Goal: Information Seeking & Learning: Learn about a topic

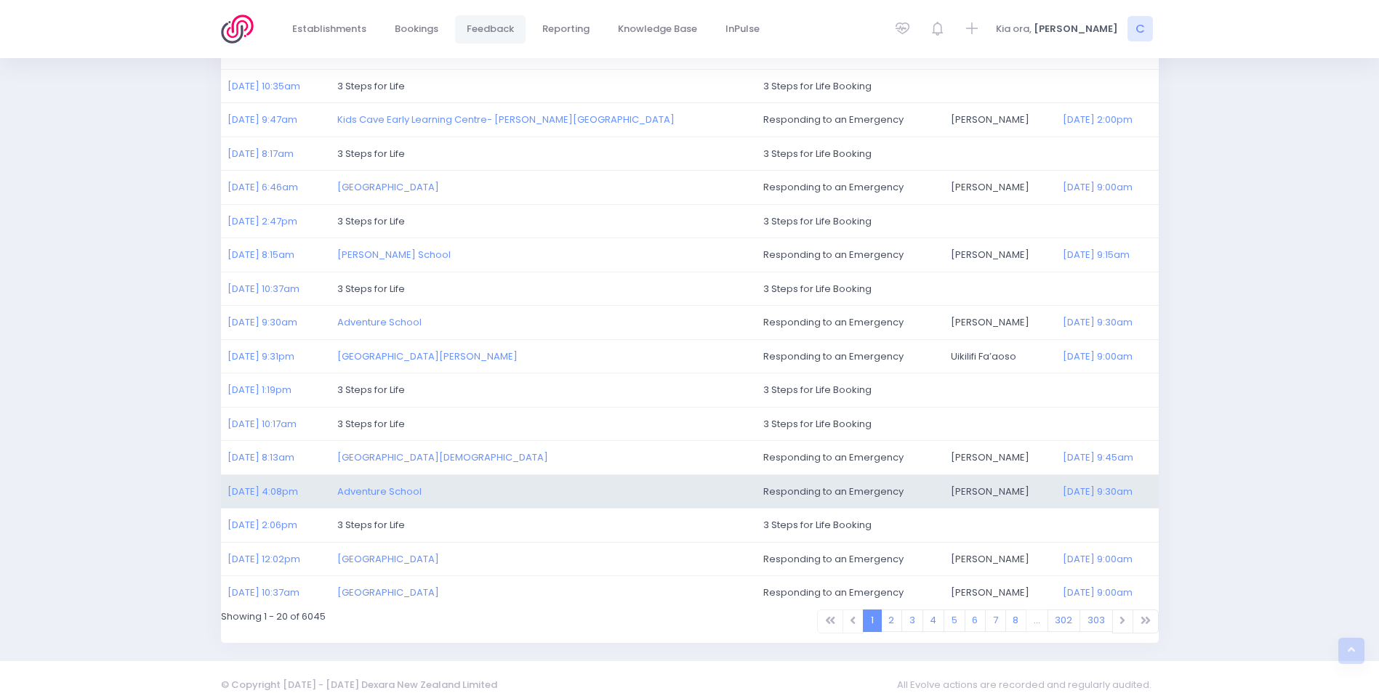
scroll to position [337, 0]
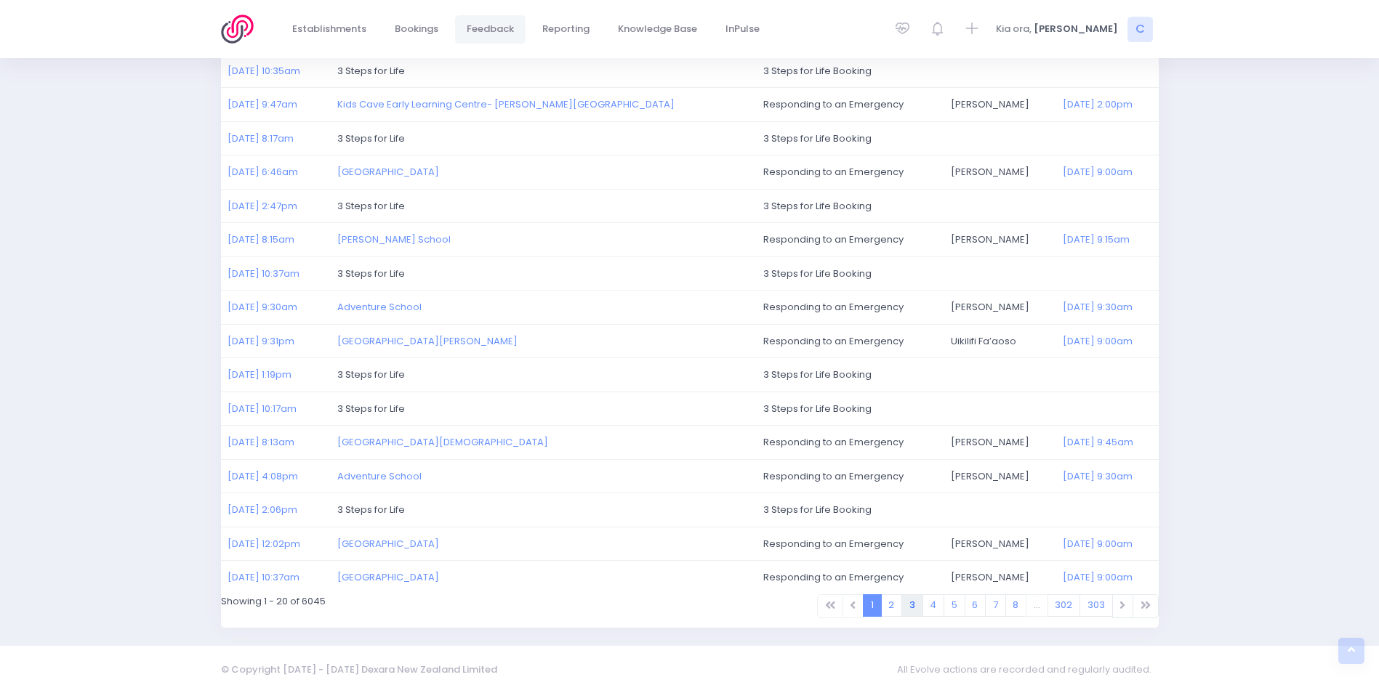
click at [910, 606] on link "3" at bounding box center [912, 606] width 22 height 23
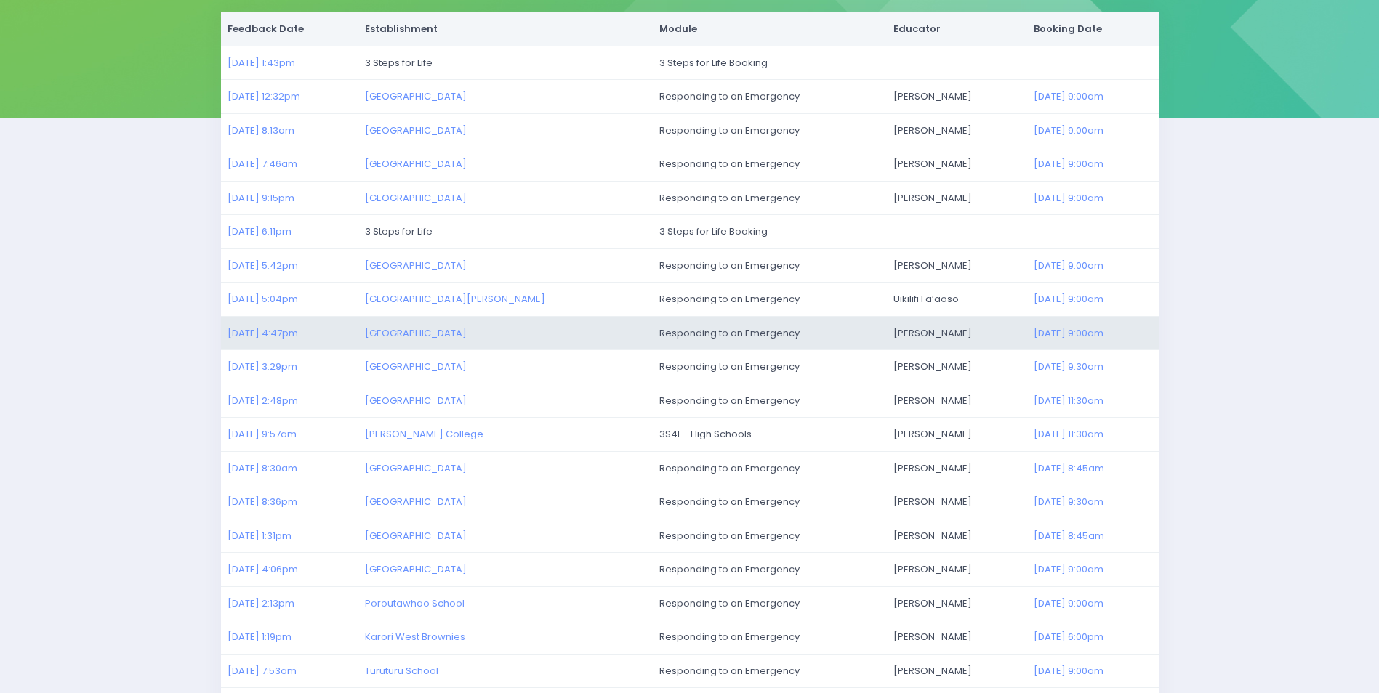
scroll to position [218, 0]
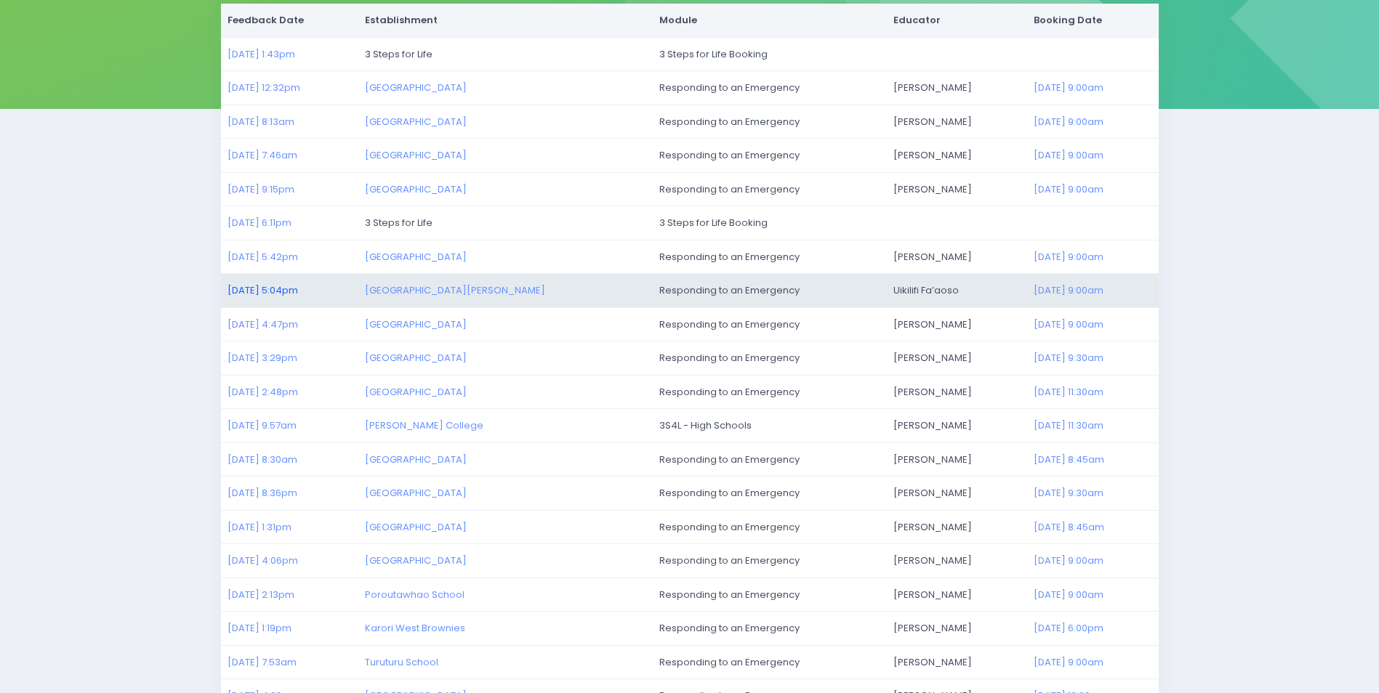
click at [249, 291] on link "28/07/2025 5:04pm" at bounding box center [262, 290] width 70 height 14
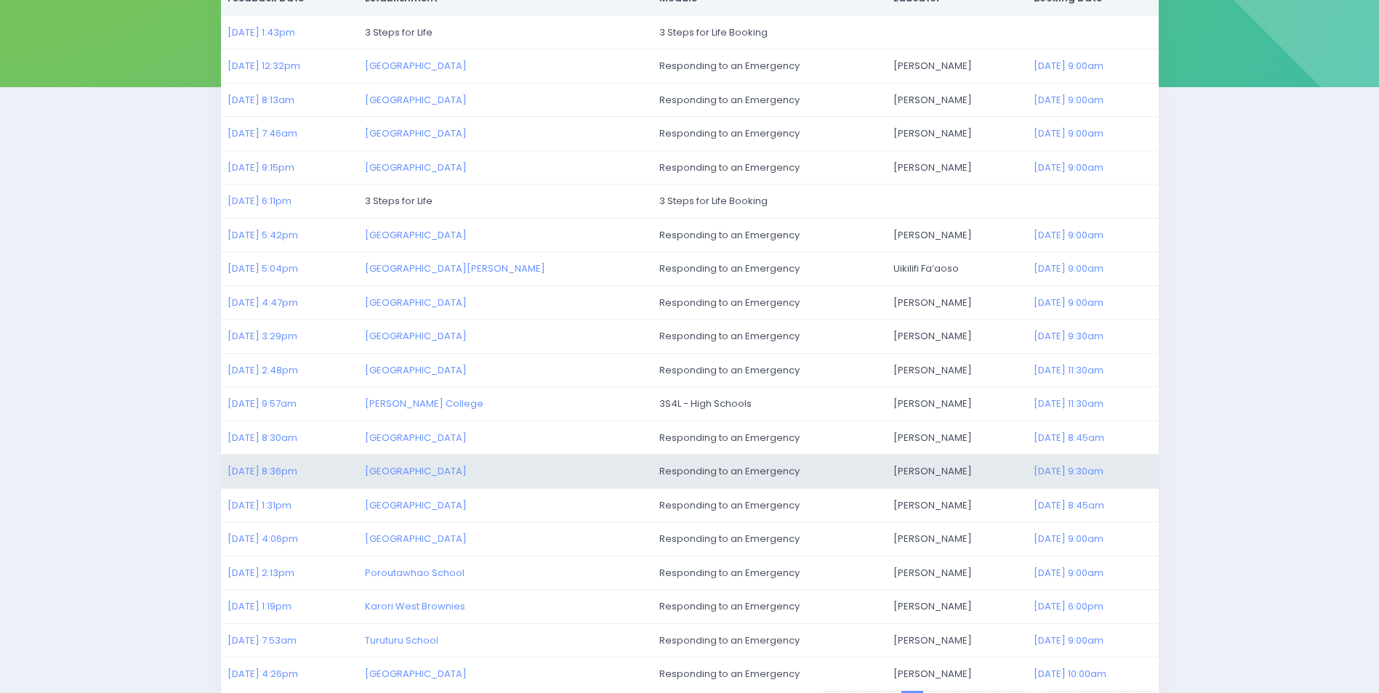
scroll to position [337, 0]
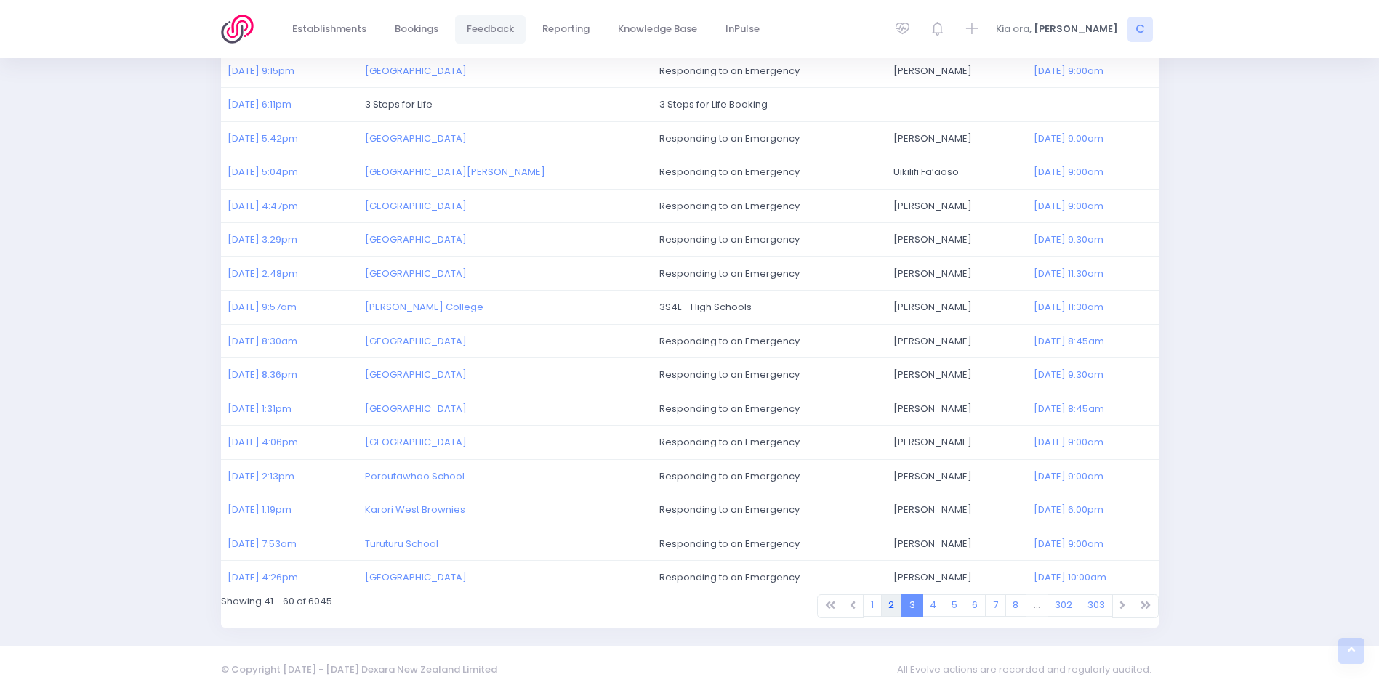
click at [887, 605] on link "2" at bounding box center [892, 606] width 22 height 23
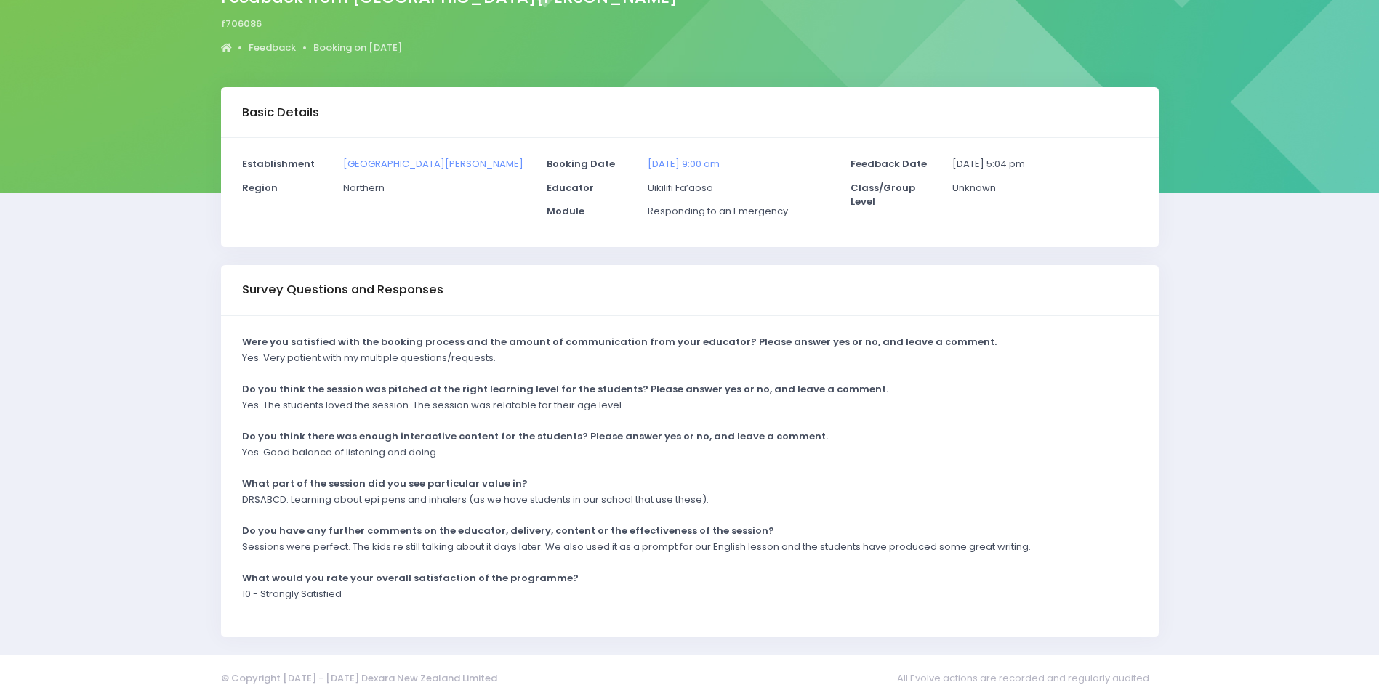
scroll to position [144, 0]
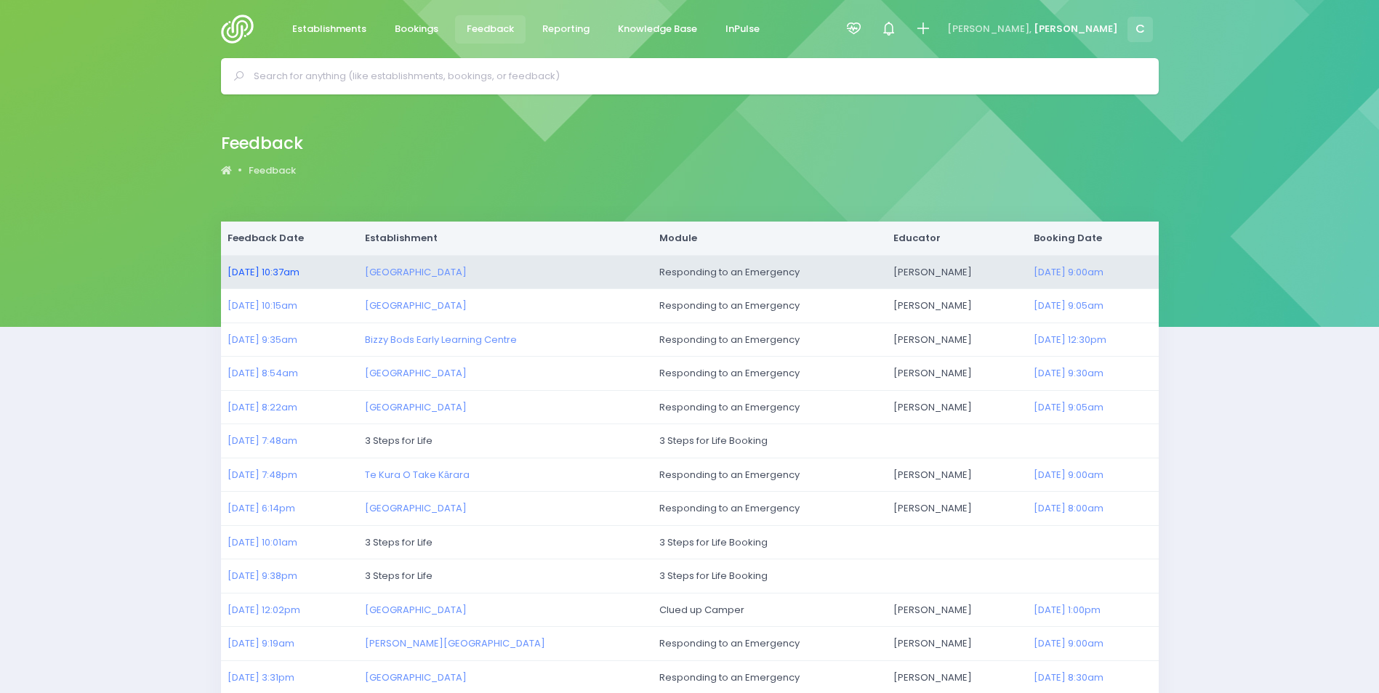
click at [281, 270] on link "04/08/2025 10:37am" at bounding box center [263, 272] width 72 height 14
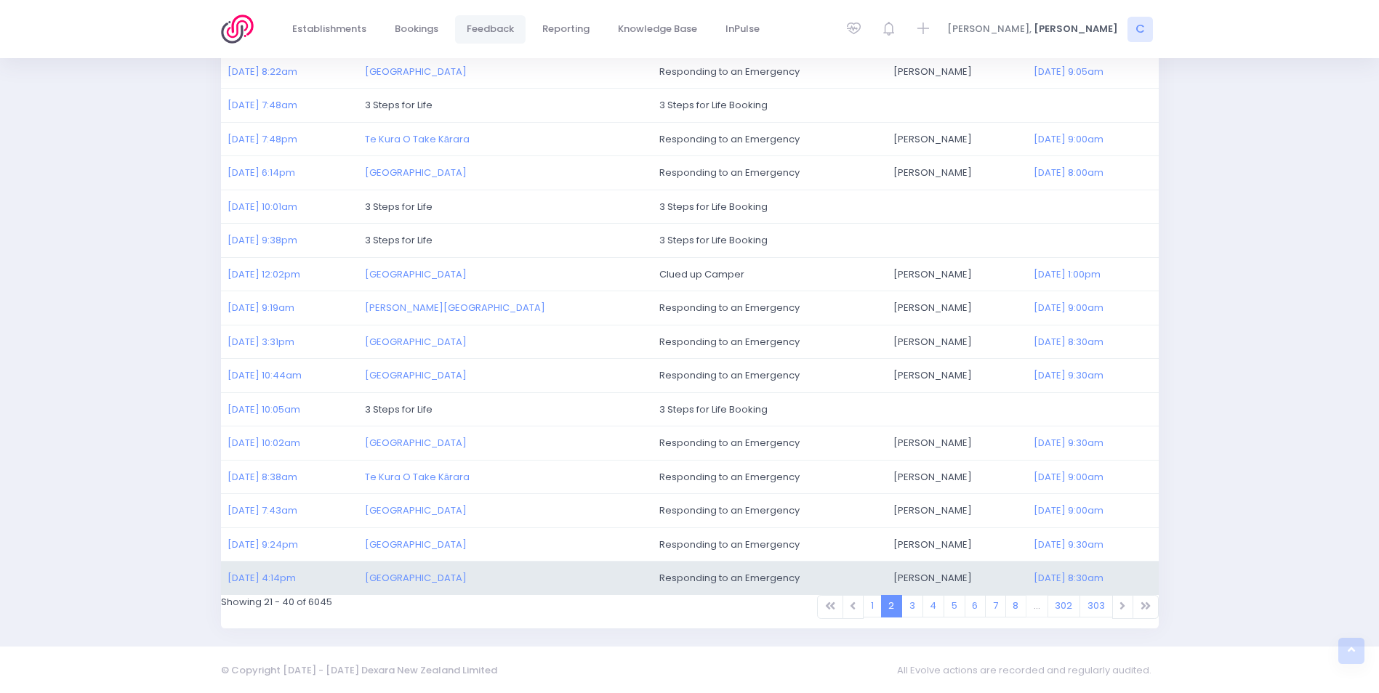
scroll to position [337, 0]
click at [262, 573] on link "29/07/2025 4:14pm" at bounding box center [261, 578] width 68 height 14
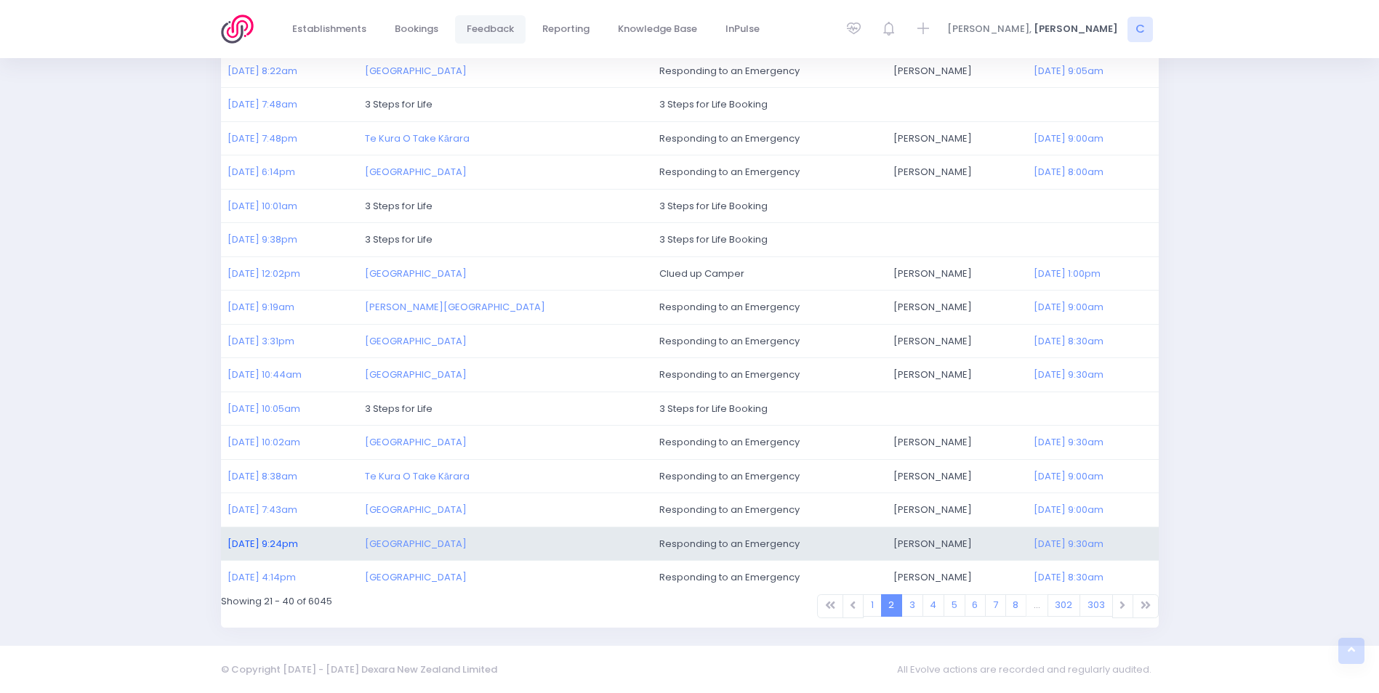
click at [278, 541] on link "29/07/2025 9:24pm" at bounding box center [262, 544] width 70 height 14
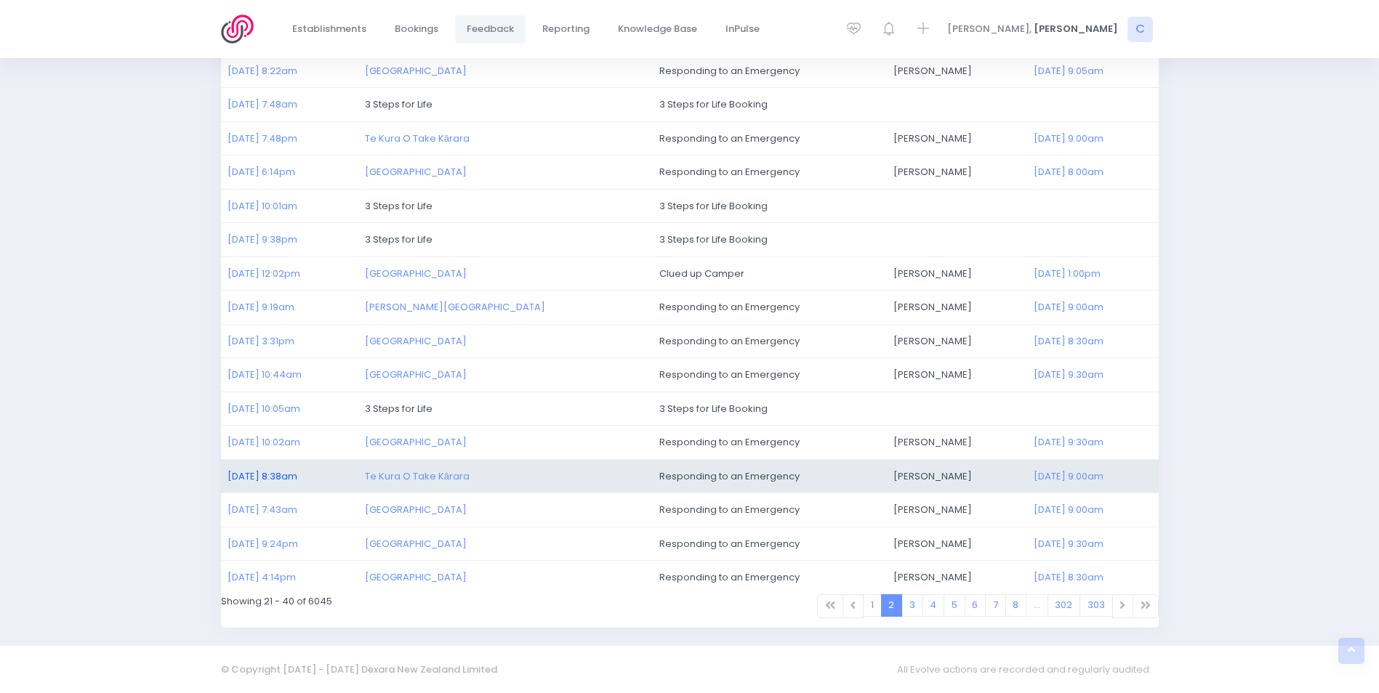
click at [273, 475] on link "30/07/2025 8:38am" at bounding box center [262, 477] width 70 height 14
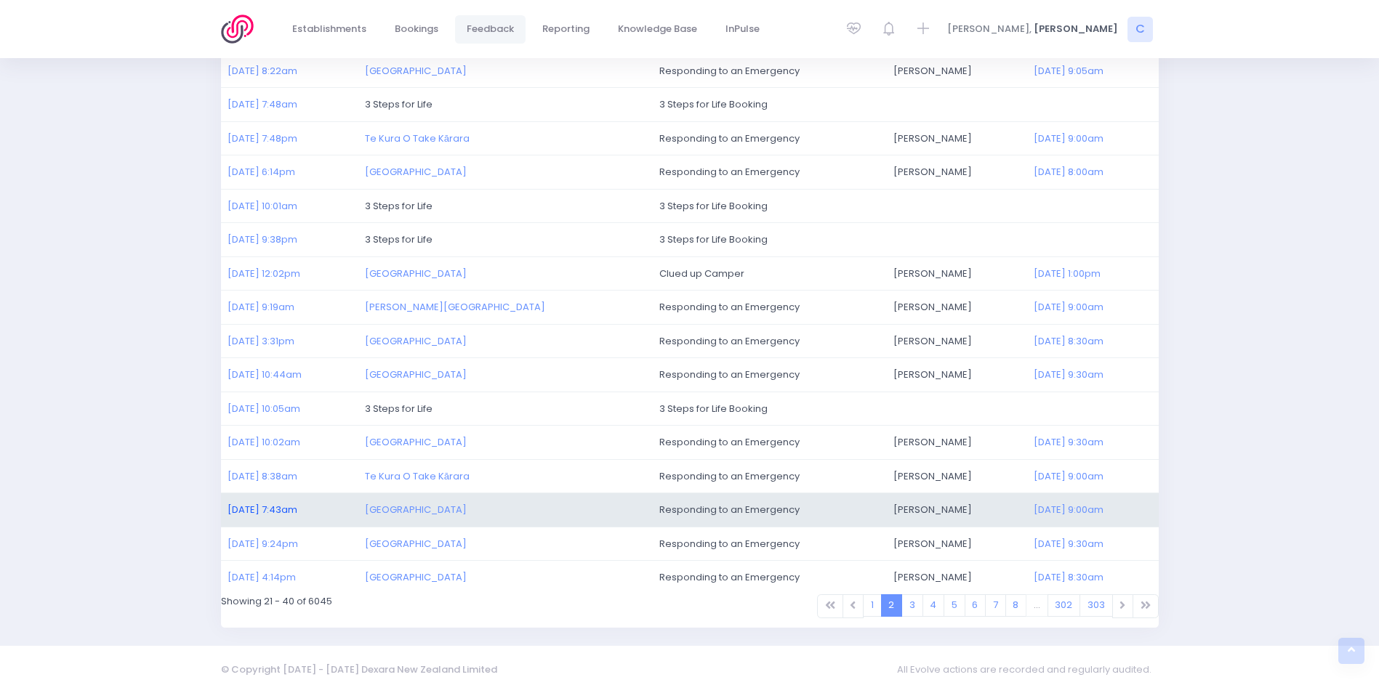
click at [261, 509] on link "30/07/2025 7:43am" at bounding box center [262, 510] width 70 height 14
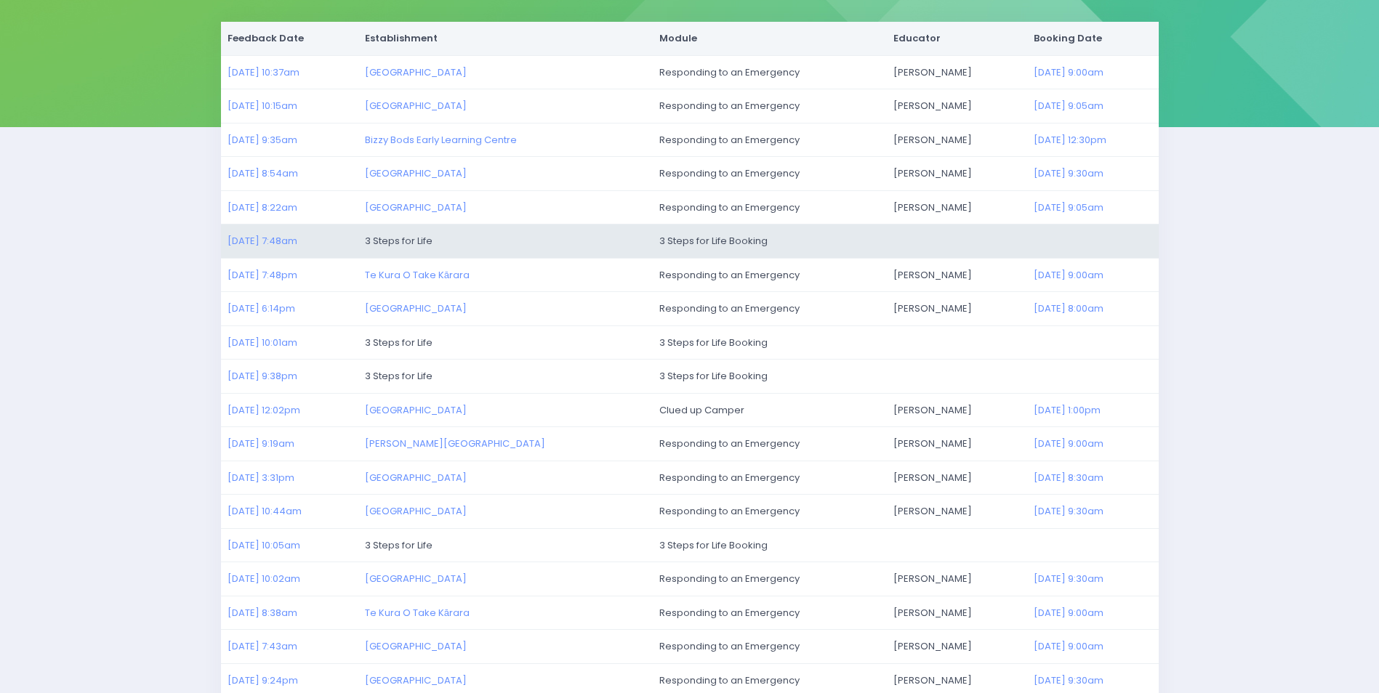
scroll to position [191, 0]
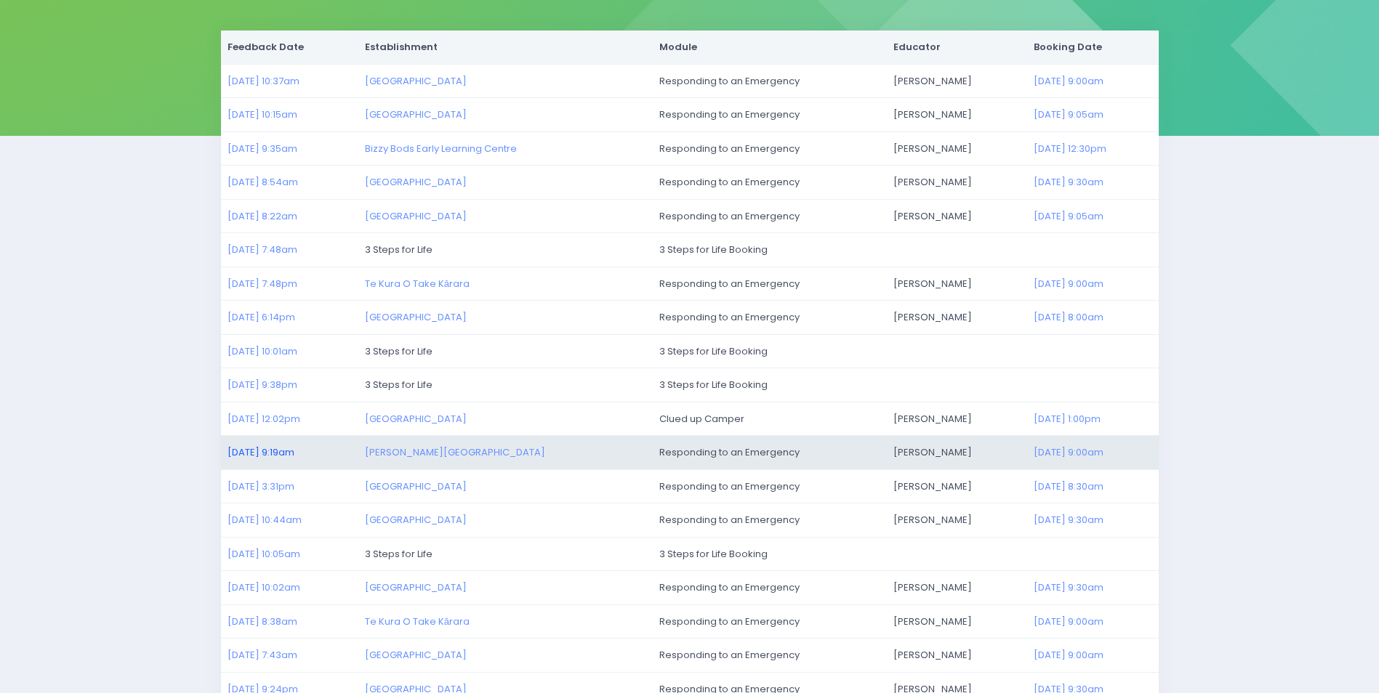
click at [260, 447] on link "31/07/2025 9:19am" at bounding box center [260, 453] width 67 height 14
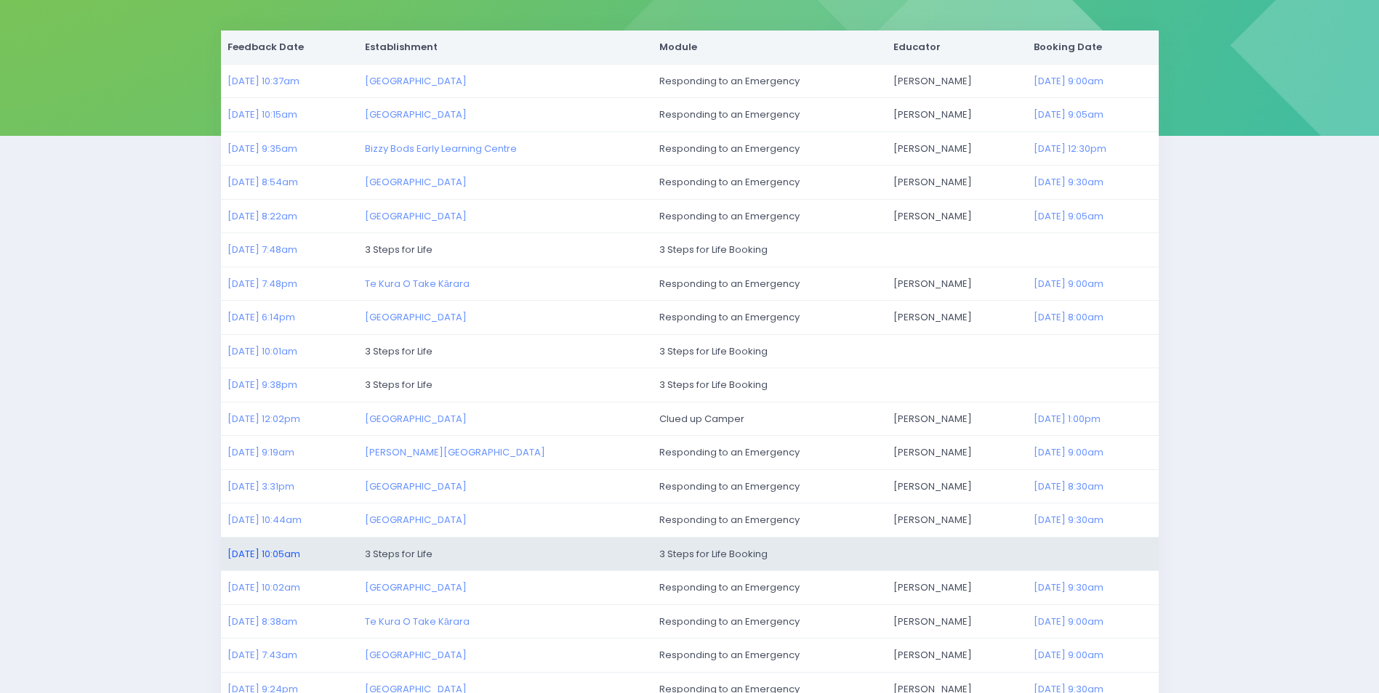
click at [247, 547] on link "30/07/2025 10:05am" at bounding box center [263, 554] width 73 height 14
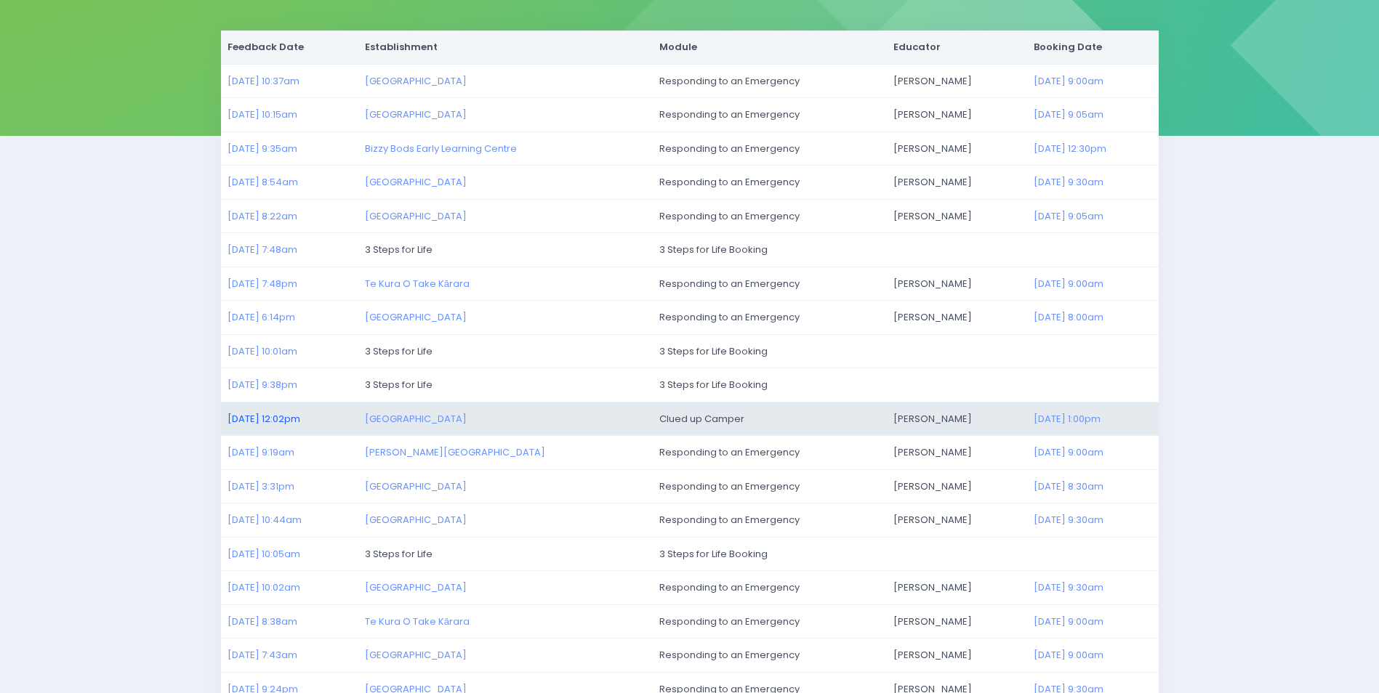
click at [263, 415] on link "31/07/2025 12:02pm" at bounding box center [263, 419] width 73 height 14
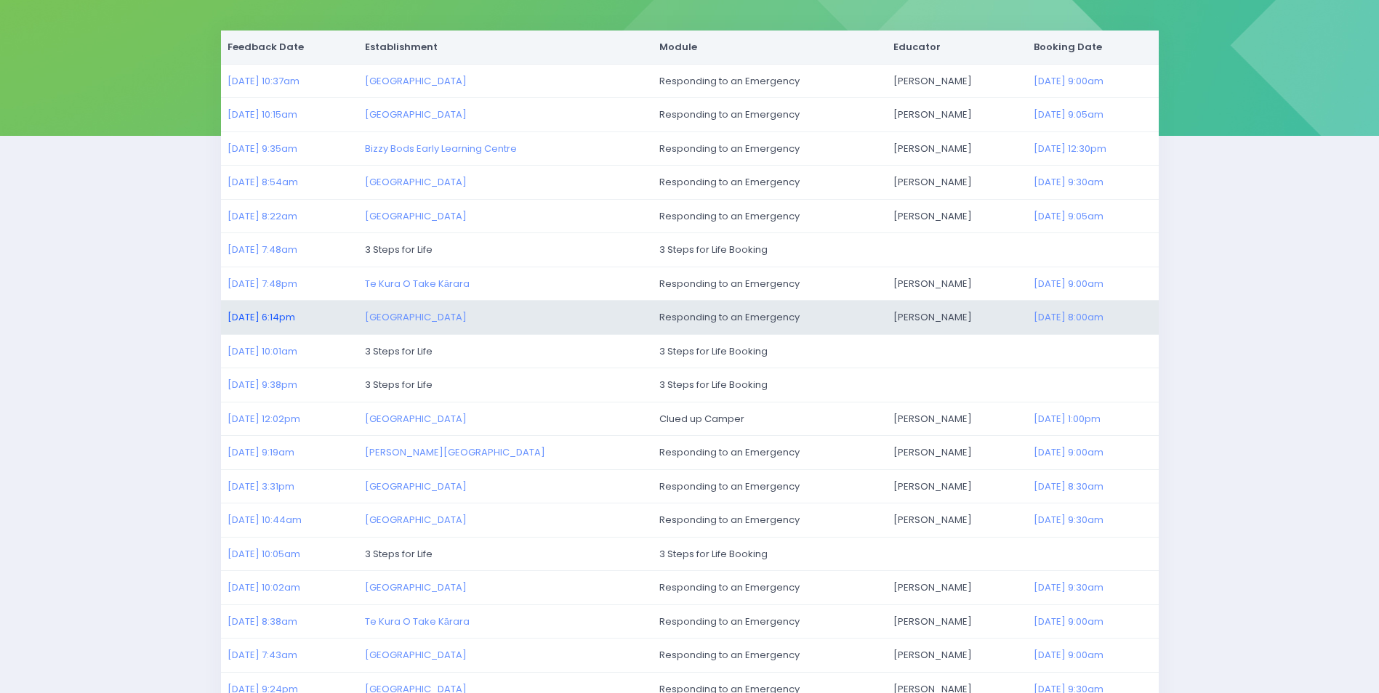
click at [256, 316] on link "03/08/2025 6:14pm" at bounding box center [261, 317] width 68 height 14
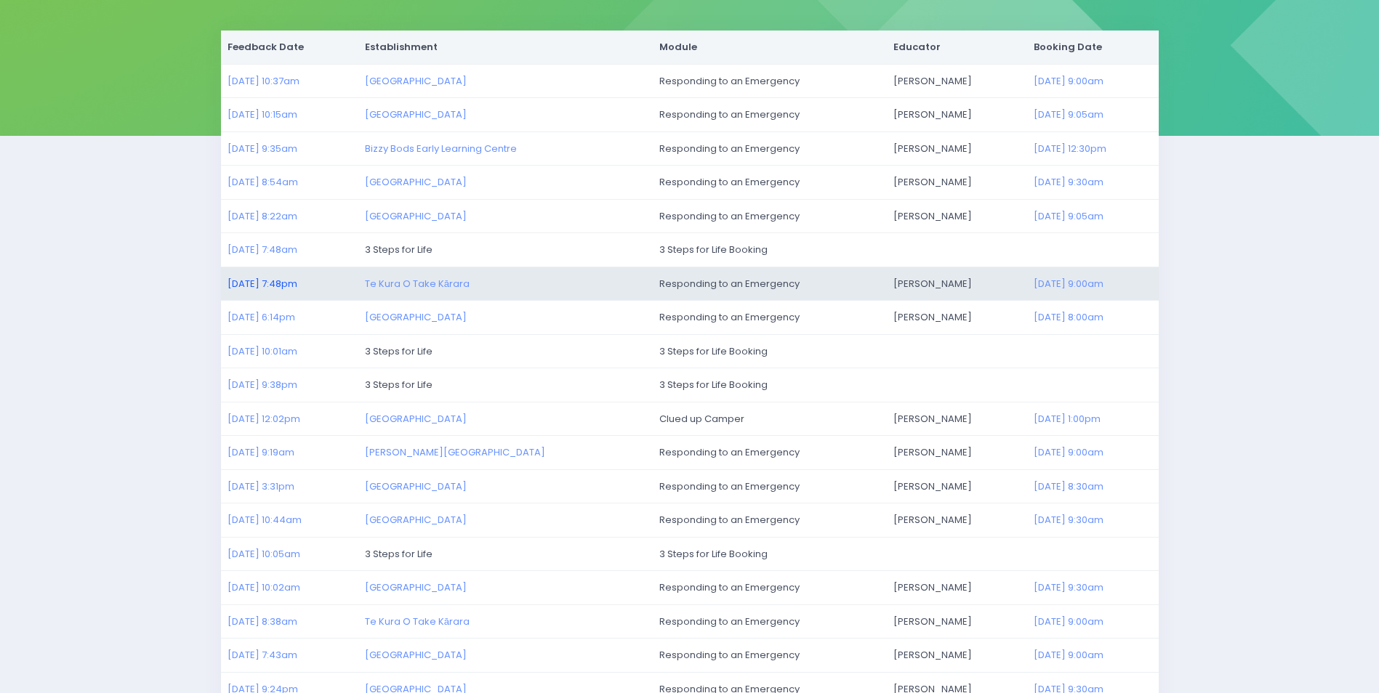
click at [256, 284] on link "03/08/2025 7:48pm" at bounding box center [262, 284] width 70 height 14
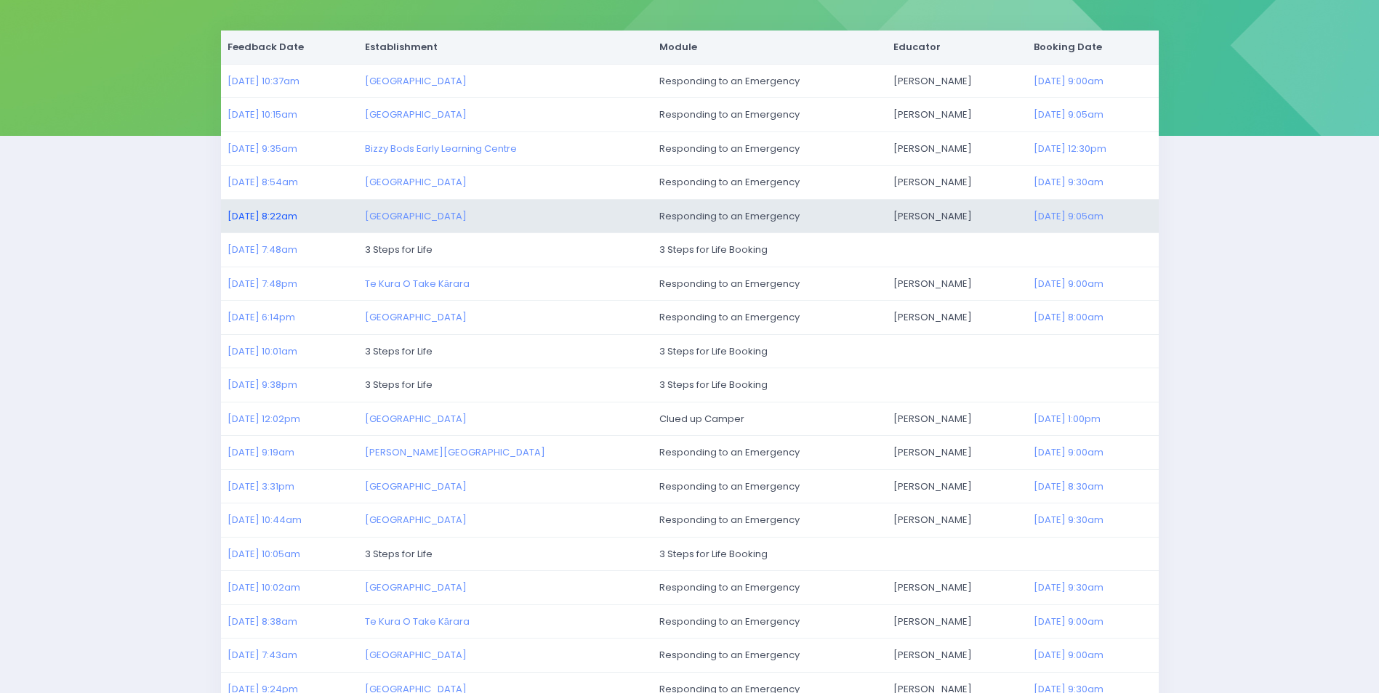
click at [254, 217] on link "04/08/2025 8:22am" at bounding box center [262, 216] width 70 height 14
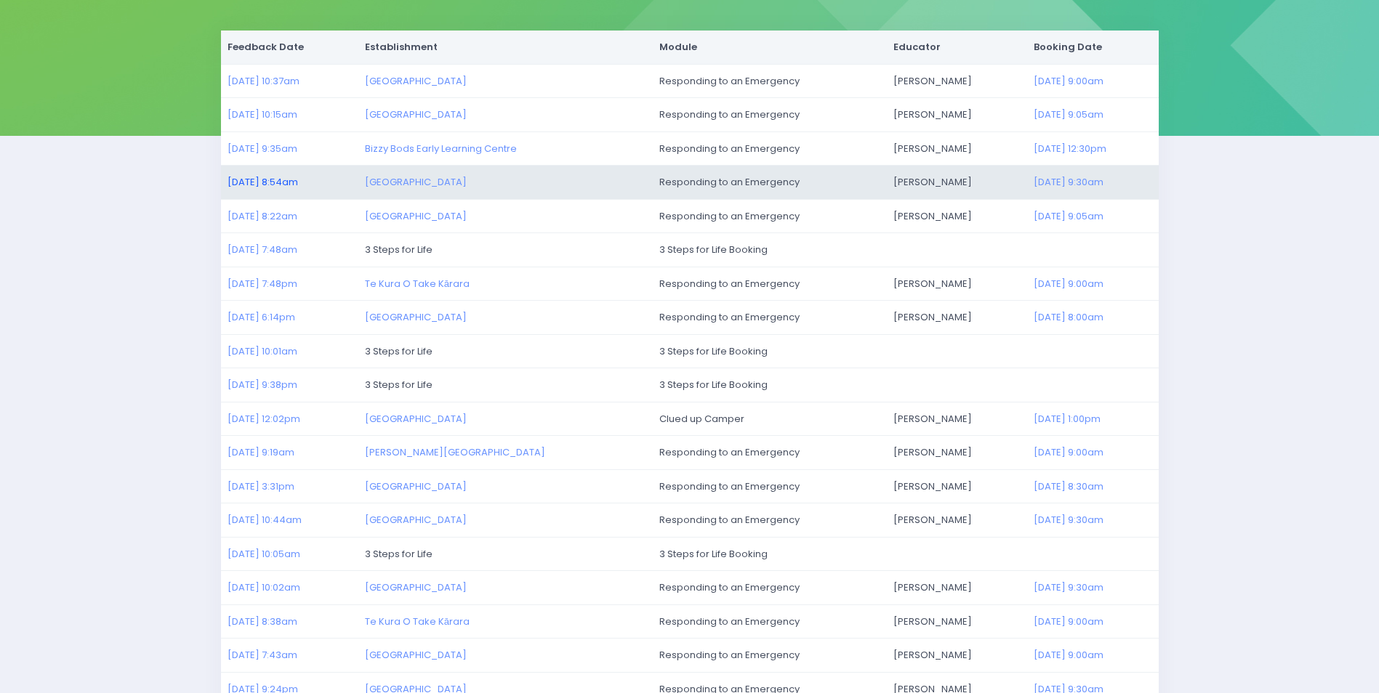
click at [252, 180] on link "04/08/2025 8:54am" at bounding box center [262, 182] width 70 height 14
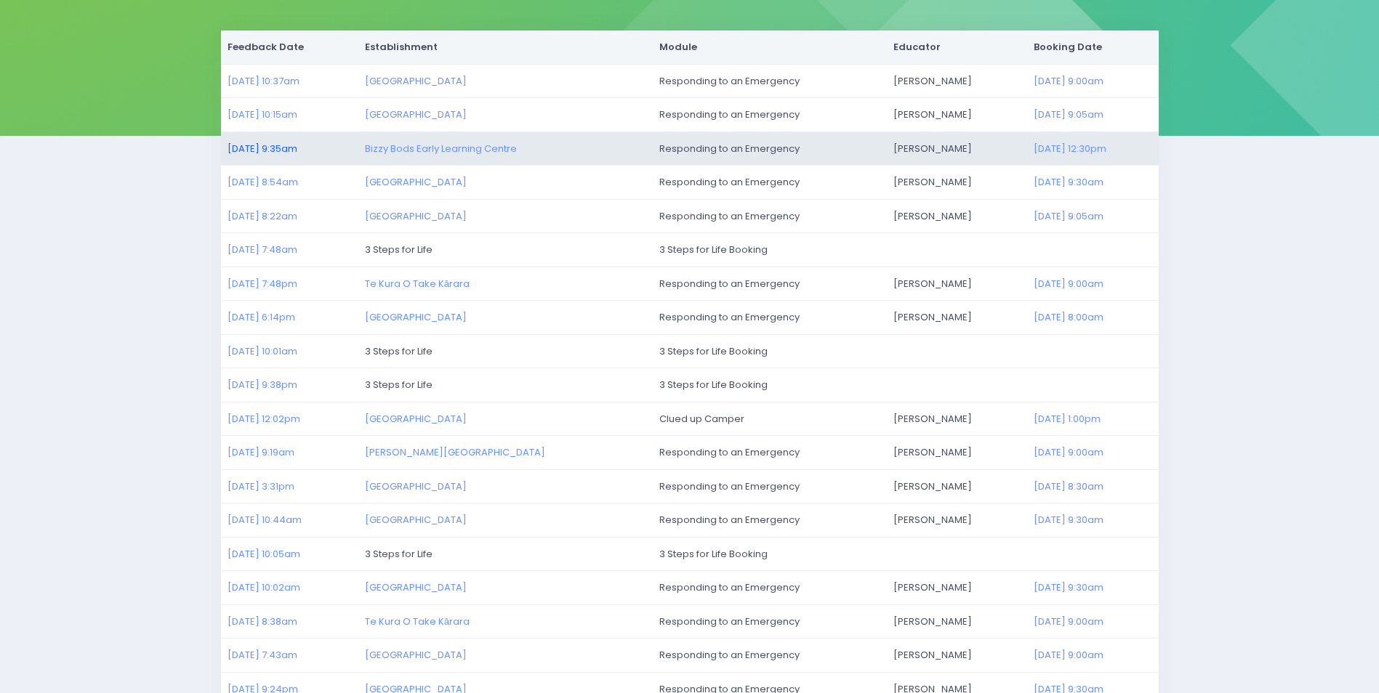
click at [253, 150] on link "04/08/2025 9:35am" at bounding box center [262, 149] width 70 height 14
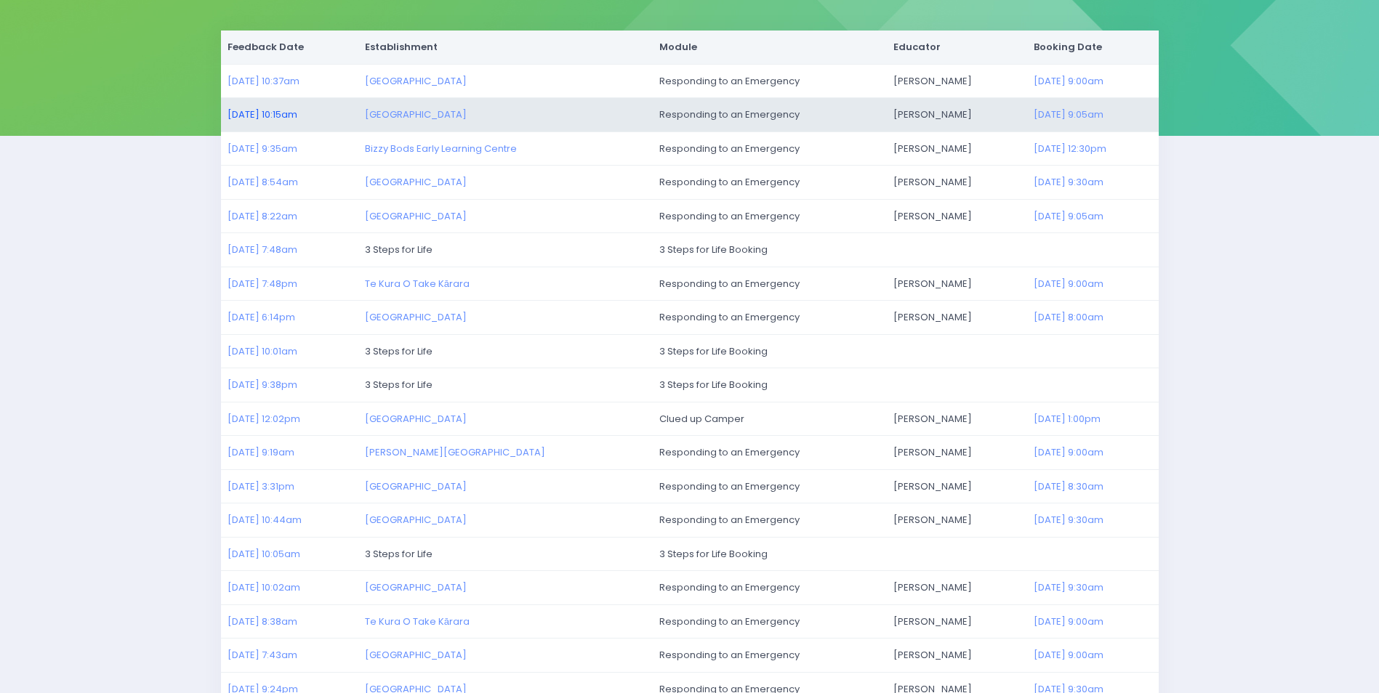
click at [272, 113] on link "04/08/2025 10:15am" at bounding box center [262, 115] width 70 height 14
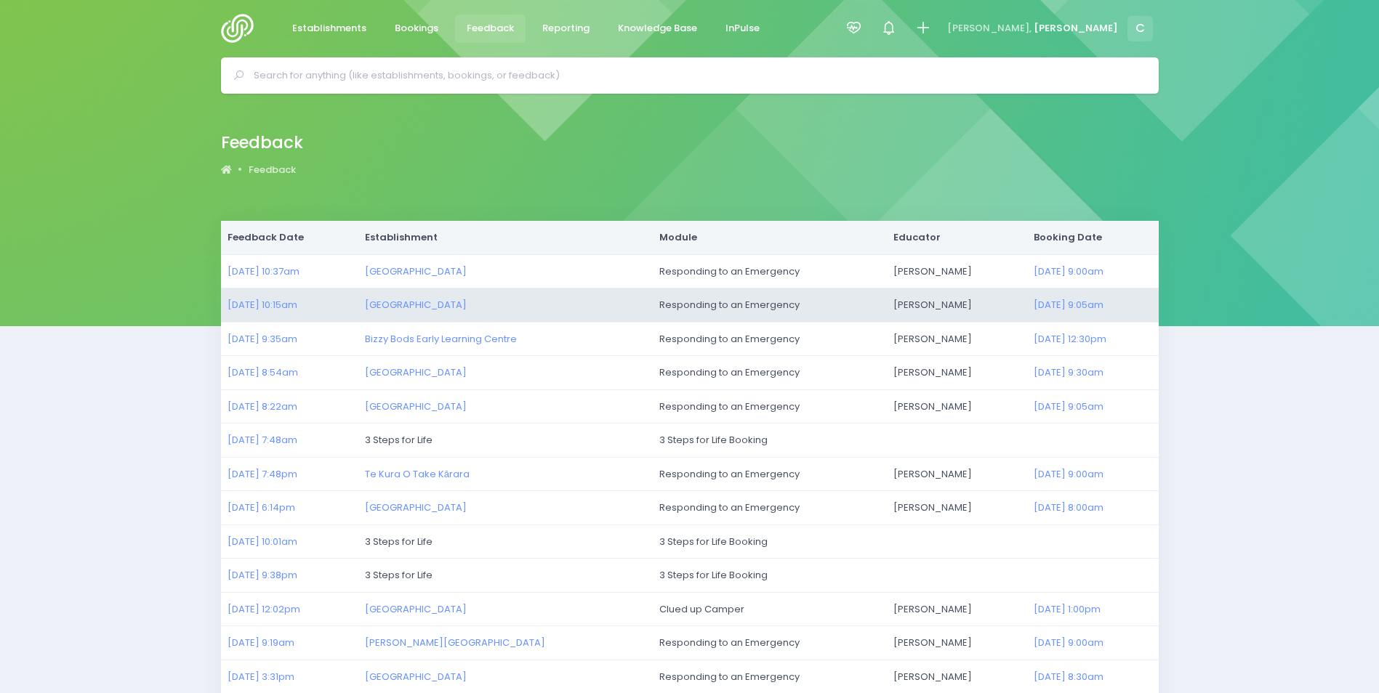
scroll to position [0, 0]
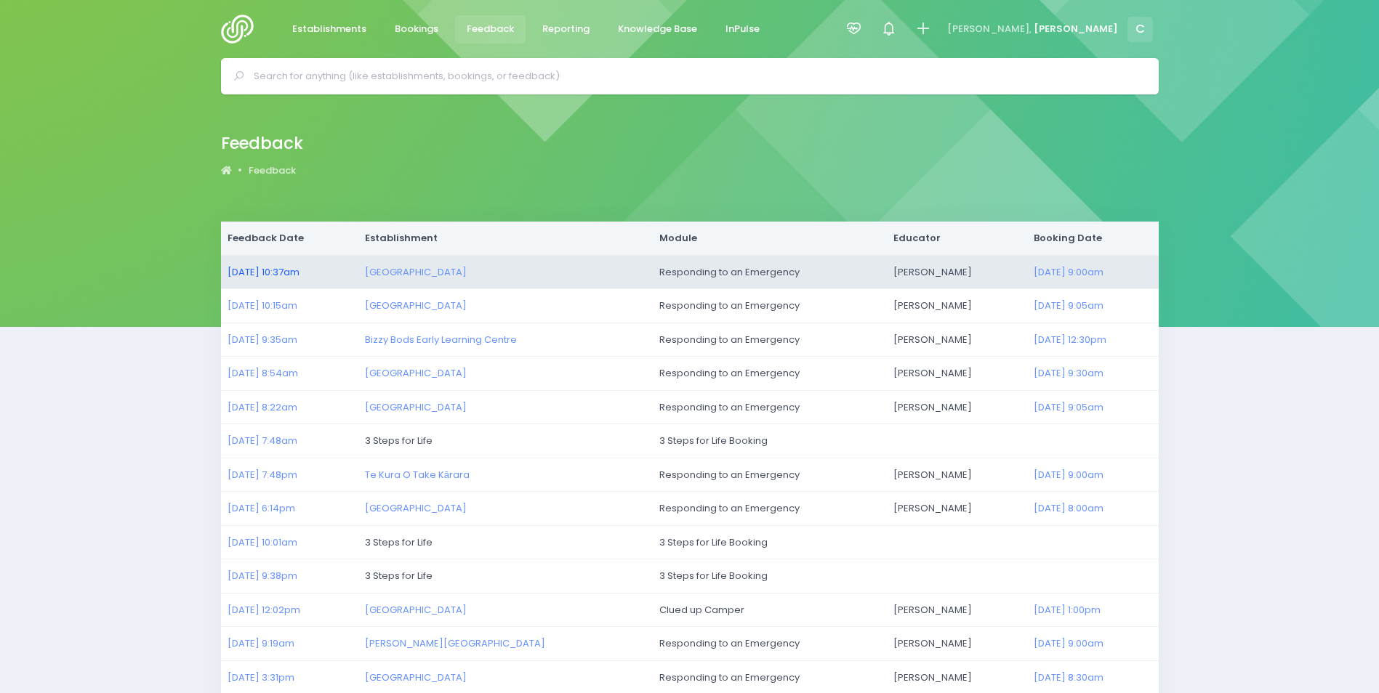
click at [275, 270] on link "04/08/2025 10:37am" at bounding box center [263, 272] width 72 height 14
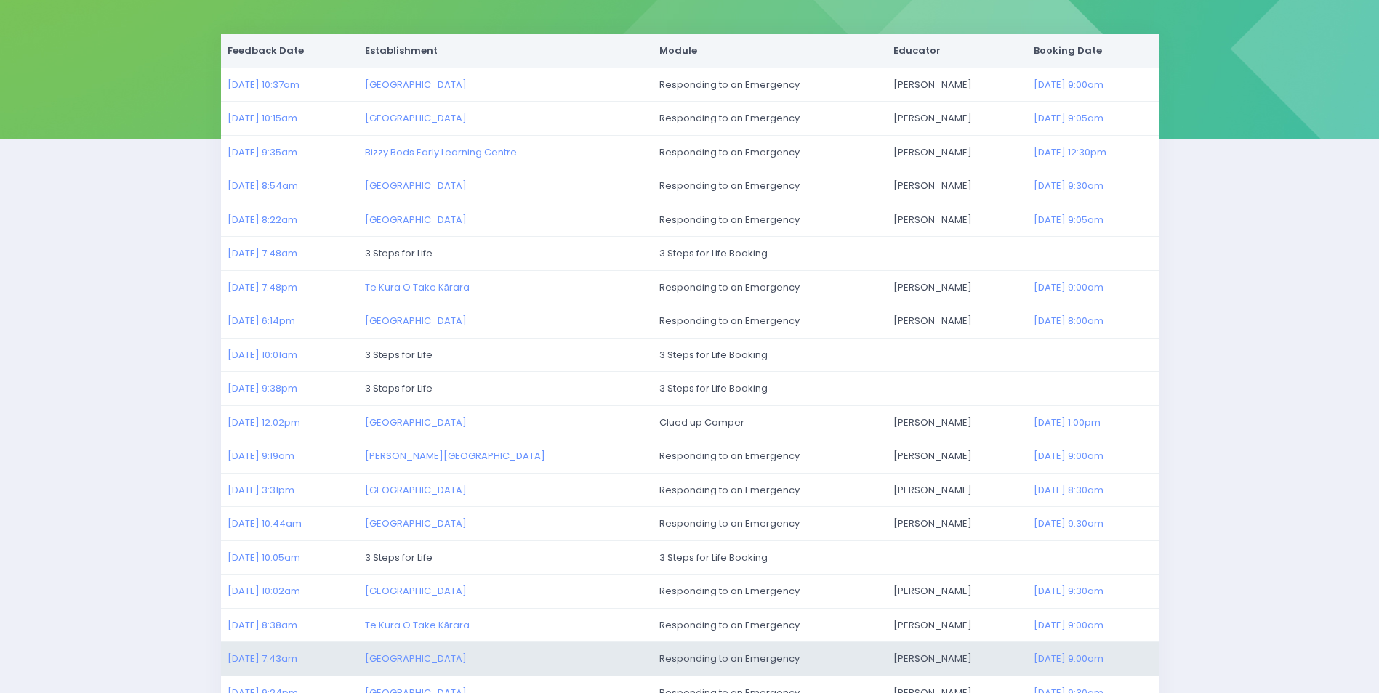
scroll to position [337, 0]
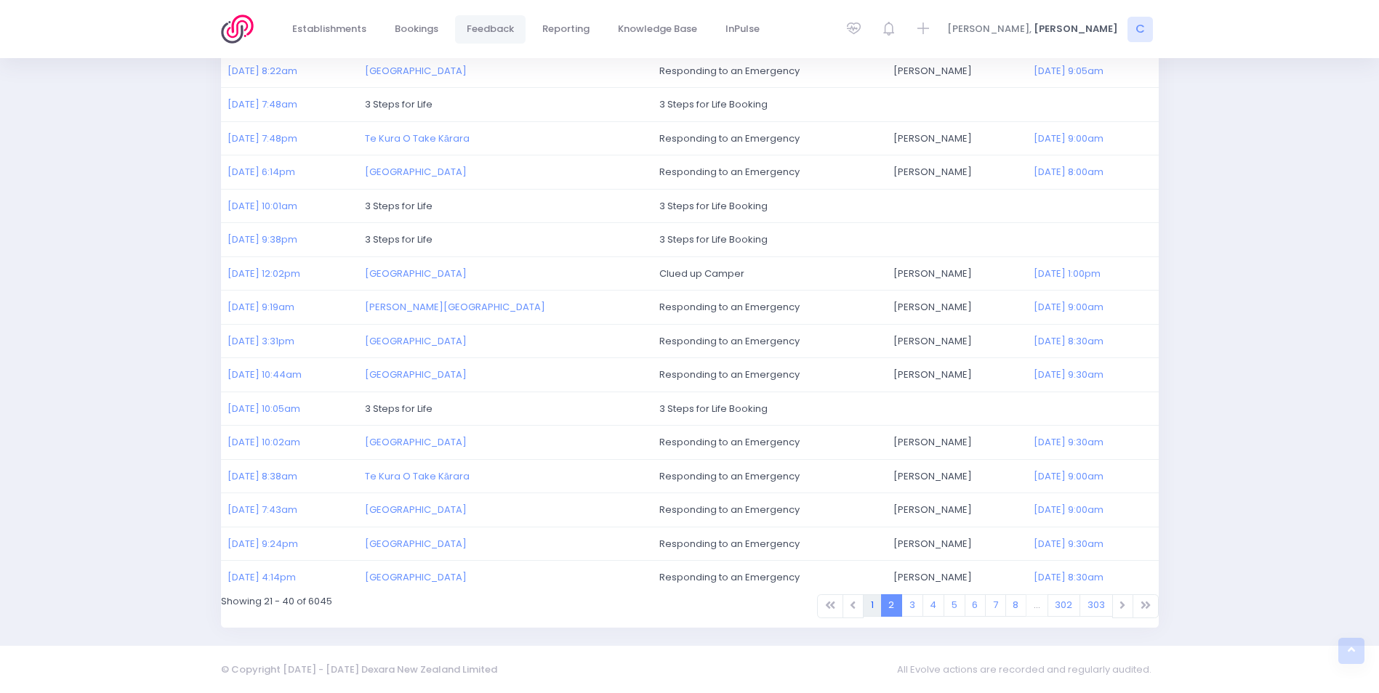
click at [875, 606] on link "1" at bounding box center [872, 606] width 19 height 23
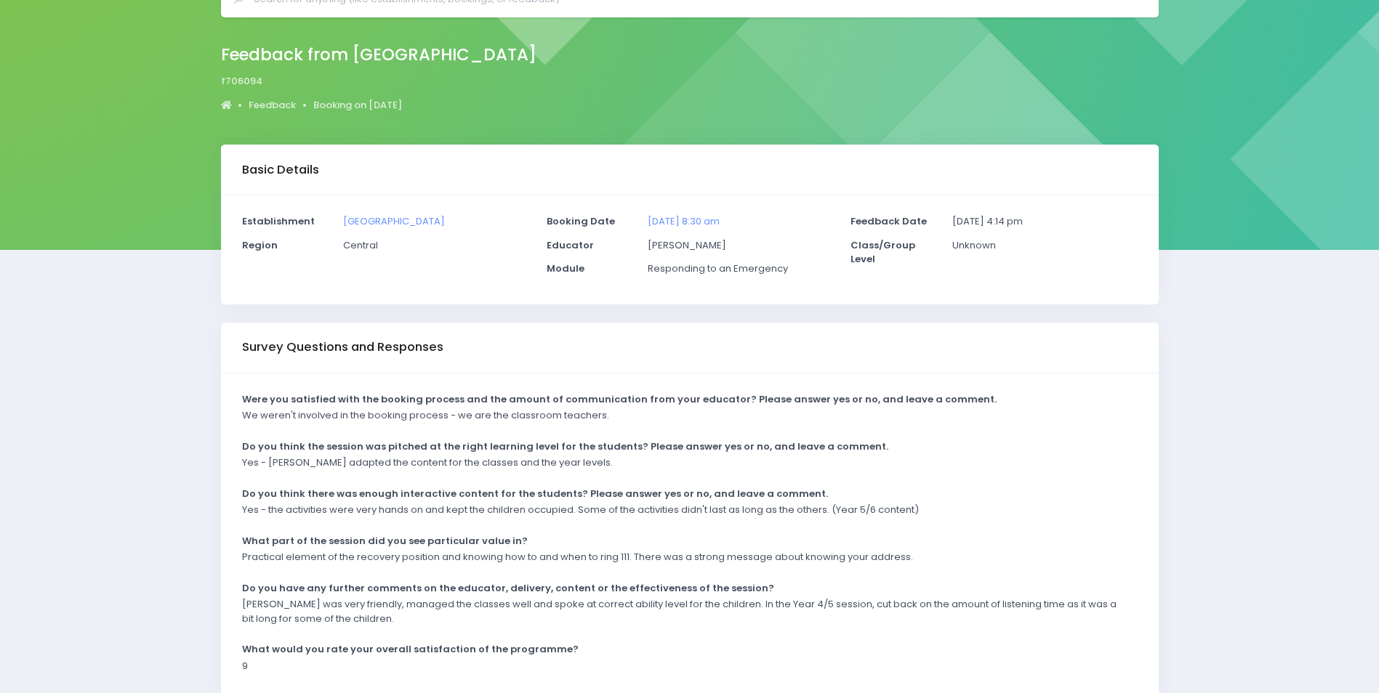
scroll to position [145, 0]
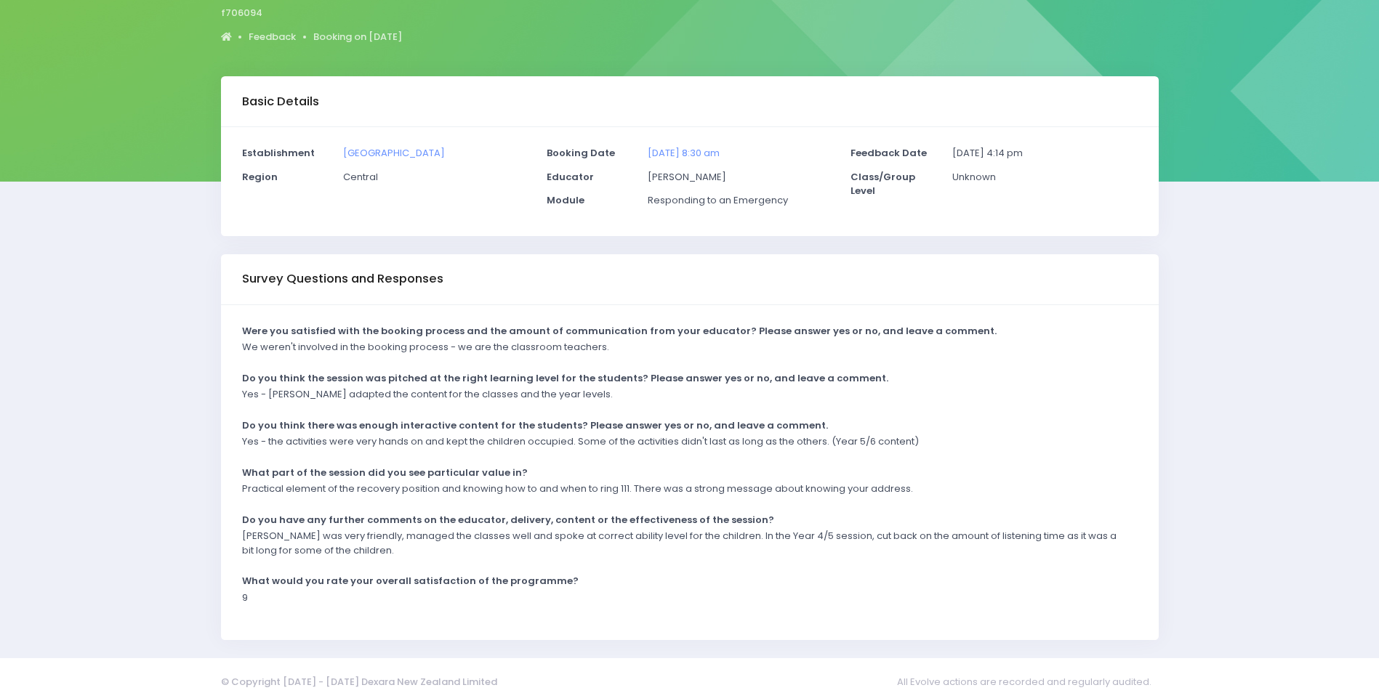
click at [532, 403] on div "Yes - Alicia adapted the content for the classes and the year levels." at bounding box center [680, 399] width 895 height 24
drag, startPoint x: 288, startPoint y: 395, endPoint x: 568, endPoint y: 406, distance: 280.8
click at [568, 406] on div "Yes - Alicia adapted the content for the classes and the year levels." at bounding box center [680, 399] width 895 height 24
drag, startPoint x: 568, startPoint y: 406, endPoint x: 497, endPoint y: 394, distance: 72.2
copy p "Alicia adapted the content for the classes and the year levels."
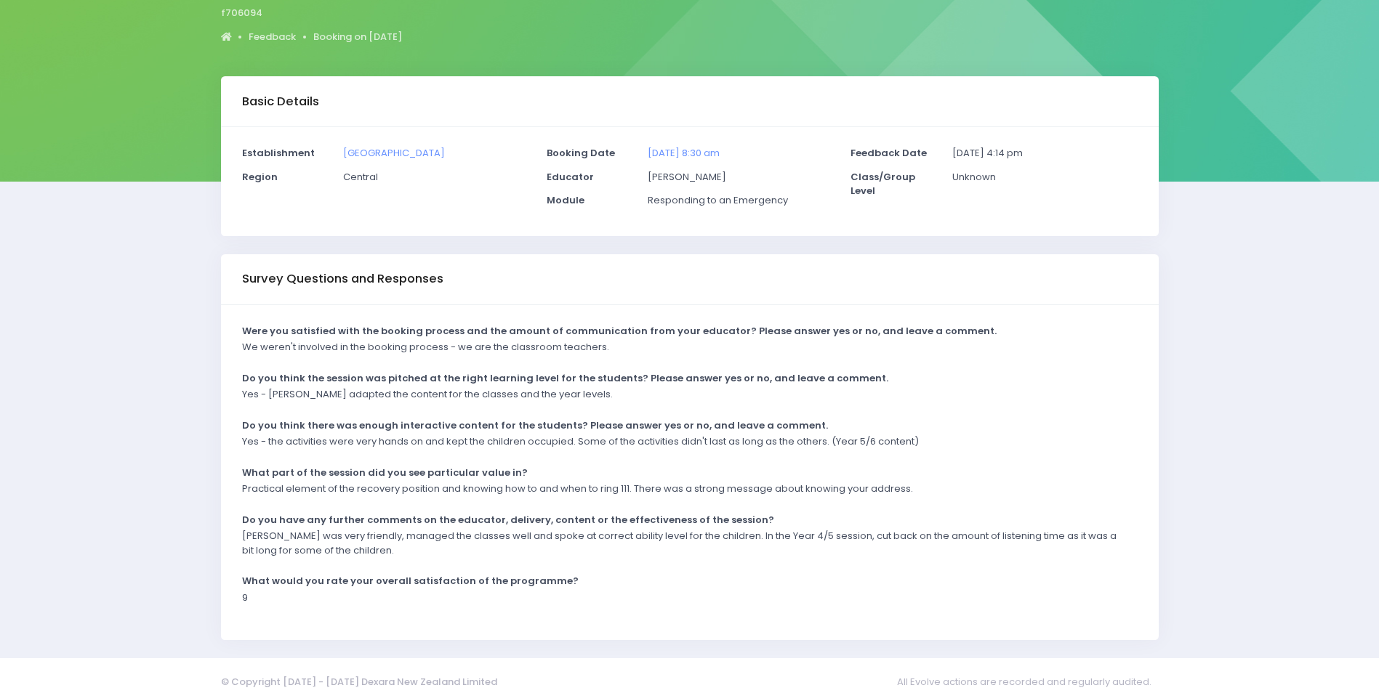
click at [291, 551] on p "Alicia was very friendly, managed the classes well and spoke at correct ability…" at bounding box center [680, 543] width 877 height 28
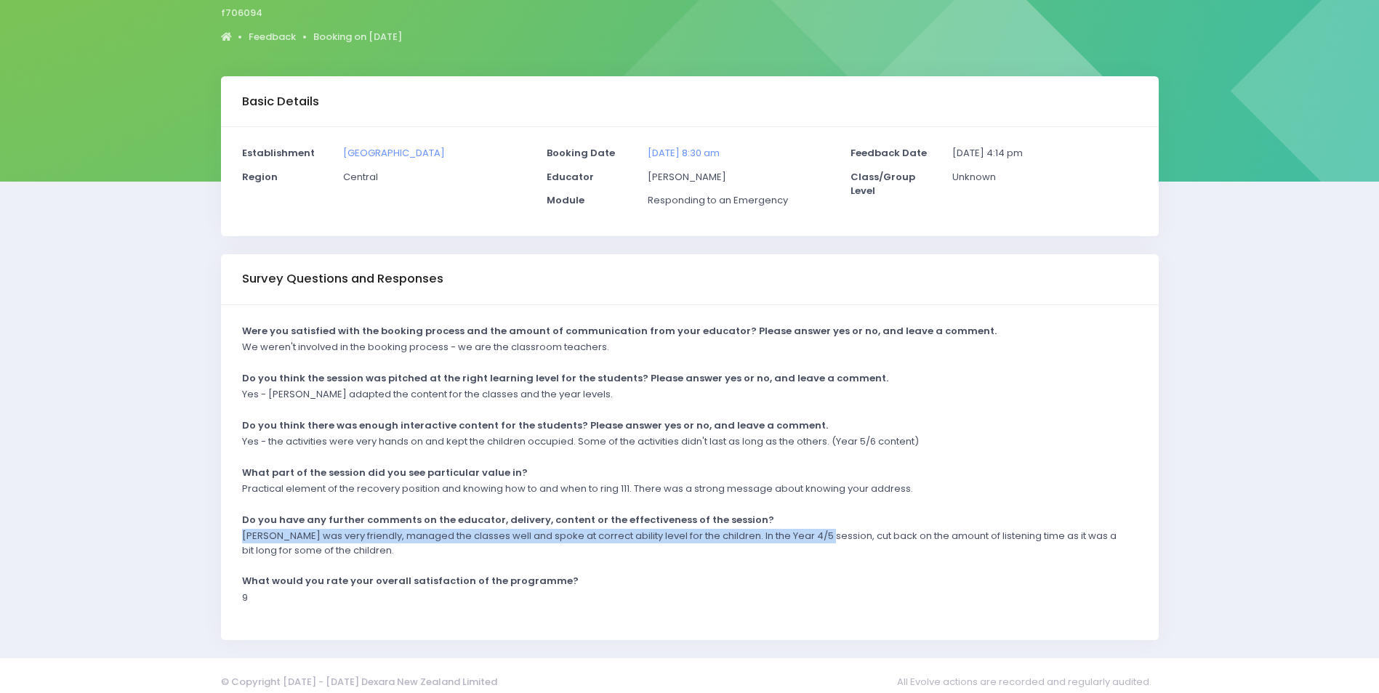
drag, startPoint x: 243, startPoint y: 536, endPoint x: 818, endPoint y: 532, distance: 574.2
click at [818, 532] on p "Alicia was very friendly, managed the classes well and spoke at correct ability…" at bounding box center [680, 543] width 877 height 28
drag, startPoint x: 818, startPoint y: 532, endPoint x: 802, endPoint y: 535, distance: 16.3
copy p "Alicia was very friendly, managed the classes well and spoke at correct ability…"
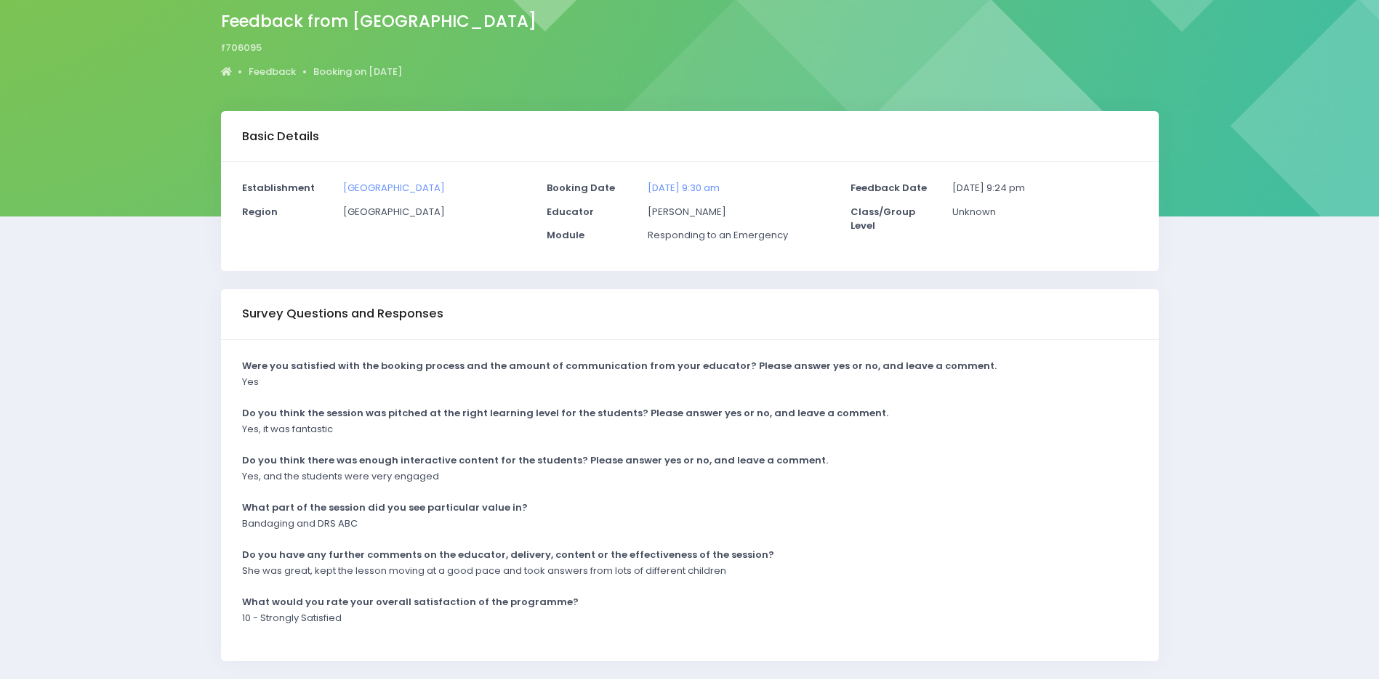
scroll to position [144, 0]
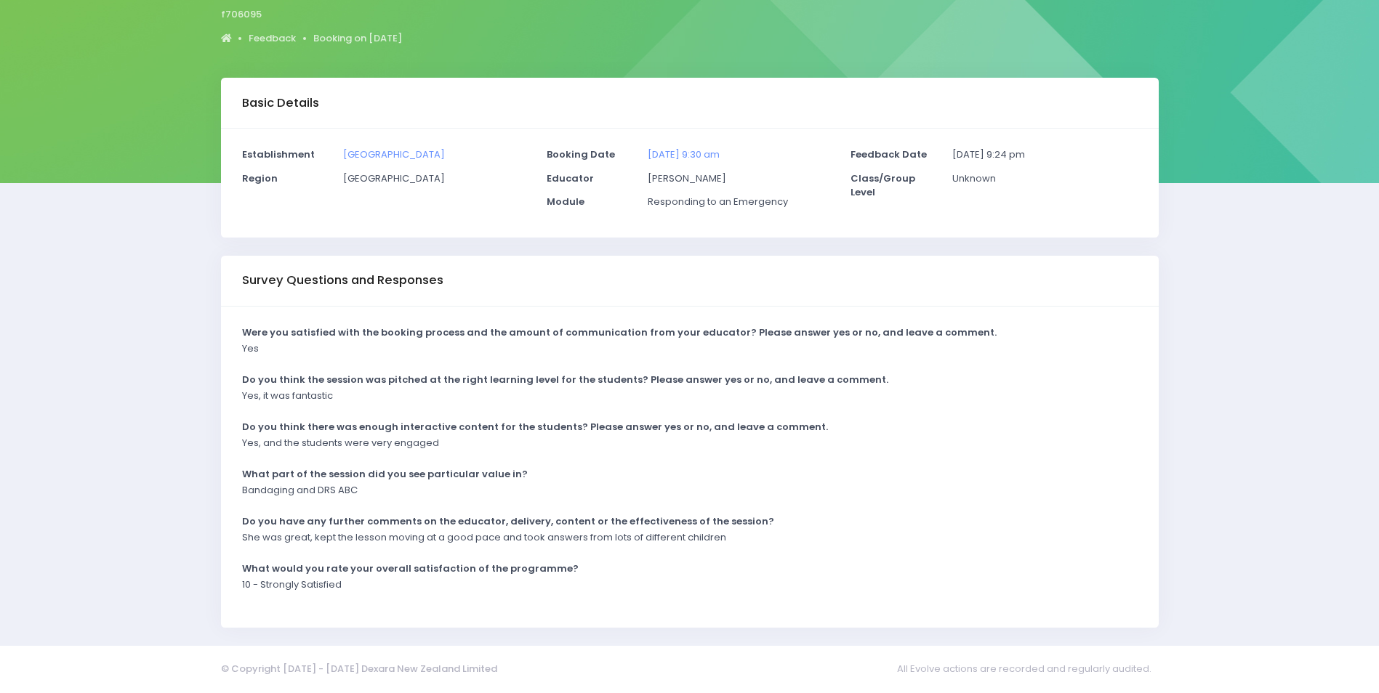
drag, startPoint x: 820, startPoint y: 583, endPoint x: 811, endPoint y: 579, distance: 9.8
click at [820, 582] on div "10 - Strongly Satisfied" at bounding box center [680, 590] width 895 height 24
drag, startPoint x: 245, startPoint y: 539, endPoint x: 735, endPoint y: 544, distance: 489.9
click at [735, 544] on div "She was great, kept the lesson moving at a good pace and took answers from lots…" at bounding box center [680, 543] width 895 height 24
drag, startPoint x: 735, startPoint y: 544, endPoint x: 674, endPoint y: 536, distance: 61.6
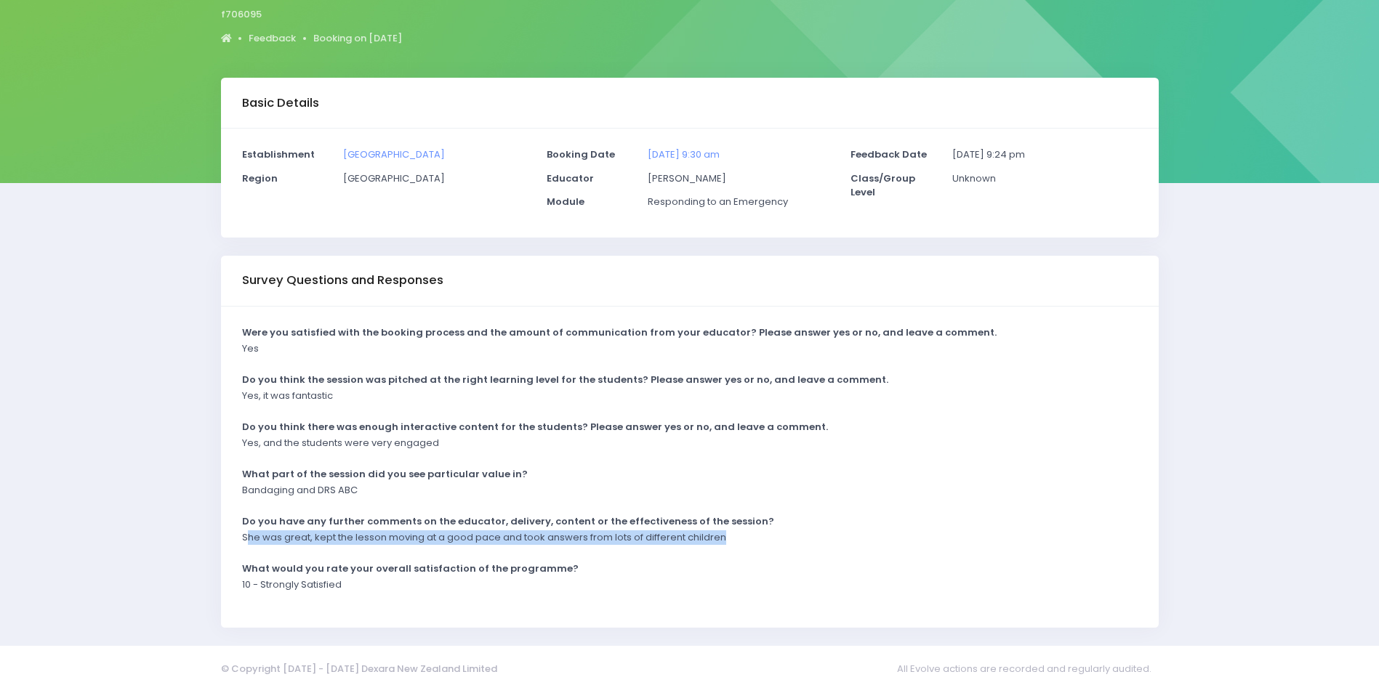
copy p "he was great, kept the lesson moving at a good pace and took answers from lots …"
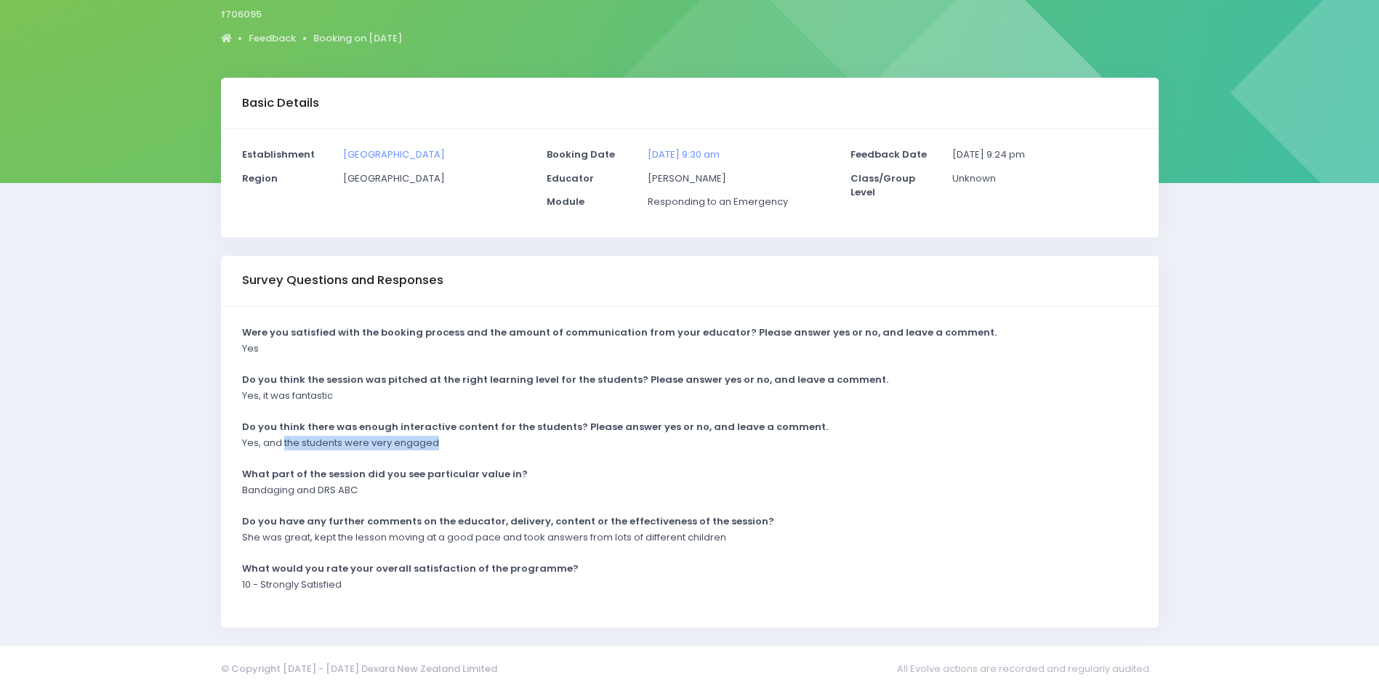
drag, startPoint x: 285, startPoint y: 442, endPoint x: 465, endPoint y: 449, distance: 180.4
click at [465, 449] on div "Yes, and the students were very engaged" at bounding box center [680, 448] width 895 height 24
drag, startPoint x: 465, startPoint y: 449, endPoint x: 430, endPoint y: 445, distance: 35.2
copy p "the students were very engaged"
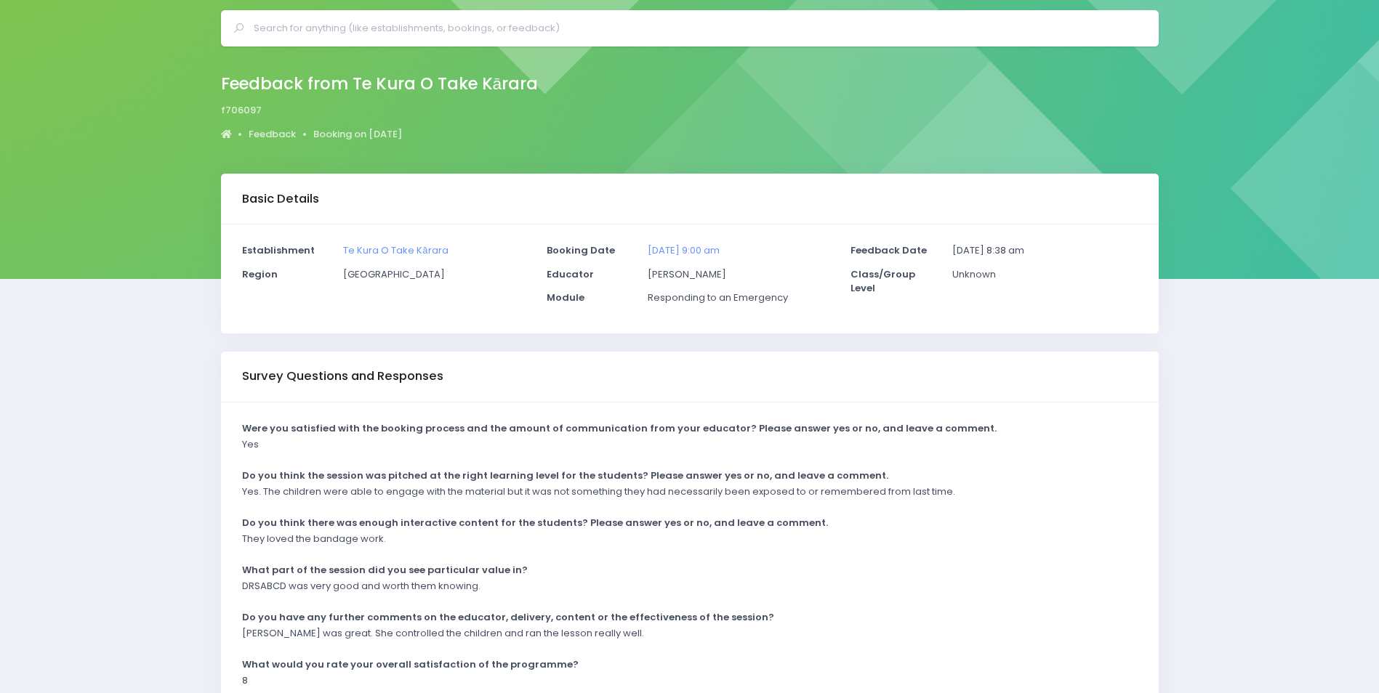
scroll to position [73, 0]
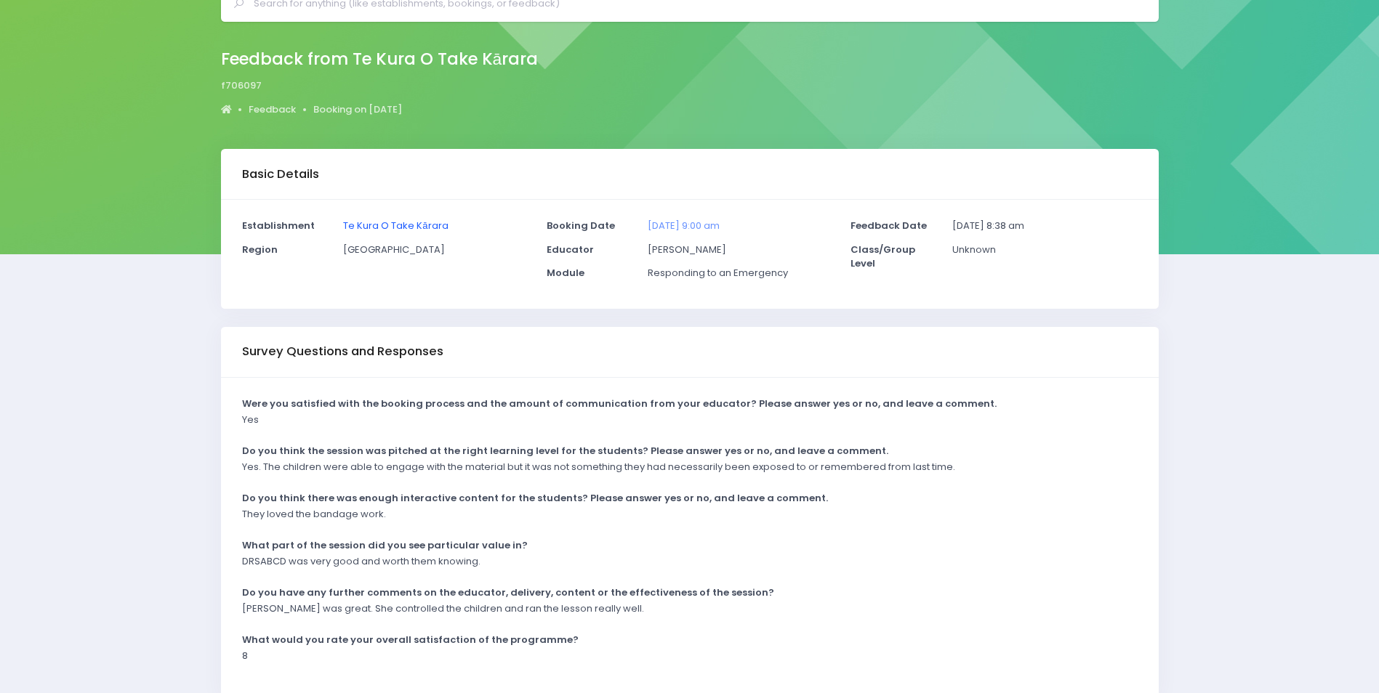
drag, startPoint x: 451, startPoint y: 224, endPoint x: 410, endPoint y: 229, distance: 41.0
click at [452, 224] on p "Te Kura O Take Kārara" at bounding box center [435, 226] width 185 height 15
drag, startPoint x: 462, startPoint y: 225, endPoint x: 336, endPoint y: 230, distance: 126.6
click at [336, 230] on div "Te Kura O Take Kārara" at bounding box center [435, 231] width 203 height 24
drag, startPoint x: 336, startPoint y: 230, endPoint x: 367, endPoint y: 223, distance: 31.9
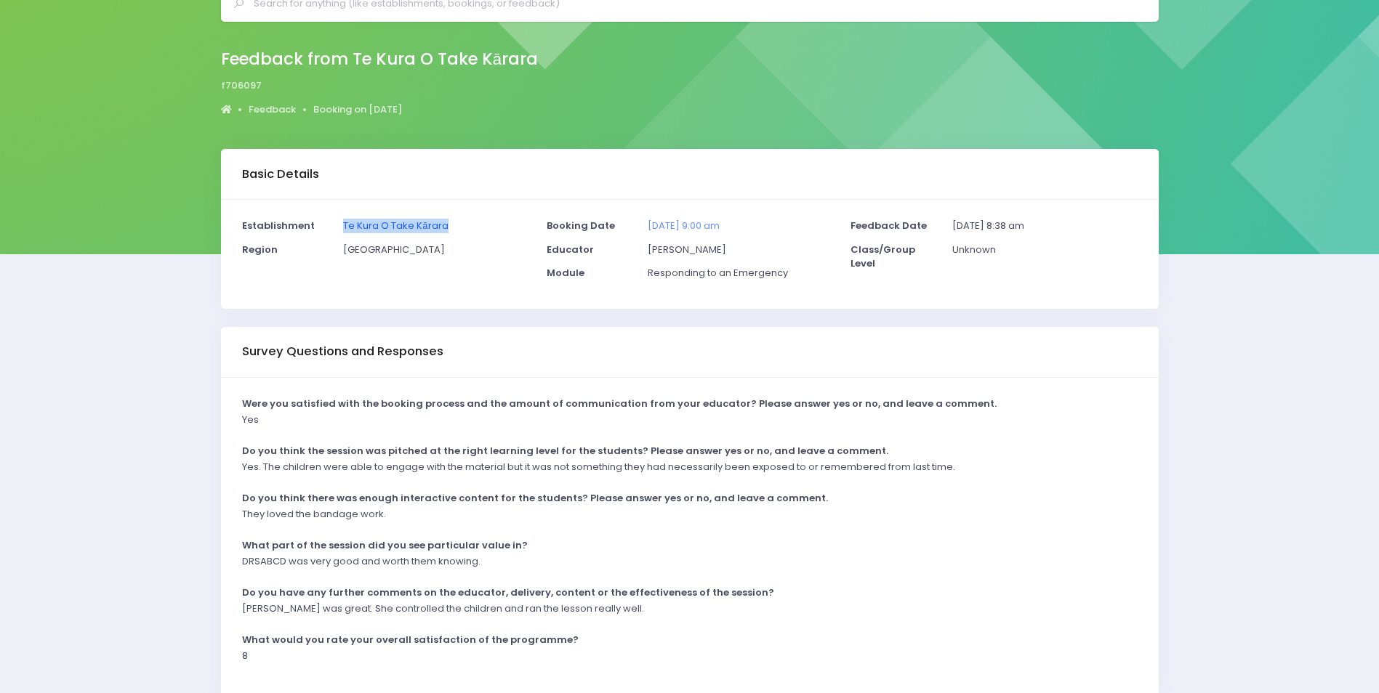
copy link "Te Kura O Take Kārara"
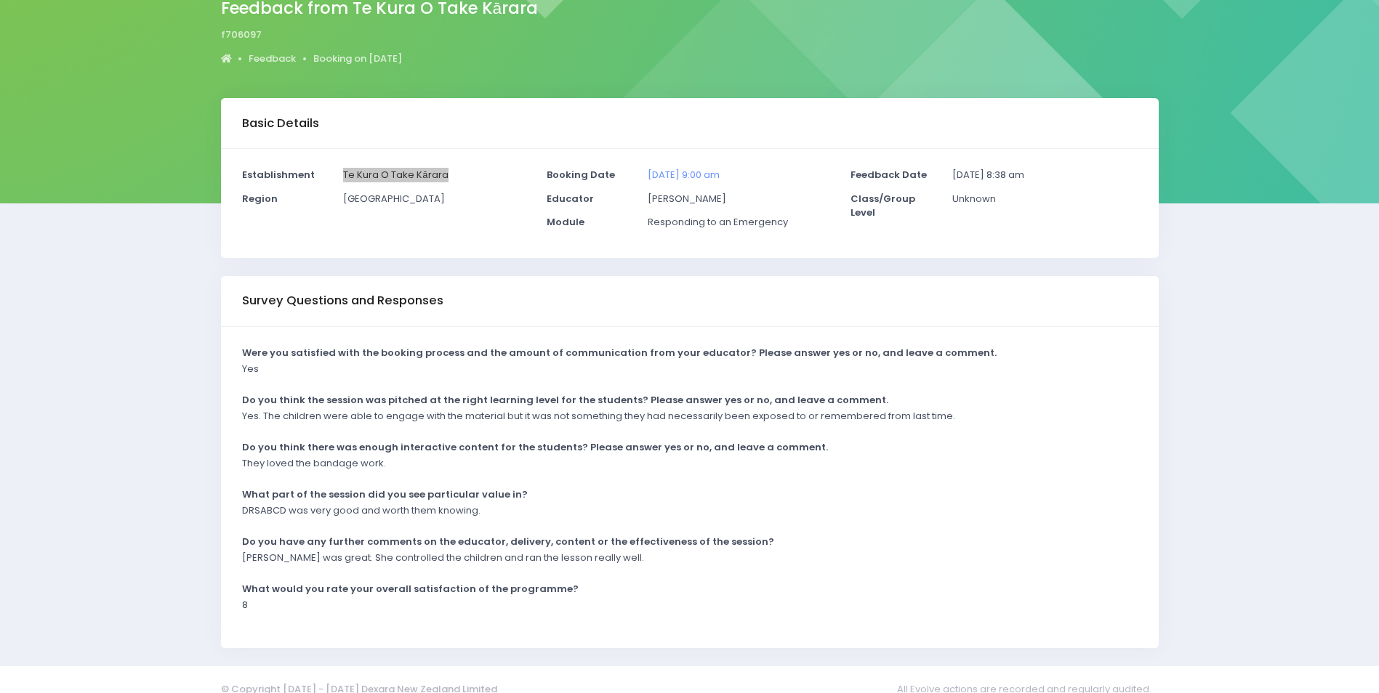
scroll to position [144, 0]
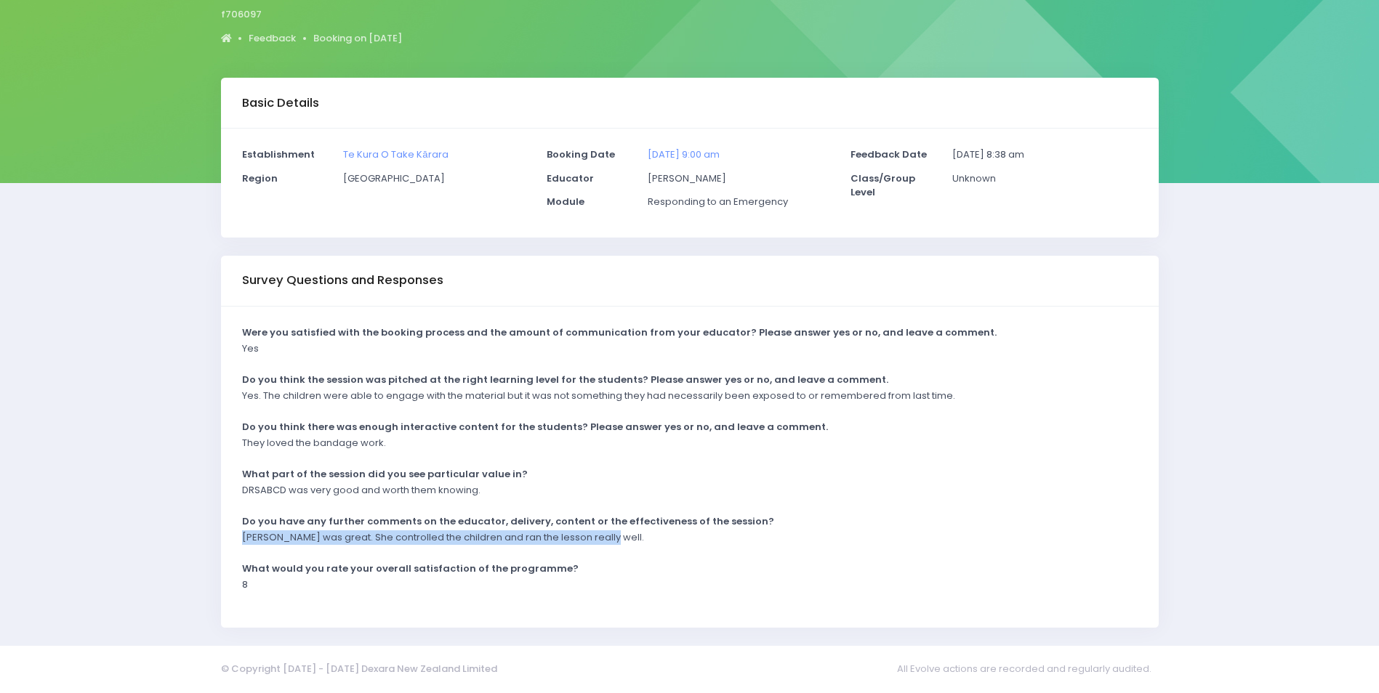
drag, startPoint x: 244, startPoint y: 537, endPoint x: 635, endPoint y: 543, distance: 391.1
click at [635, 543] on div "Charlie was great. She controlled the children and ran the lesson really well." at bounding box center [680, 543] width 895 height 24
drag, startPoint x: 635, startPoint y: 543, endPoint x: 555, endPoint y: 538, distance: 80.1
copy p "Charlie was great. She controlled the children and ran the lesson really well."
click at [915, 497] on div "DRSABCD was very good and worth them knowing." at bounding box center [680, 495] width 895 height 24
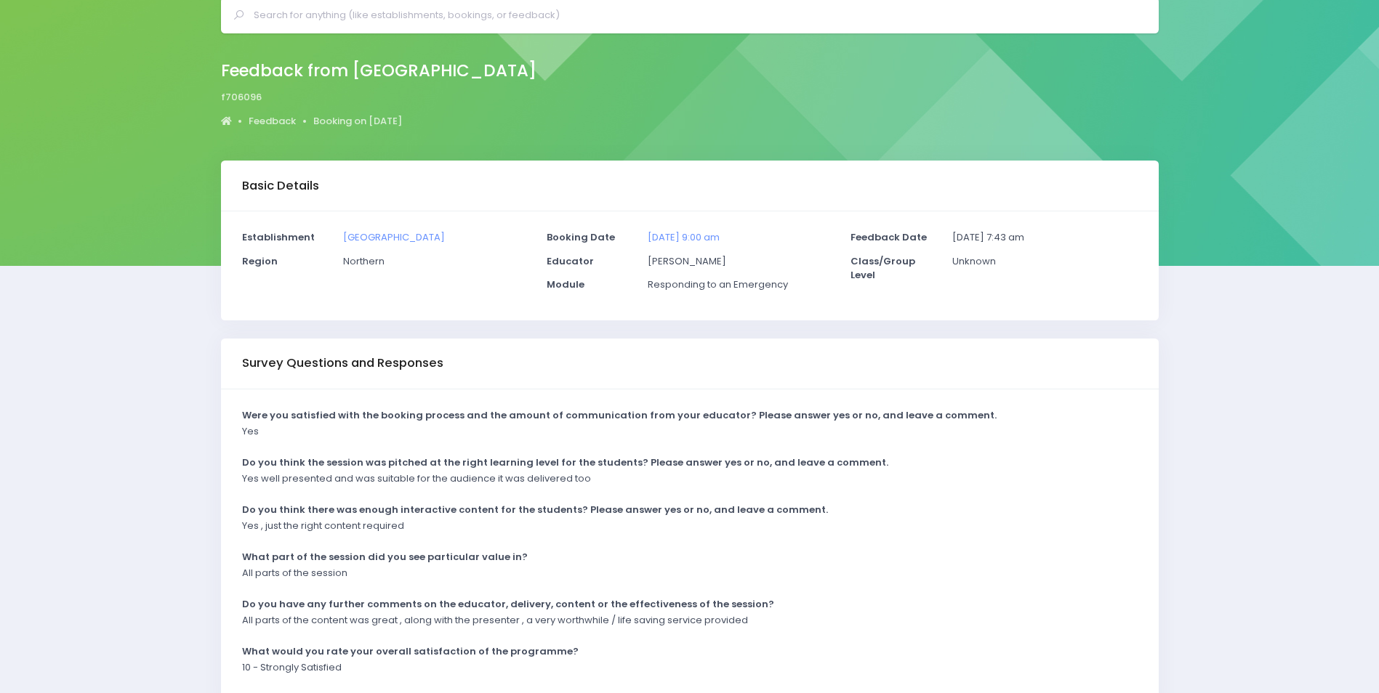
scroll to position [144, 0]
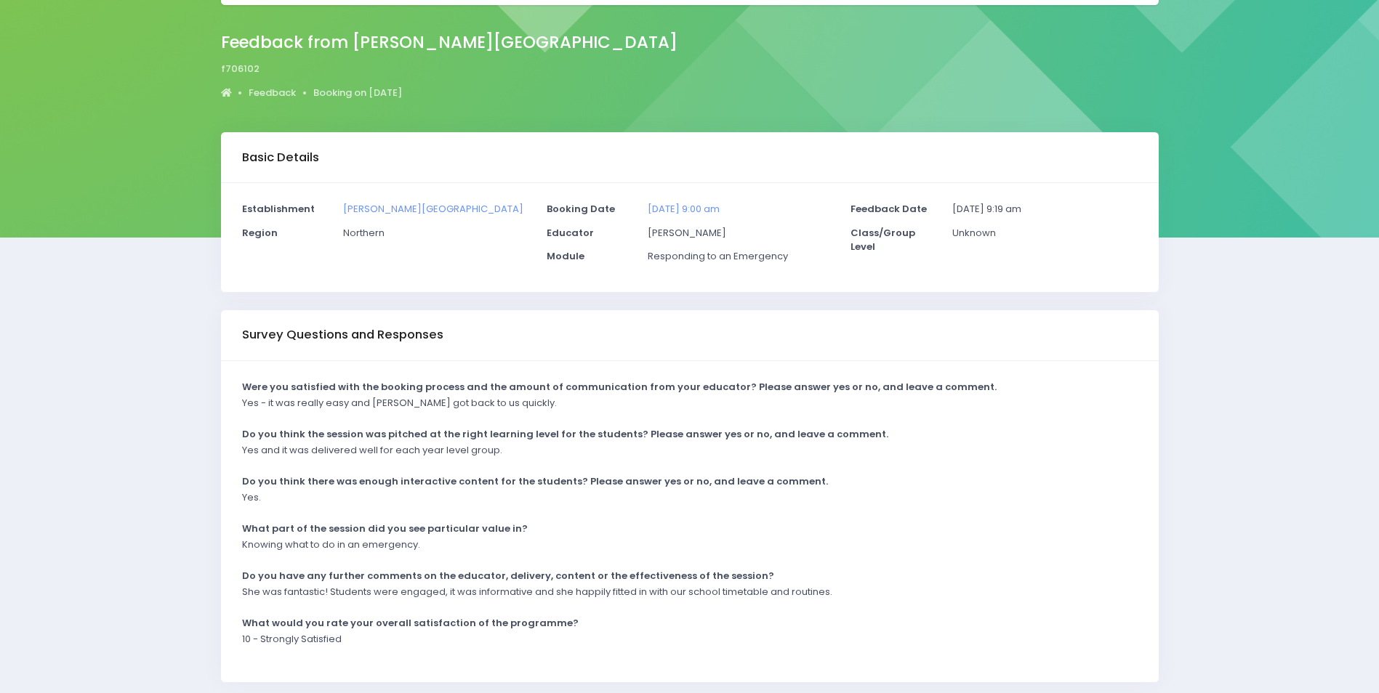
scroll to position [144, 0]
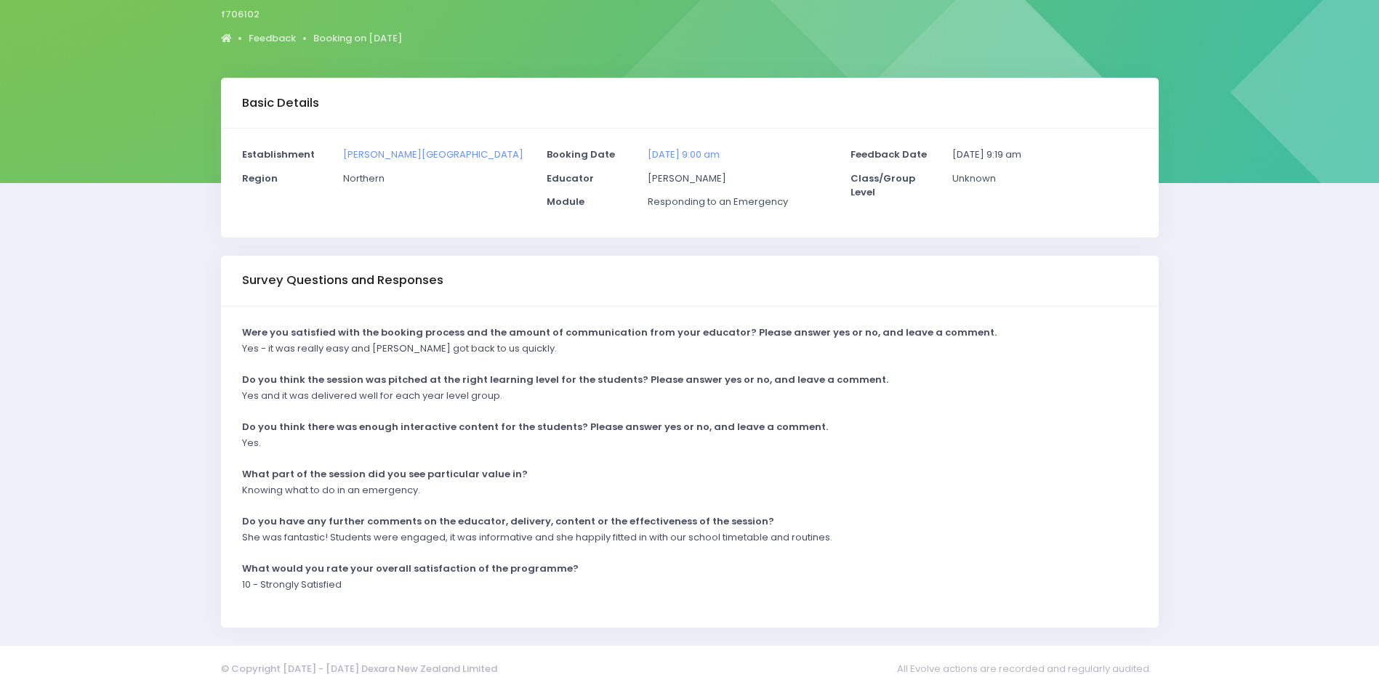
click at [267, 550] on div "She was fantastic! Students were engaged, it was informative and she happily fi…" at bounding box center [680, 543] width 895 height 24
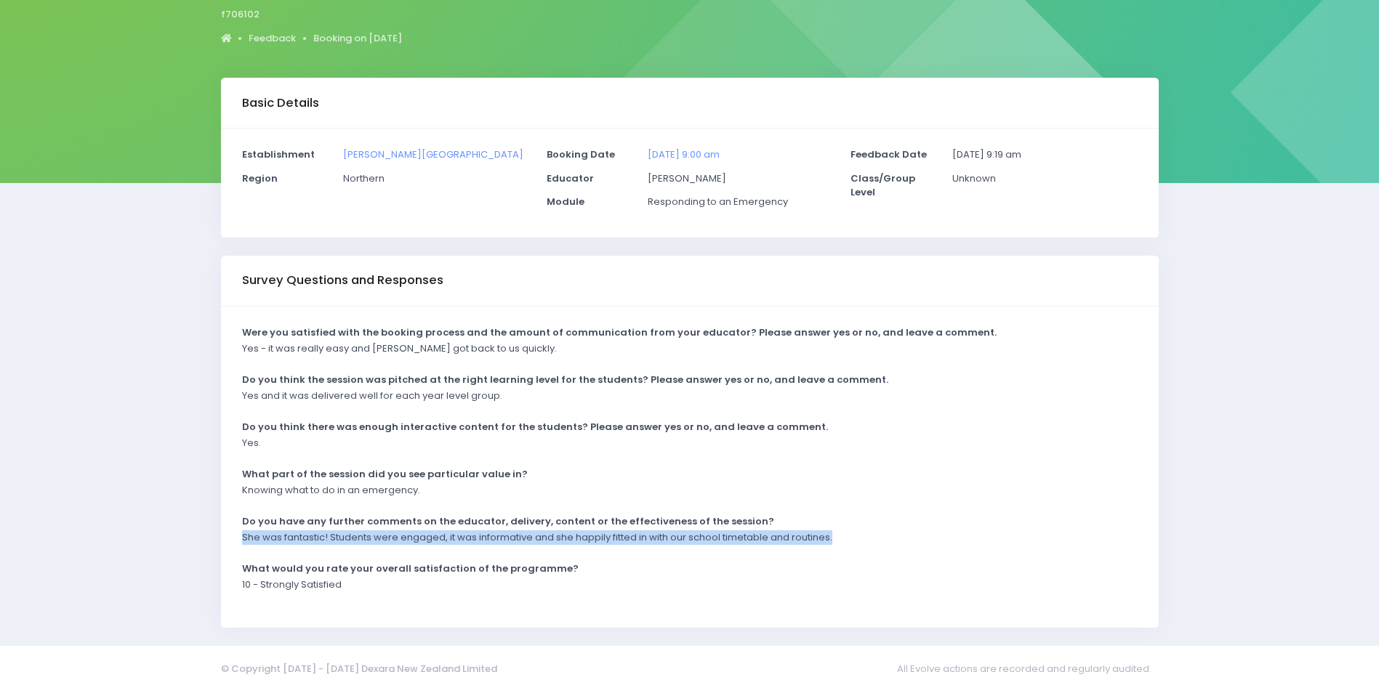
drag, startPoint x: 243, startPoint y: 539, endPoint x: 860, endPoint y: 536, distance: 617.1
click at [860, 536] on div "She was fantastic! Students were engaged, it was informative and she happily fi…" at bounding box center [680, 543] width 895 height 24
drag, startPoint x: 860, startPoint y: 536, endPoint x: 810, endPoint y: 532, distance: 49.6
copy p "She was fantastic! Students were engaged, it was informative and she happily fi…"
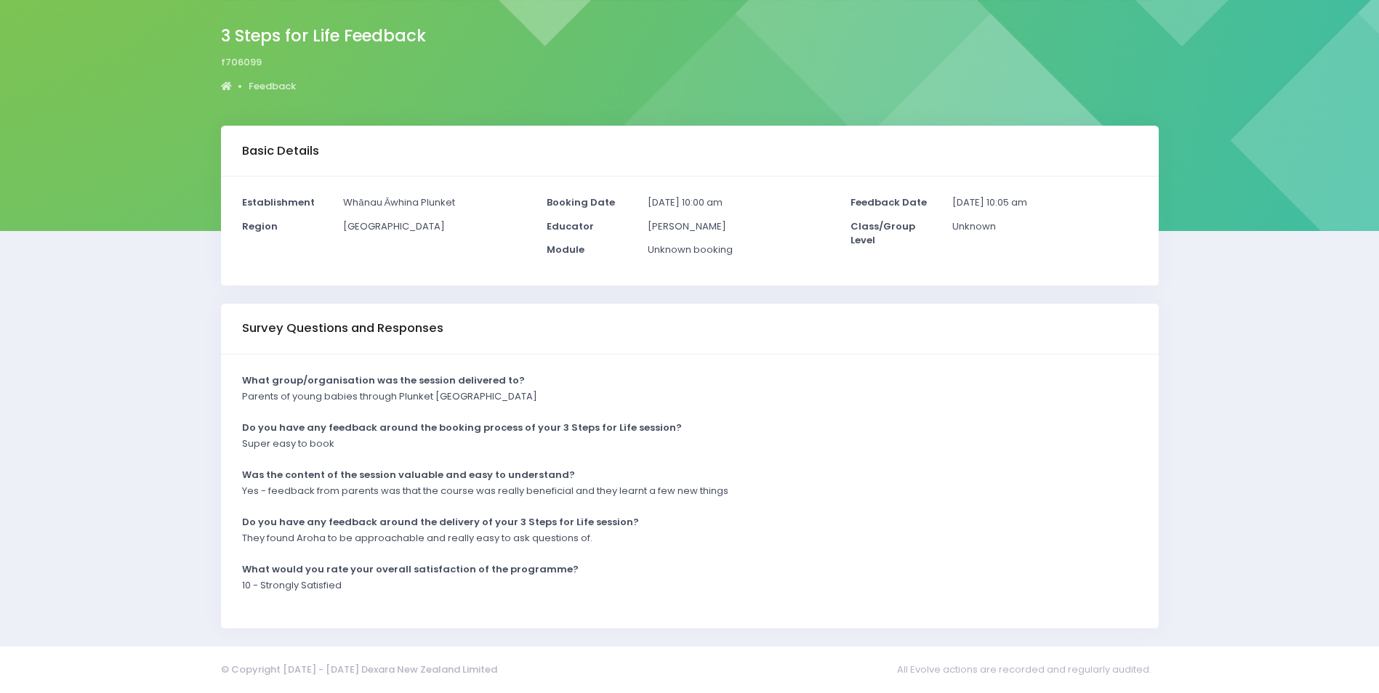
scroll to position [97, 0]
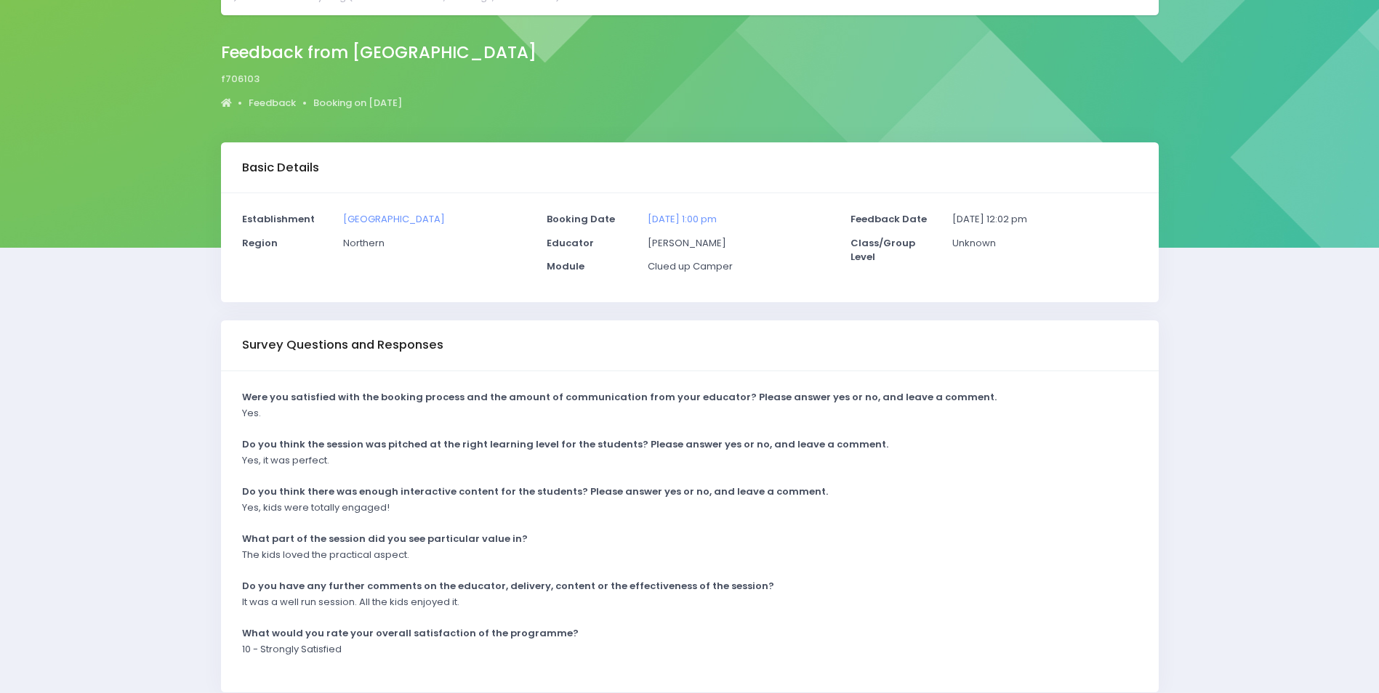
scroll to position [144, 0]
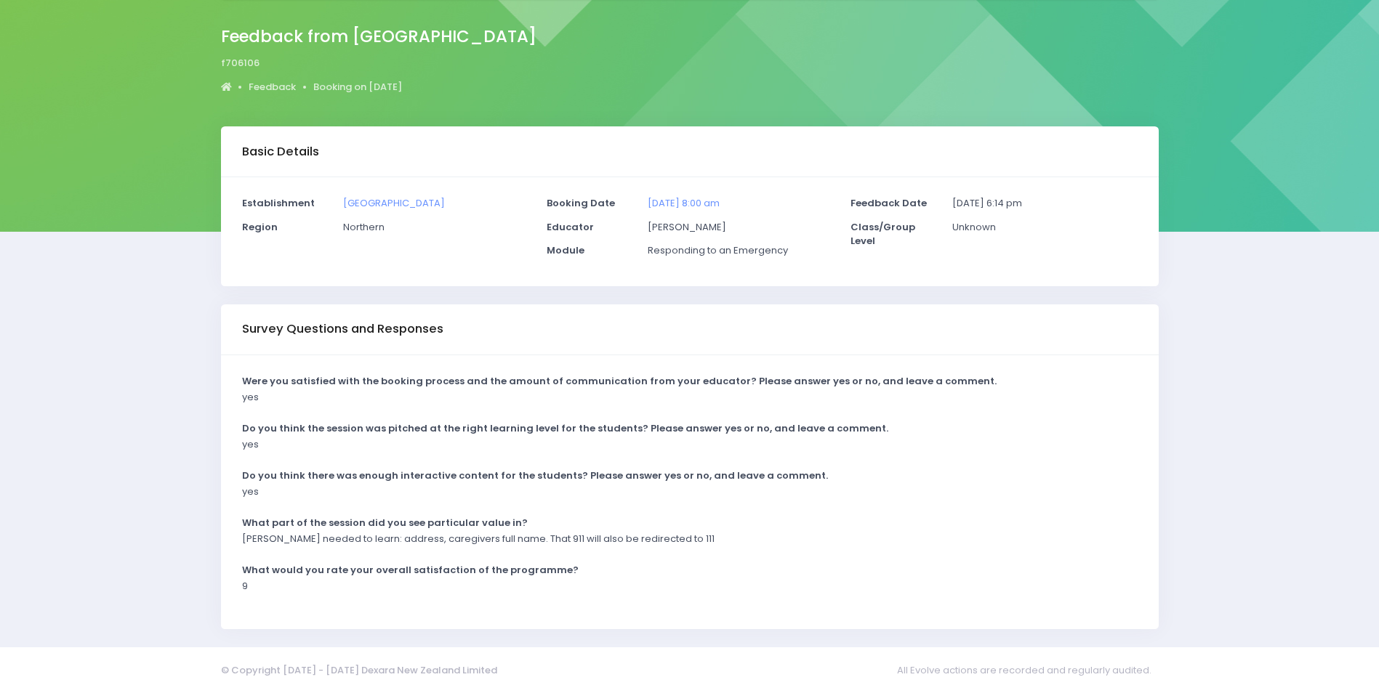
scroll to position [97, 0]
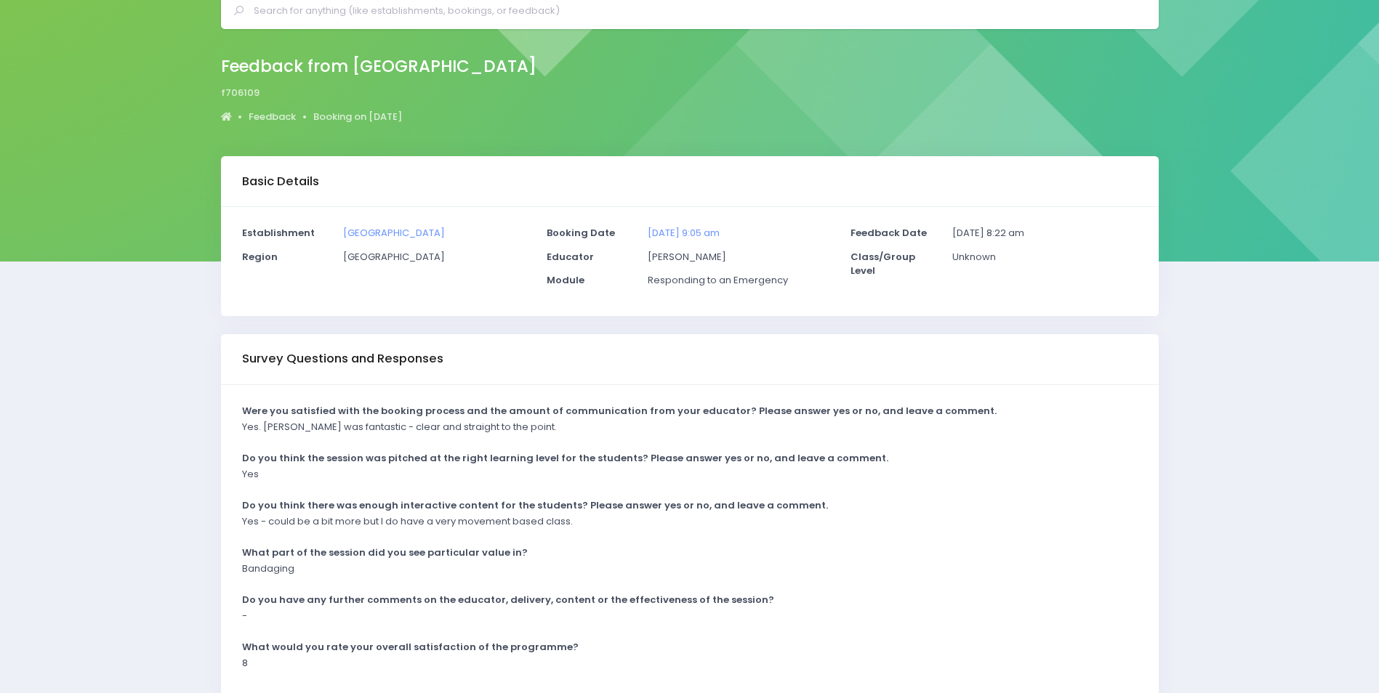
scroll to position [144, 0]
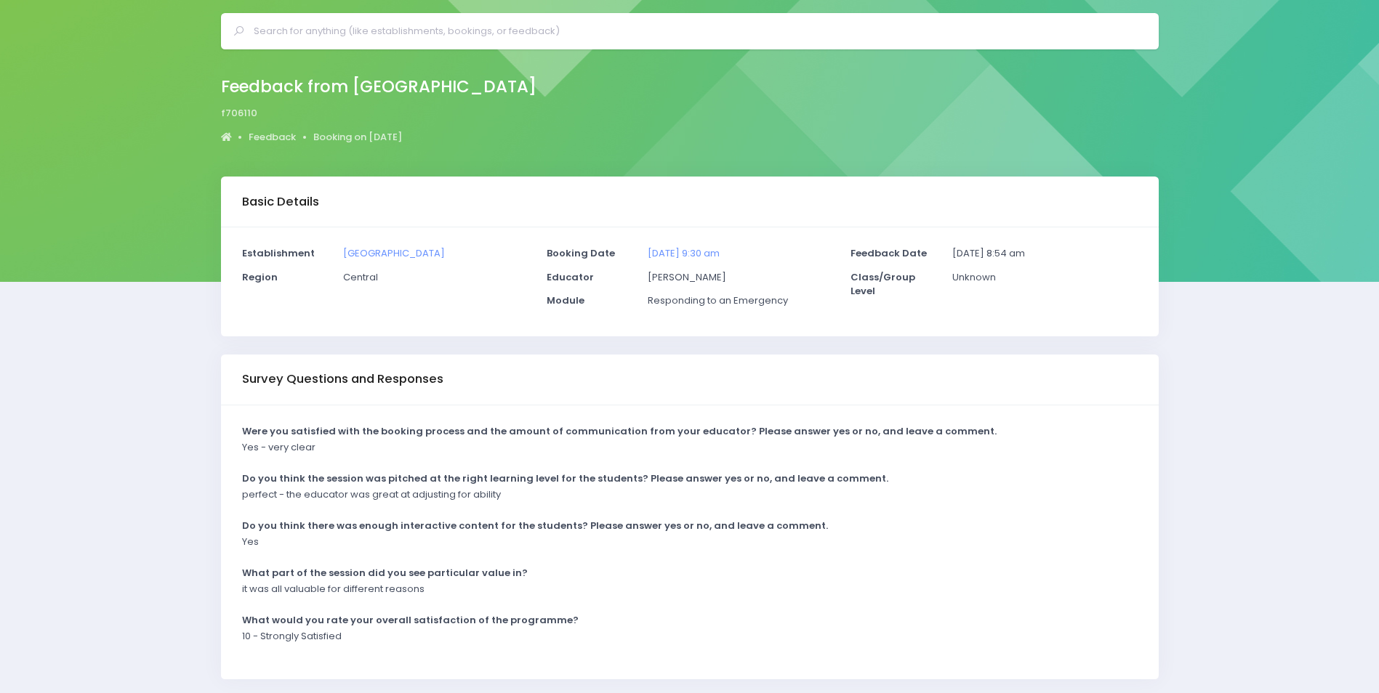
scroll to position [97, 0]
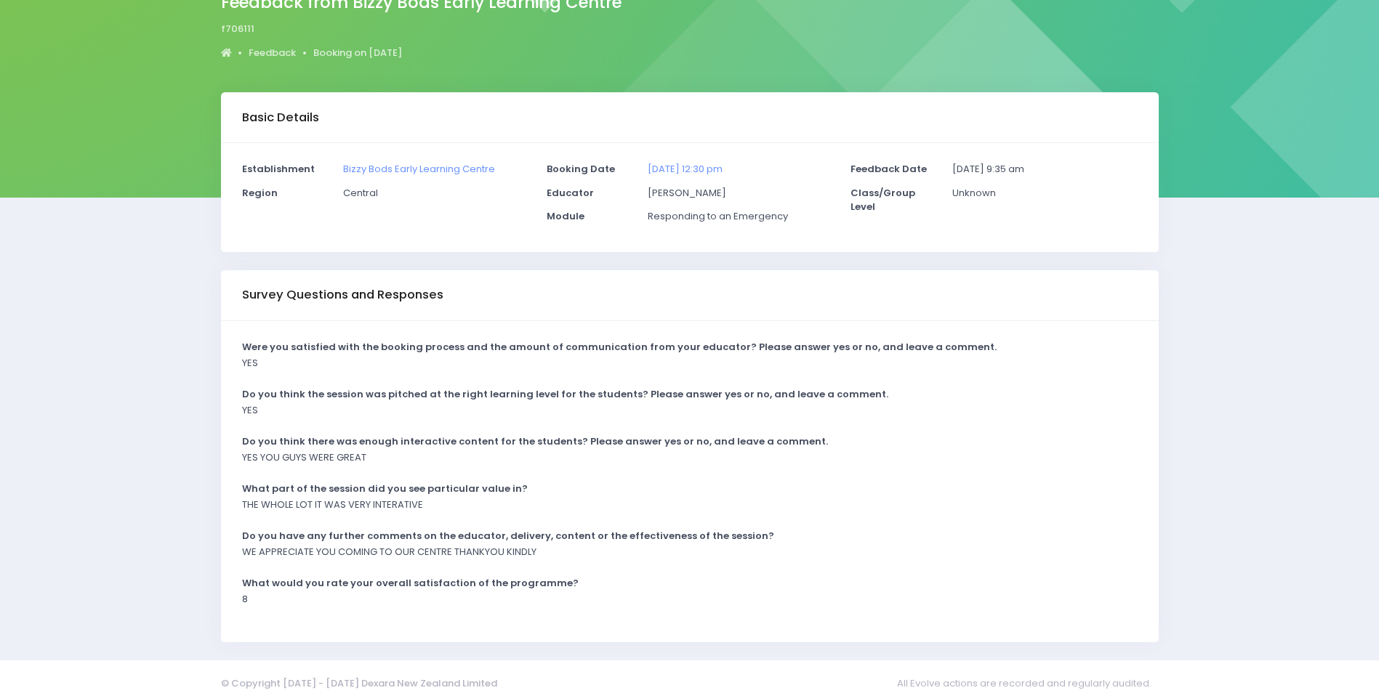
scroll to position [144, 0]
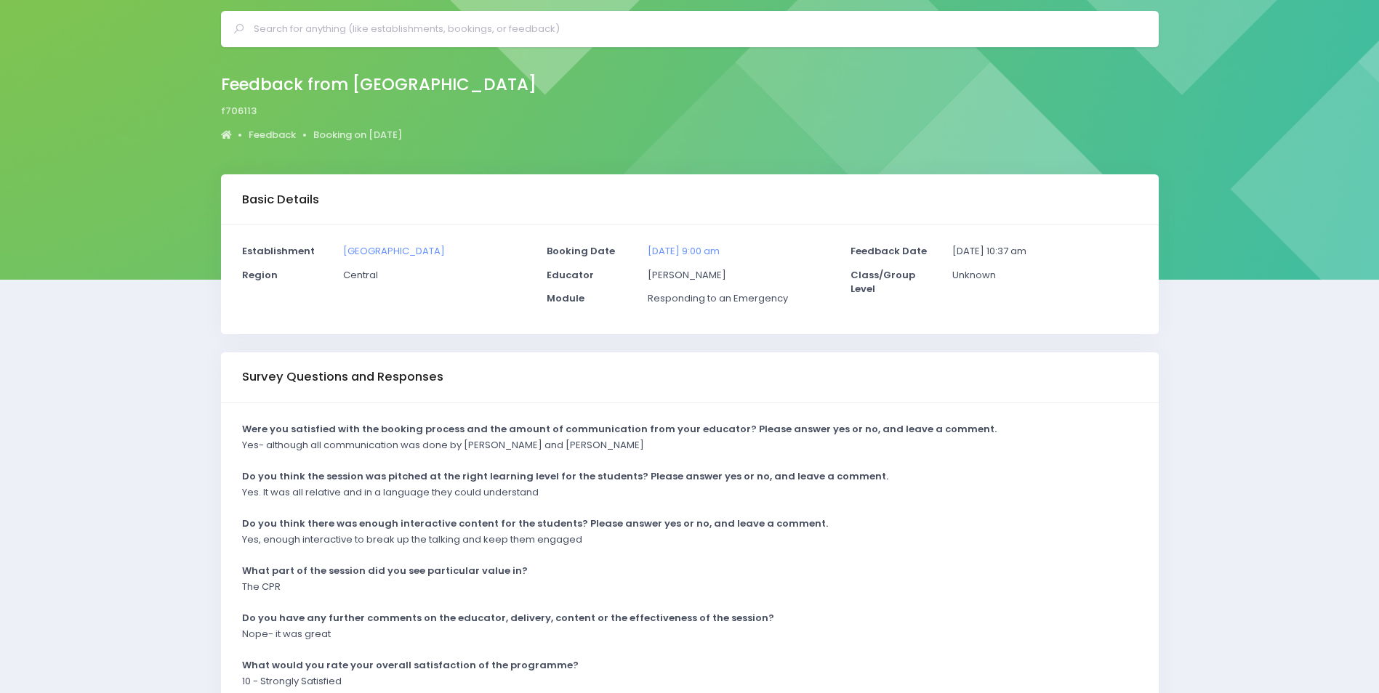
scroll to position [73, 0]
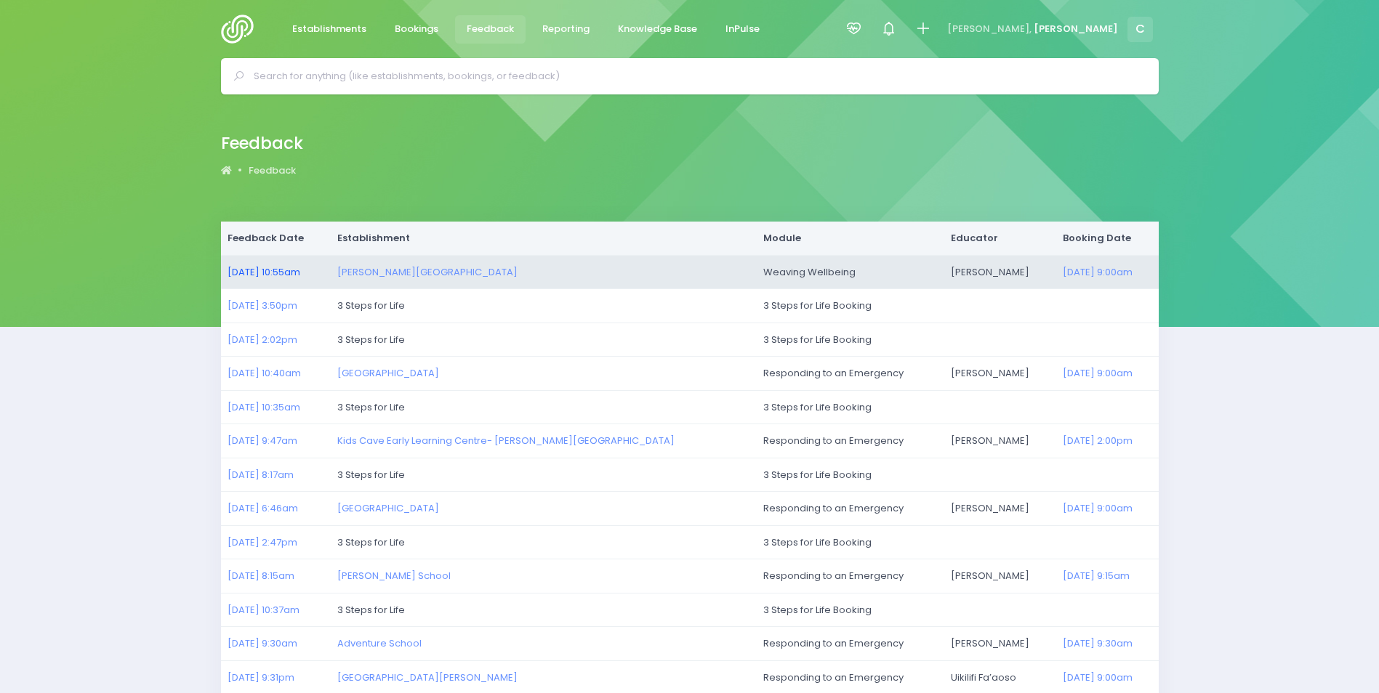
click at [256, 270] on link "13/08/2025 10:55am" at bounding box center [263, 272] width 73 height 14
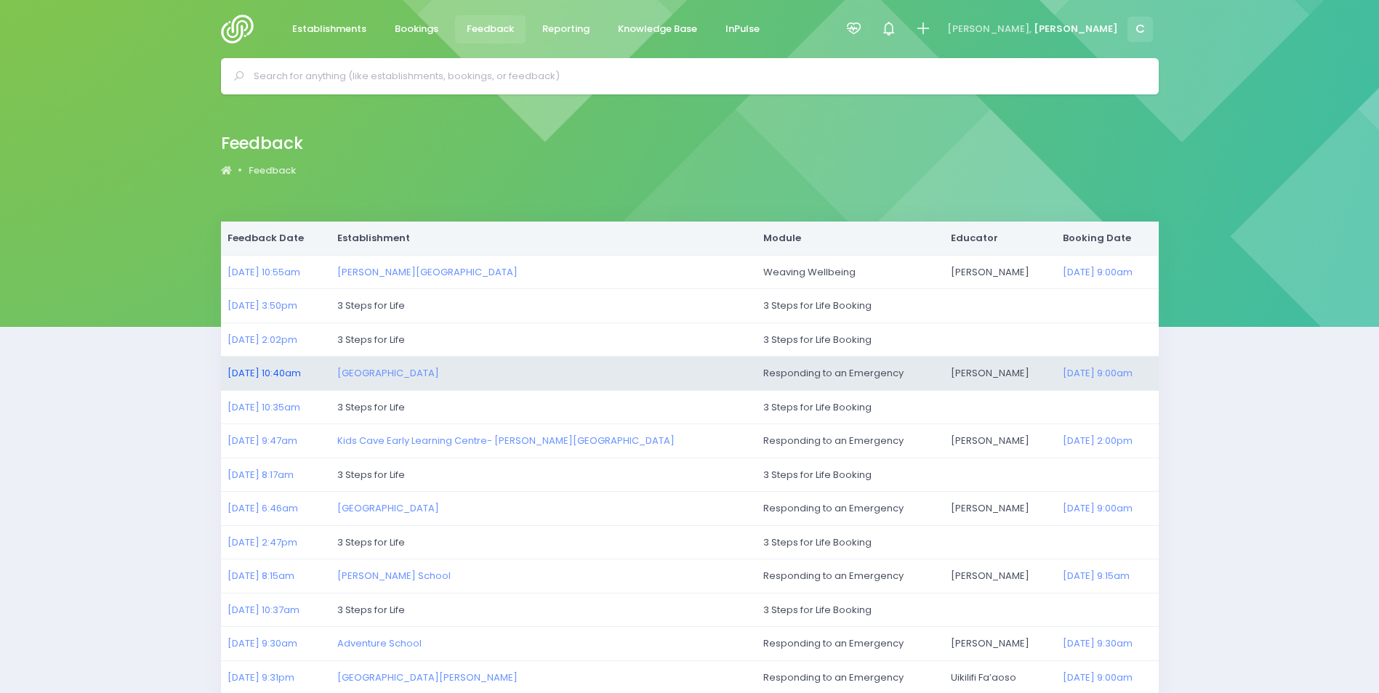
click at [261, 373] on link "11/08/2025 10:40am" at bounding box center [263, 373] width 73 height 14
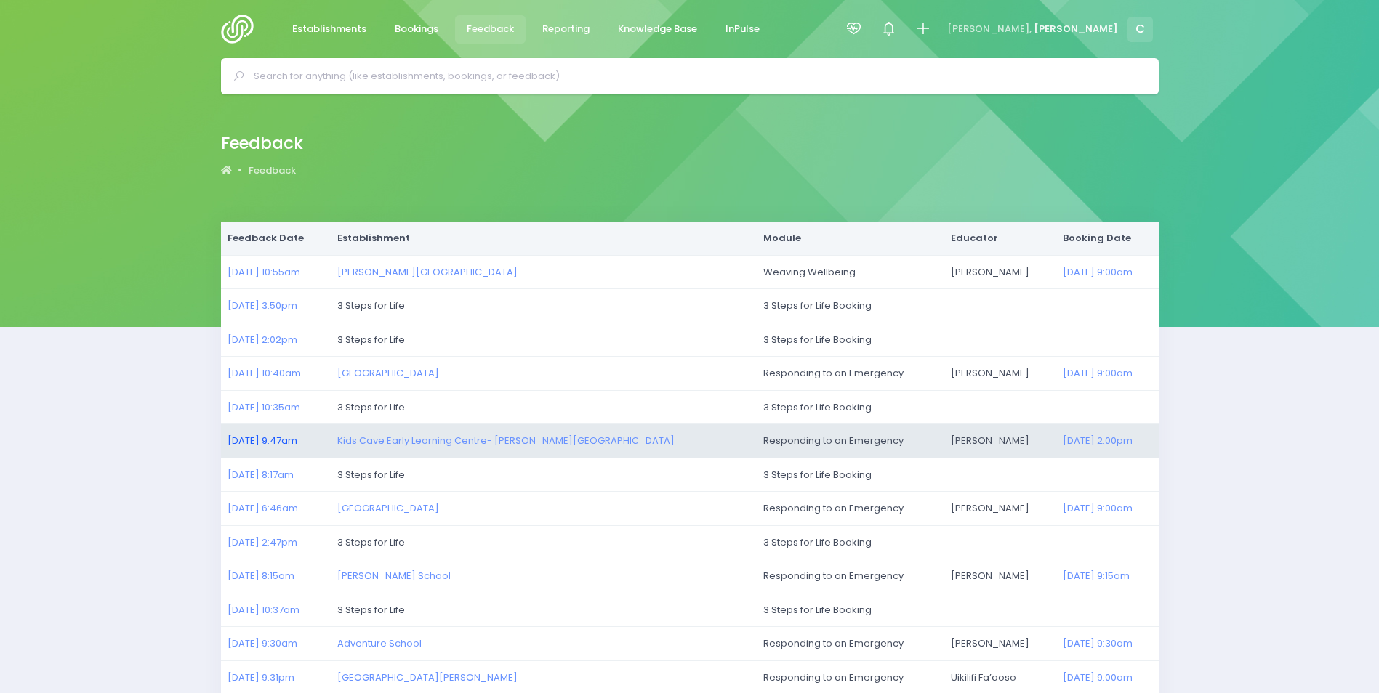
click at [263, 436] on link "11/08/2025 9:47am" at bounding box center [262, 441] width 70 height 14
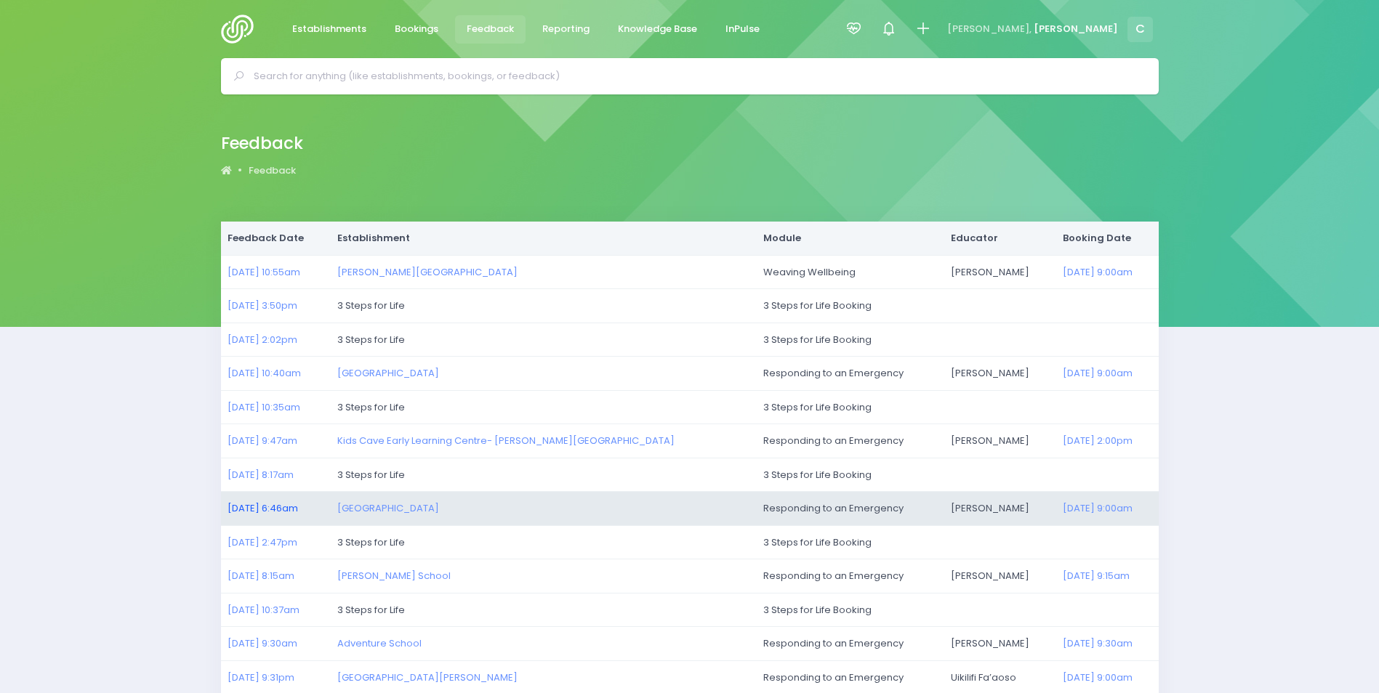
click at [265, 507] on link "11/08/2025 6:46am" at bounding box center [262, 508] width 70 height 14
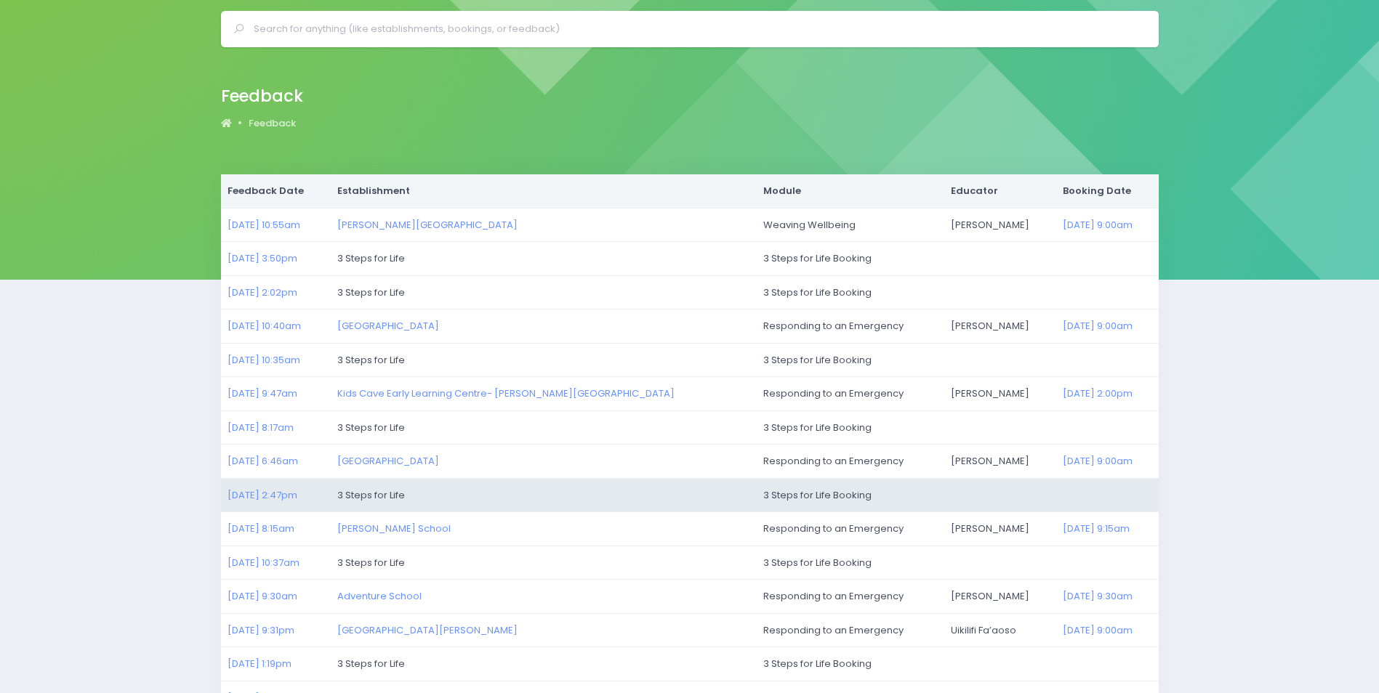
scroll to position [73, 0]
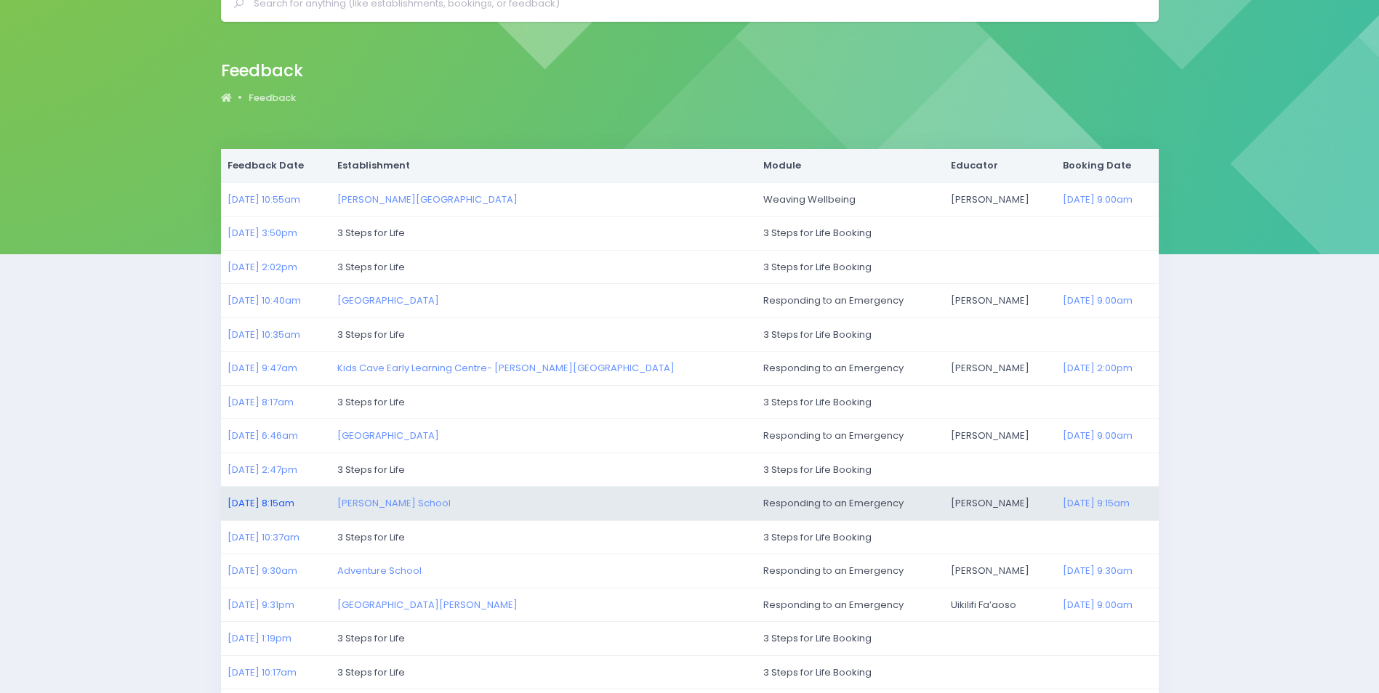
click at [268, 501] on link "07/08/2025 8:15am" at bounding box center [260, 503] width 67 height 14
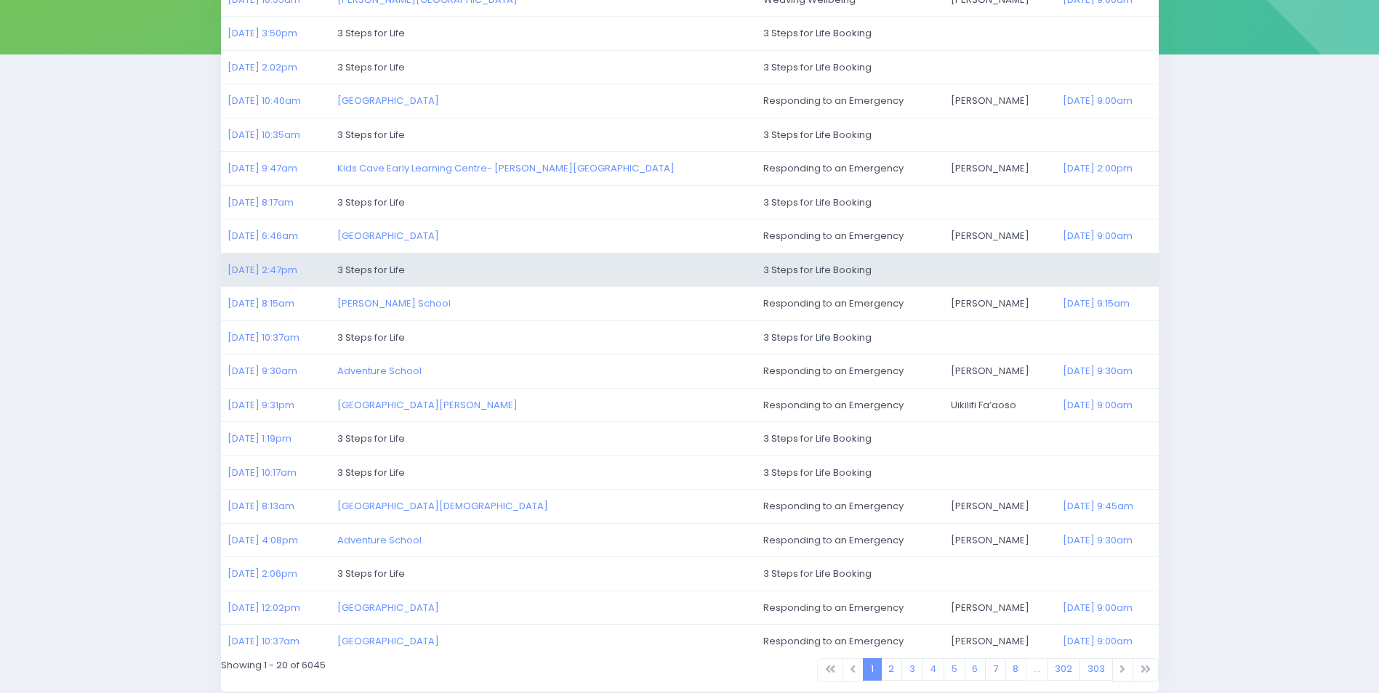
scroll to position [291, 0]
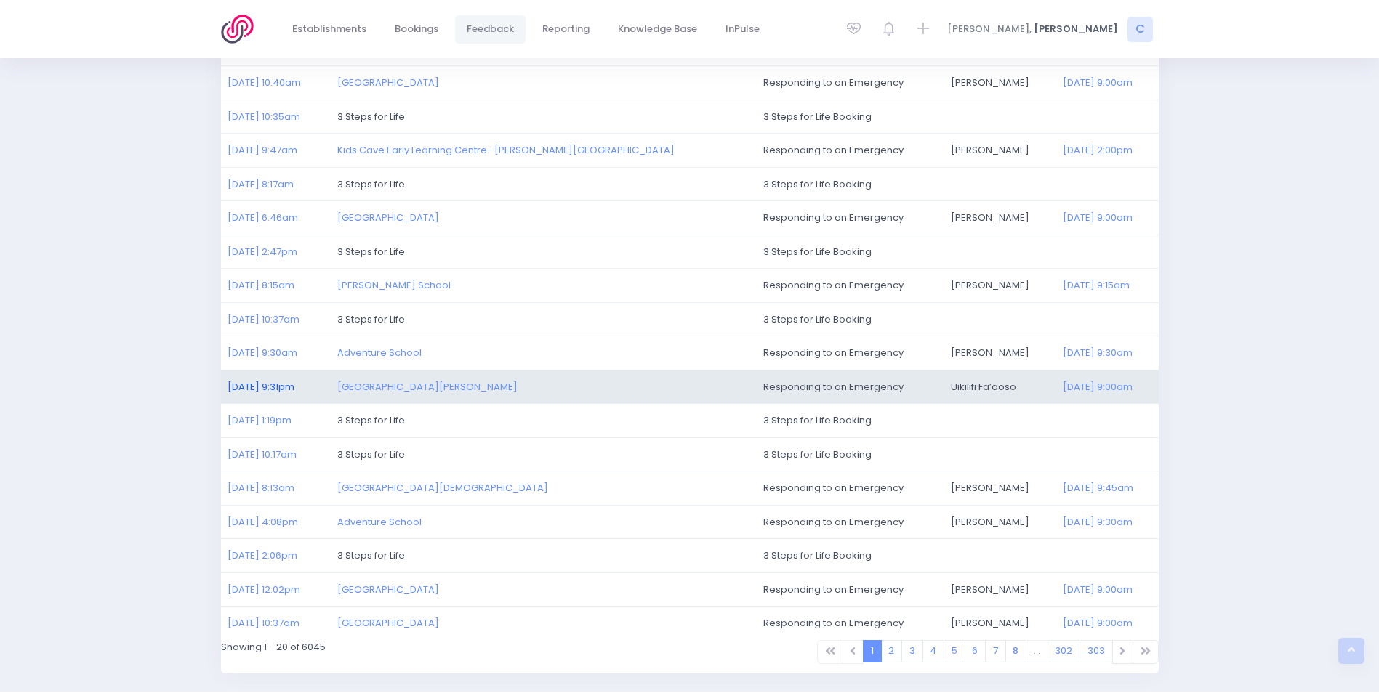
click at [265, 385] on link "05/08/2025 9:31pm" at bounding box center [260, 387] width 67 height 14
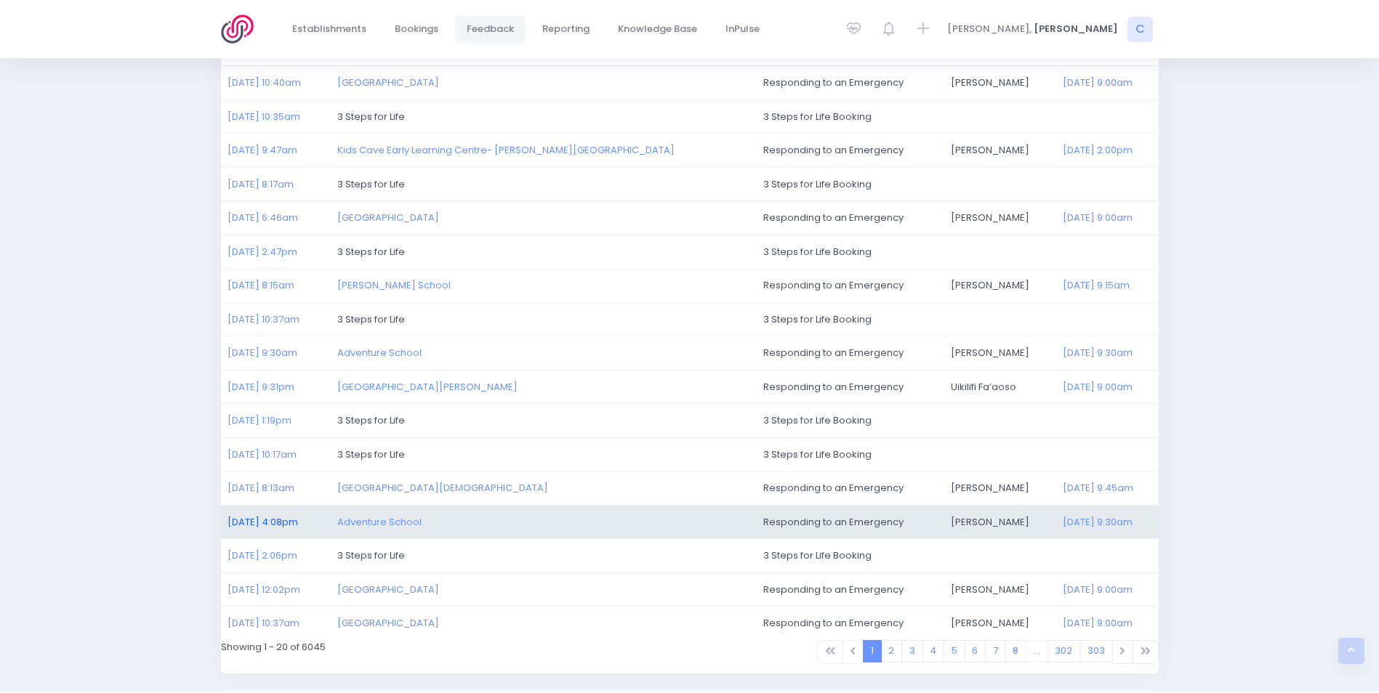
click at [264, 521] on link "04/08/2025 4:08pm" at bounding box center [262, 522] width 70 height 14
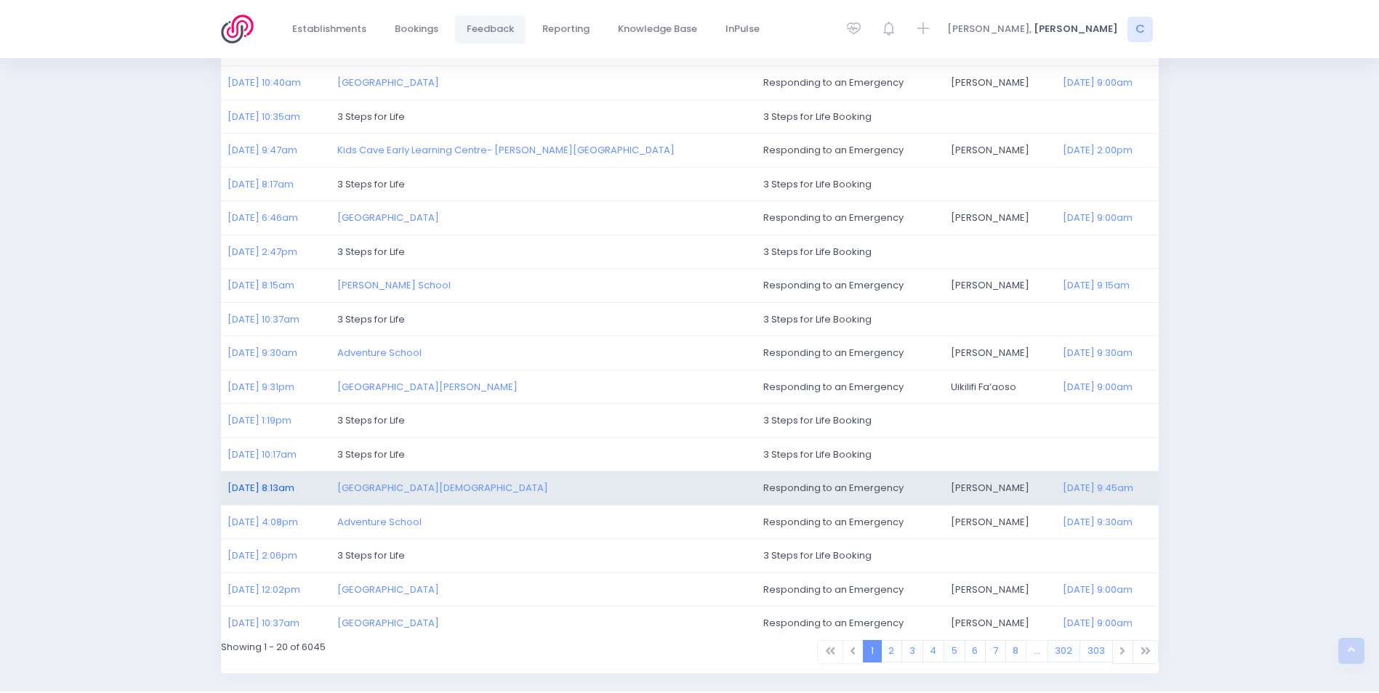
click at [267, 488] on link "05/08/2025 8:13am" at bounding box center [260, 488] width 67 height 14
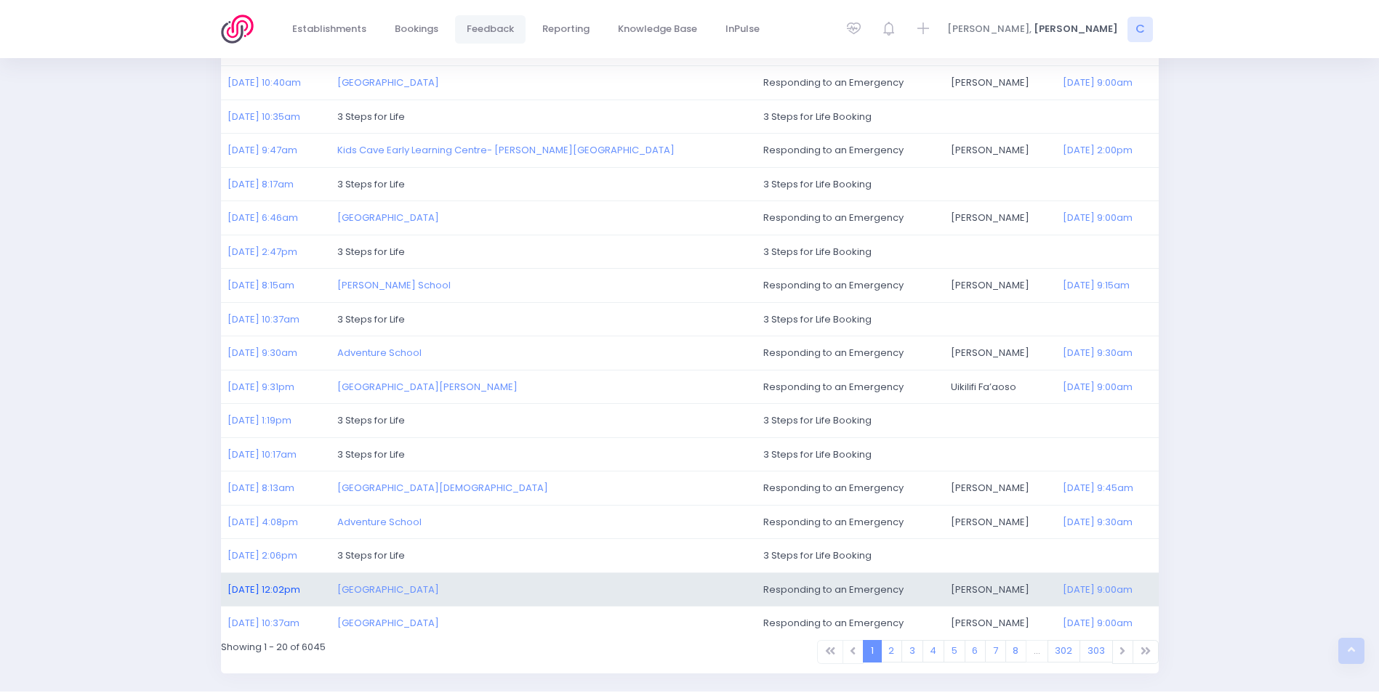
click at [281, 584] on link "04/08/2025 12:02pm" at bounding box center [263, 590] width 73 height 14
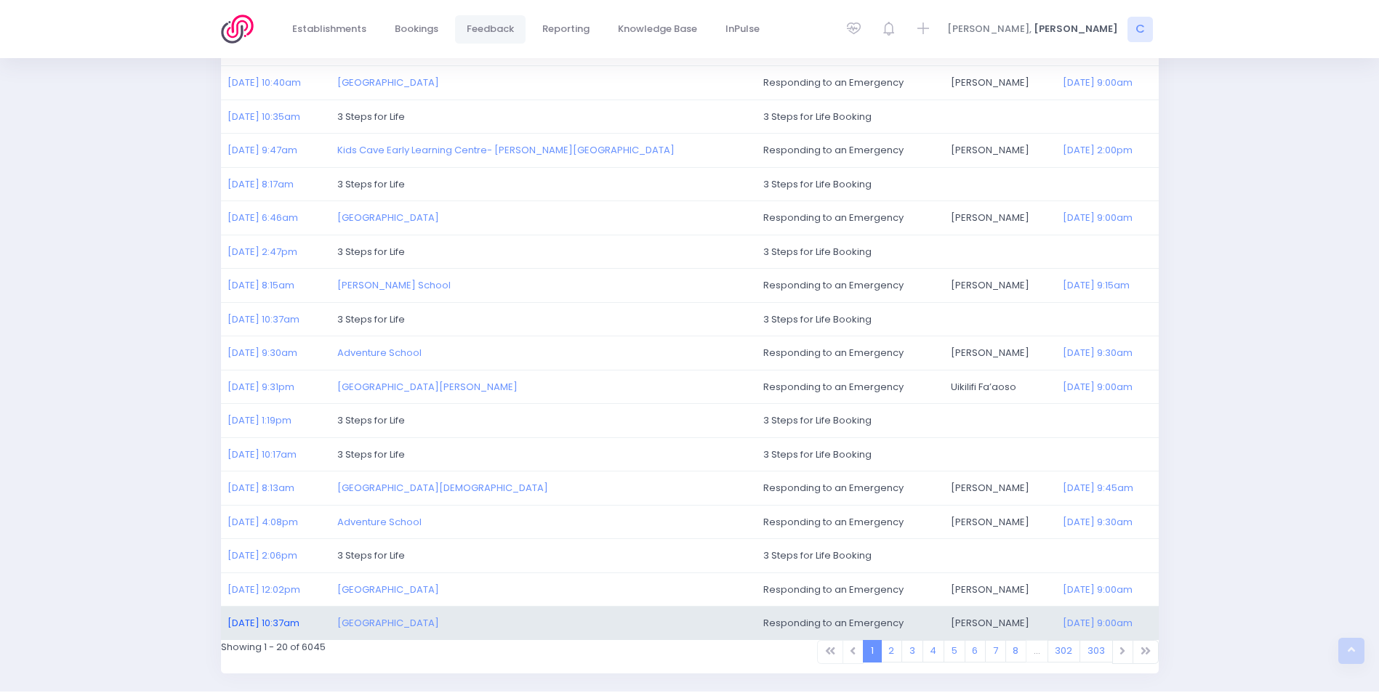
click at [272, 622] on link "04/08/2025 10:37am" at bounding box center [263, 623] width 72 height 14
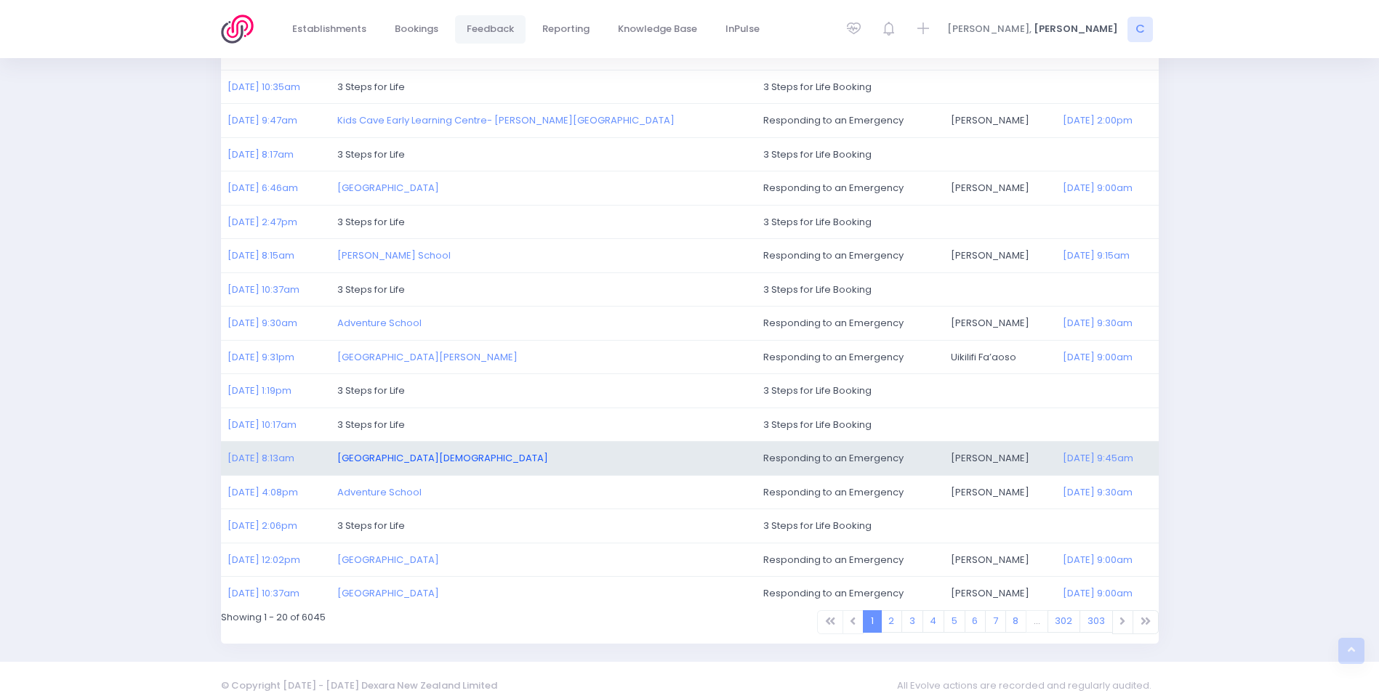
scroll to position [337, 0]
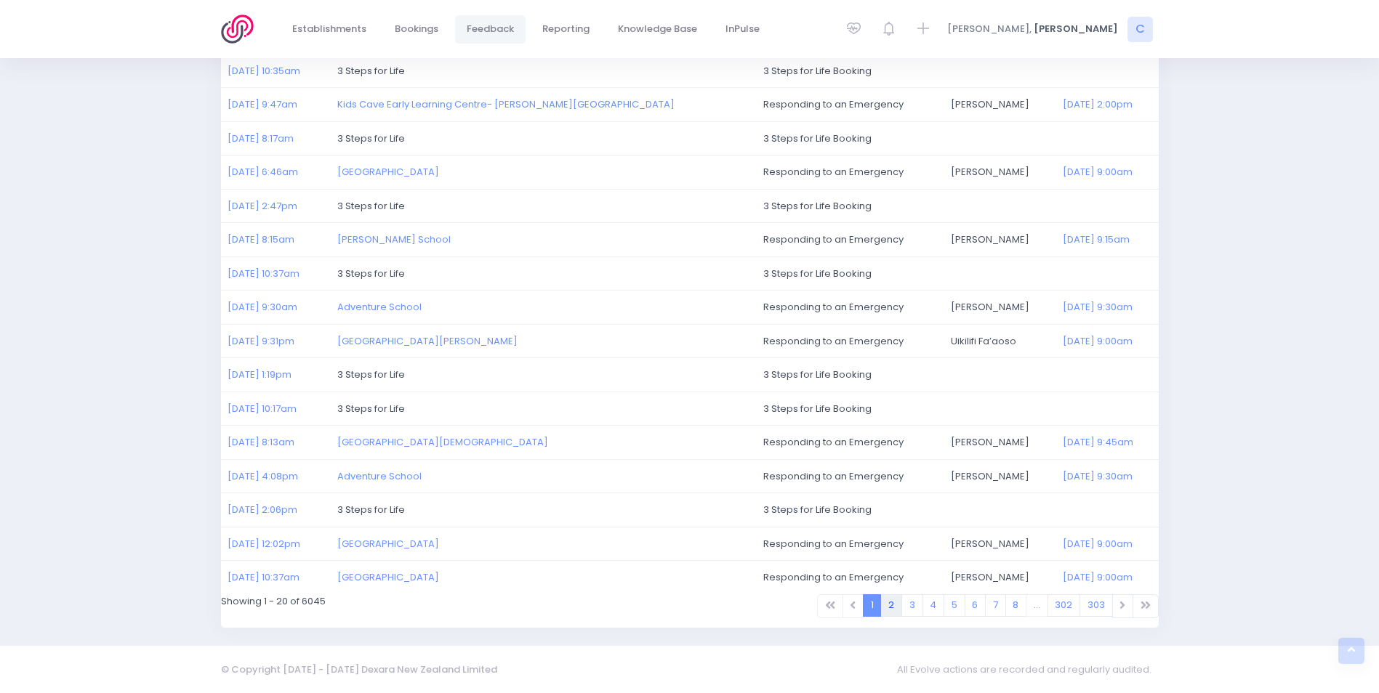
click at [893, 607] on link "2" at bounding box center [892, 606] width 22 height 23
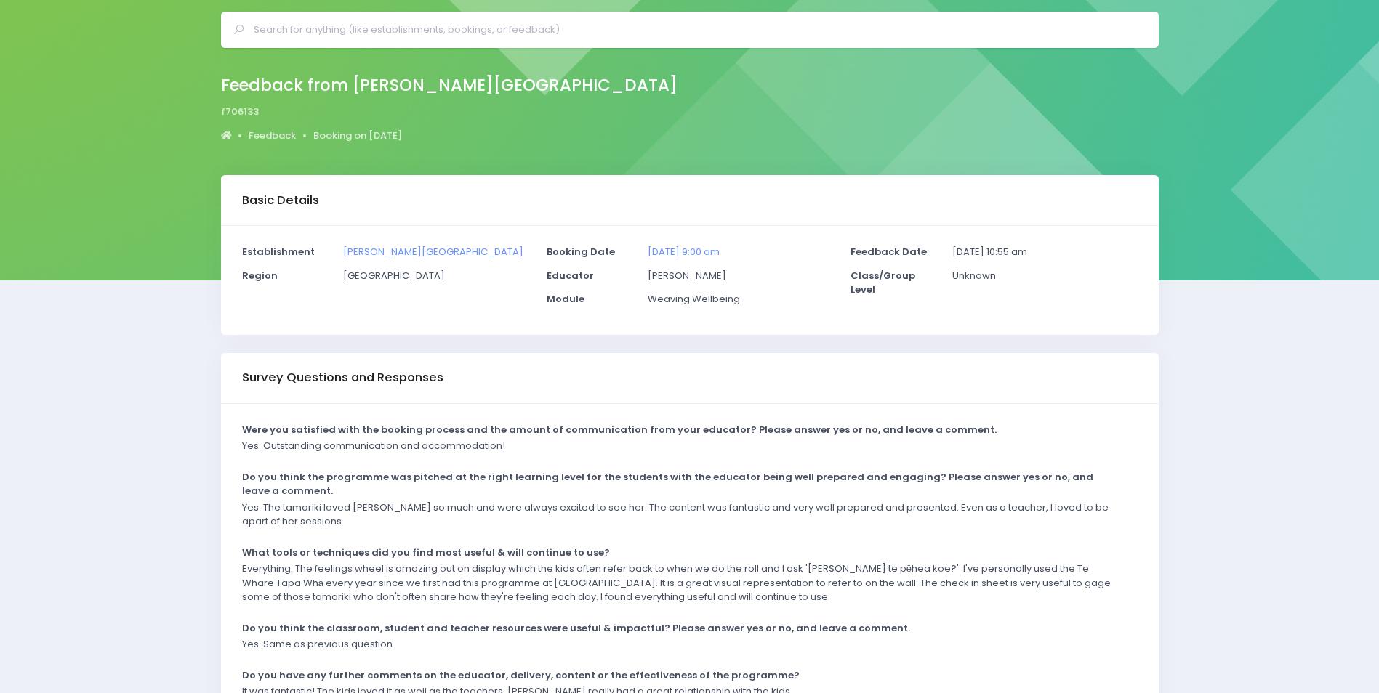
scroll to position [73, 0]
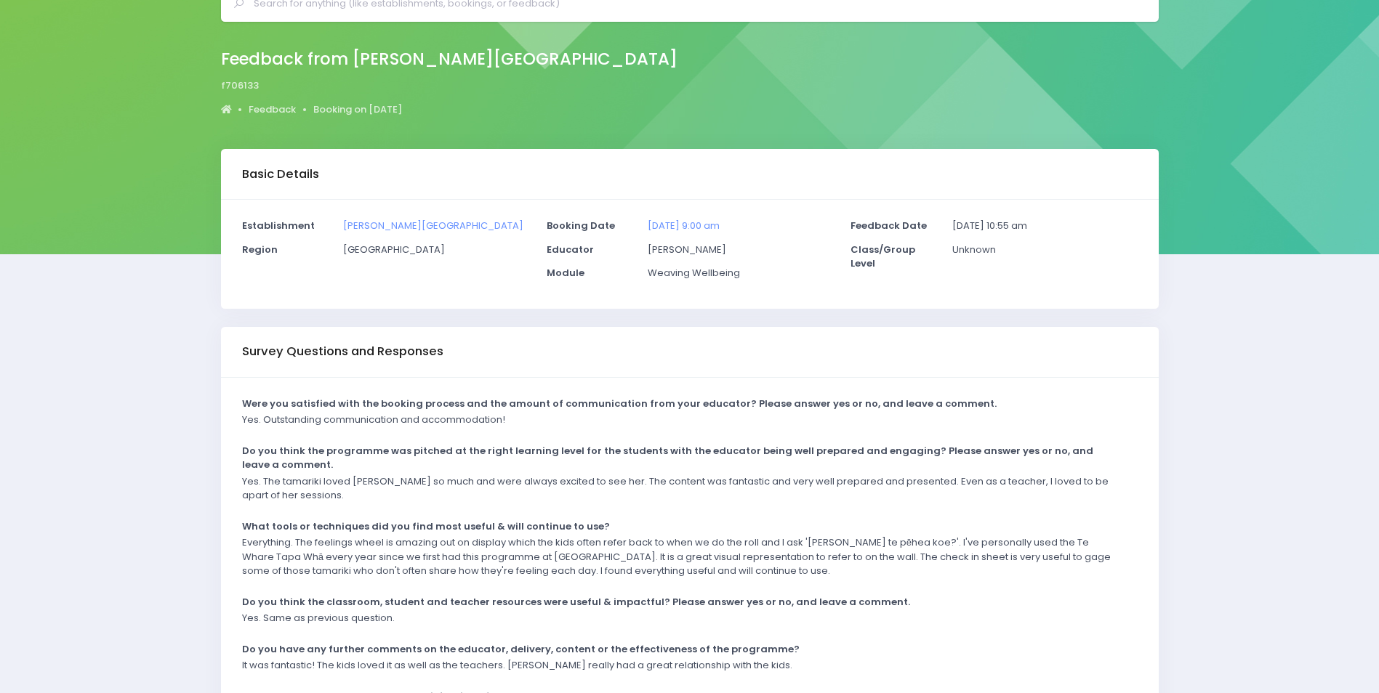
click at [428, 488] on p "Yes. The tamariki loved [PERSON_NAME] so much and were always excited to see he…" at bounding box center [680, 489] width 877 height 28
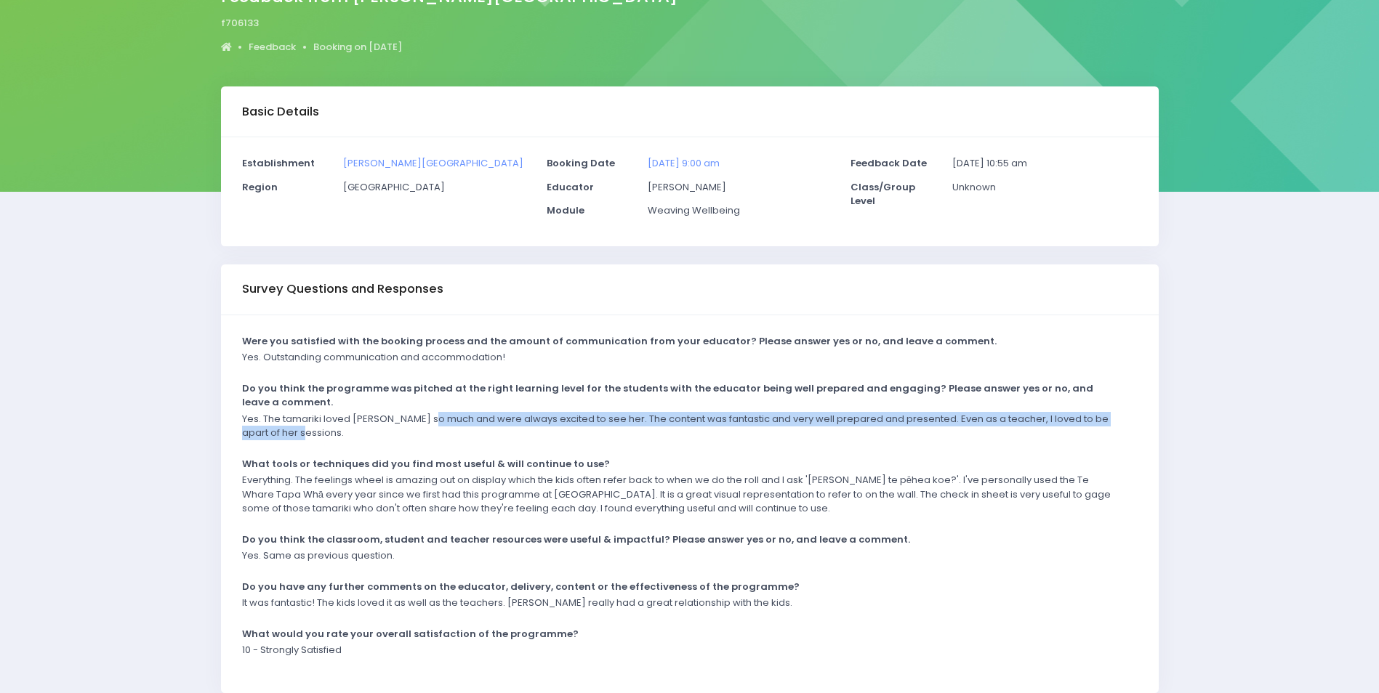
scroll to position [201, 0]
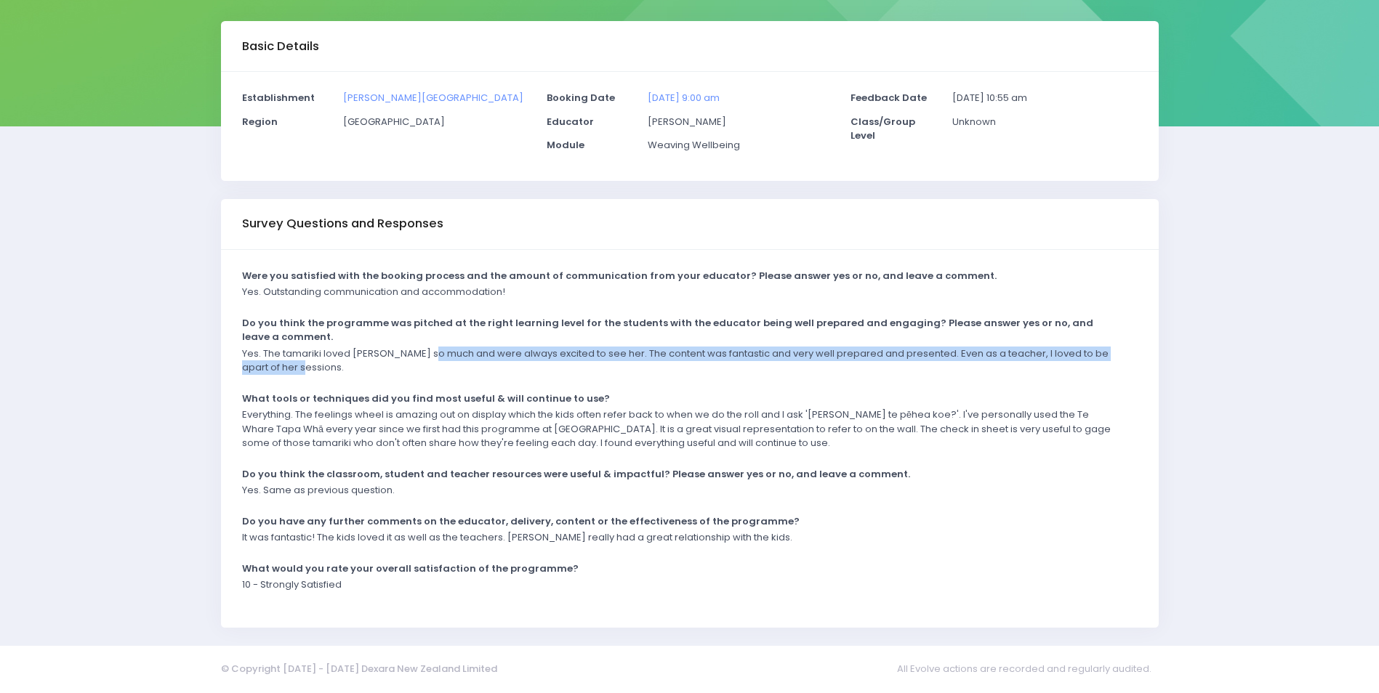
click at [568, 364] on p "Yes. The tamariki loved Nicki so much and were always excited to see her. The c…" at bounding box center [680, 361] width 877 height 28
drag, startPoint x: 265, startPoint y: 352, endPoint x: 300, endPoint y: 368, distance: 38.7
click at [300, 368] on p "Yes. The tamariki loved Nicki so much and were always excited to see her. The c…" at bounding box center [680, 361] width 877 height 28
drag, startPoint x: 300, startPoint y: 368, endPoint x: 302, endPoint y: 352, distance: 16.9
copy p "he tamariki loved Nicki so much and were always excited to see her. The content…"
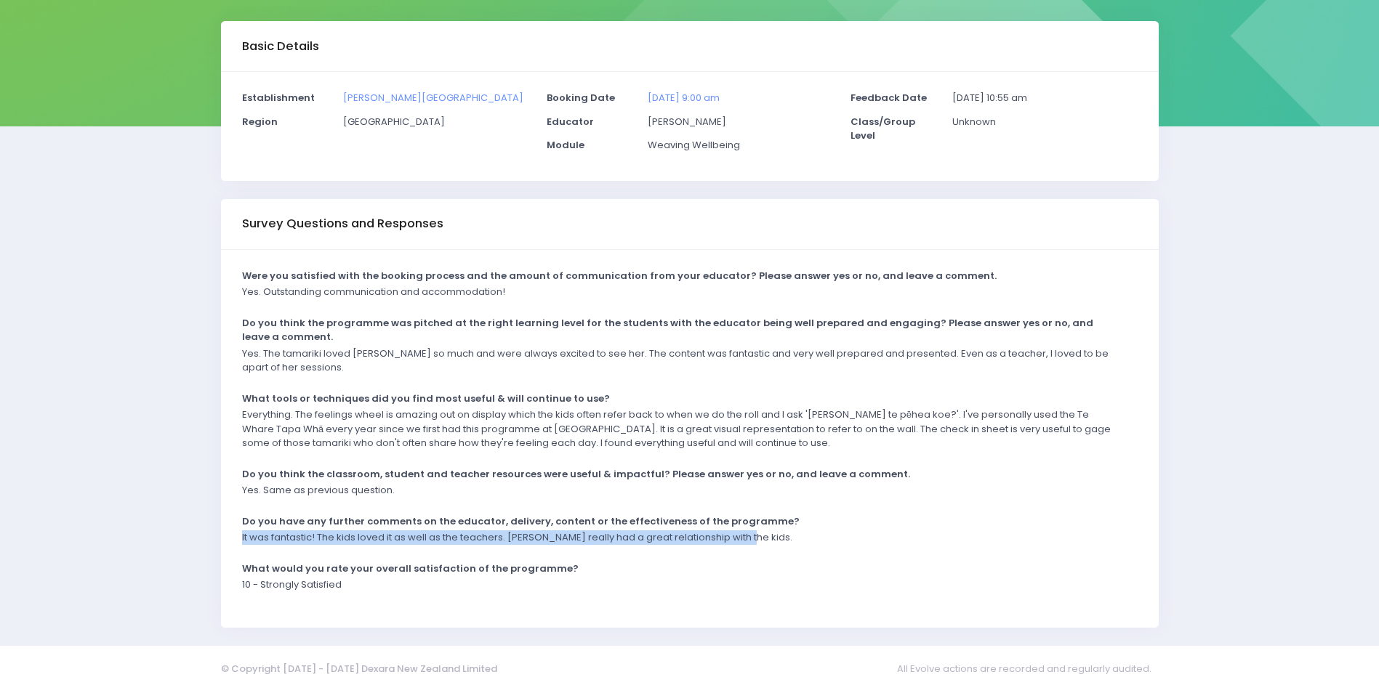
drag, startPoint x: 243, startPoint y: 535, endPoint x: 761, endPoint y: 536, distance: 518.2
click at [761, 536] on div "It was fantastic! The kids loved it as well as the teachers. Nicky really had a…" at bounding box center [680, 543] width 895 height 24
drag, startPoint x: 761, startPoint y: 536, endPoint x: 705, endPoint y: 536, distance: 56.0
copy p "It was fantastic! The kids loved it as well as the teachers. Nicky really had a…"
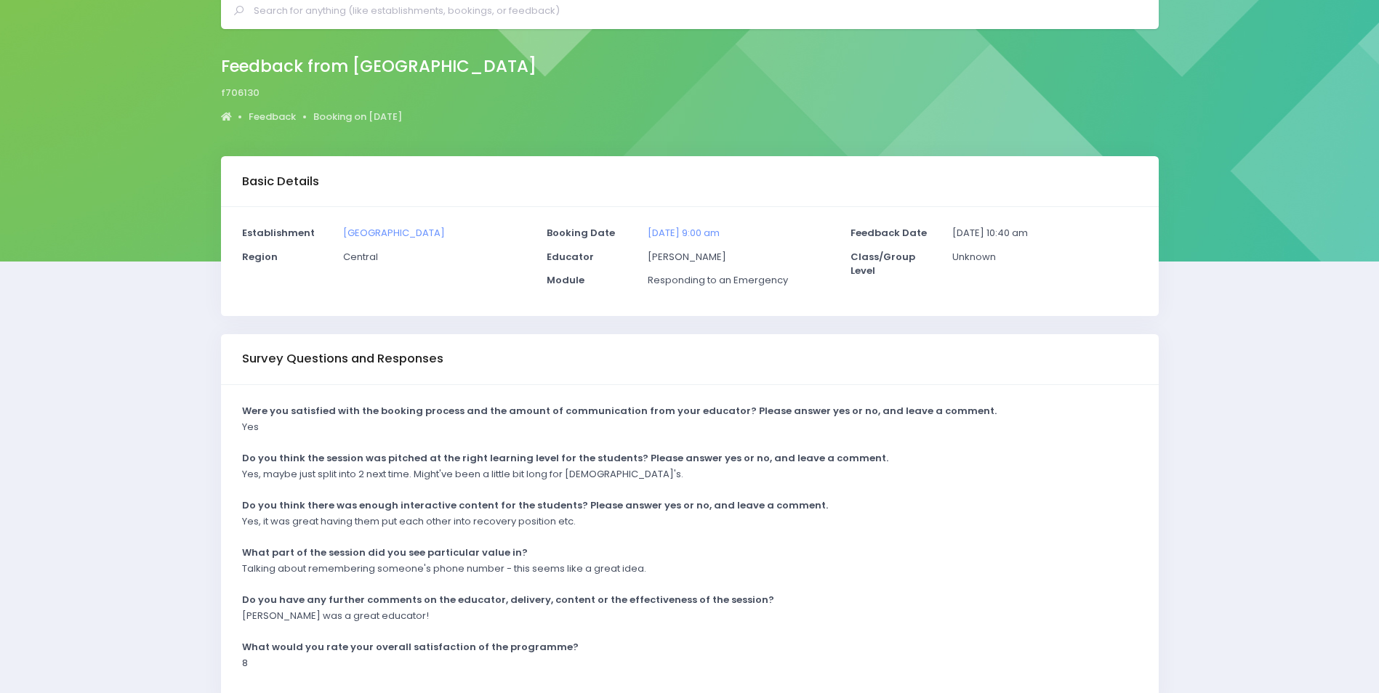
scroll to position [144, 0]
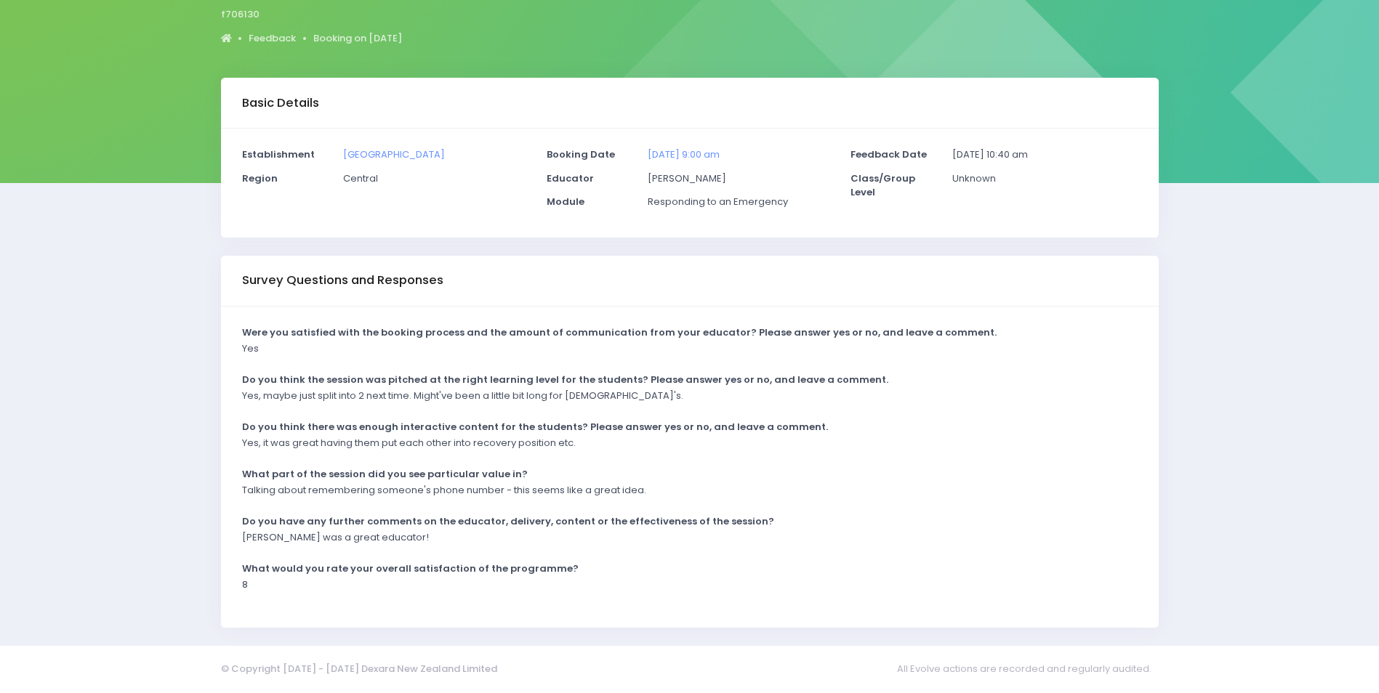
click at [416, 544] on div "[PERSON_NAME] was a great educator!" at bounding box center [680, 543] width 895 height 24
drag, startPoint x: 384, startPoint y: 539, endPoint x: 237, endPoint y: 540, distance: 146.8
click at [237, 540] on div "[PERSON_NAME] was a great educator!" at bounding box center [680, 543] width 895 height 24
drag, startPoint x: 237, startPoint y: 540, endPoint x: 262, endPoint y: 536, distance: 25.0
copy p "[PERSON_NAME] was a great educator!"
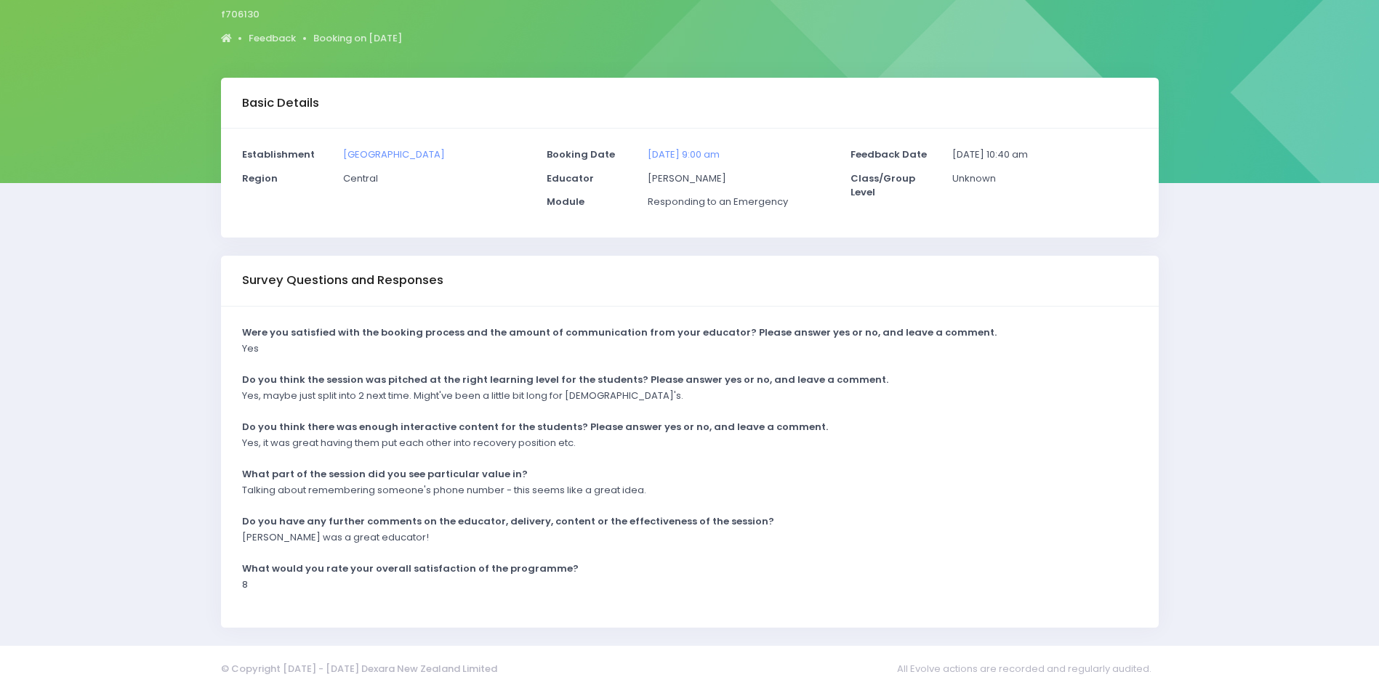
click at [802, 504] on div "Talking about remembering someone's phone number - this seems like a great idea." at bounding box center [680, 495] width 895 height 24
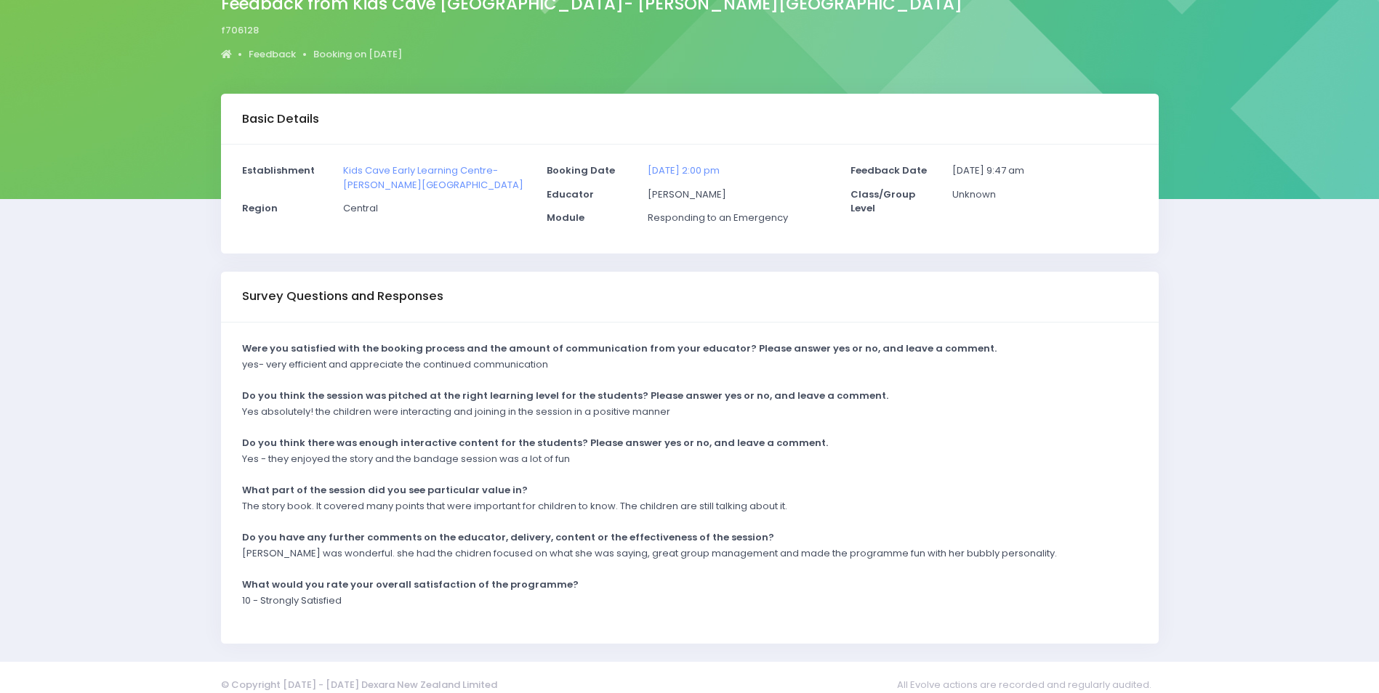
scroll to position [144, 0]
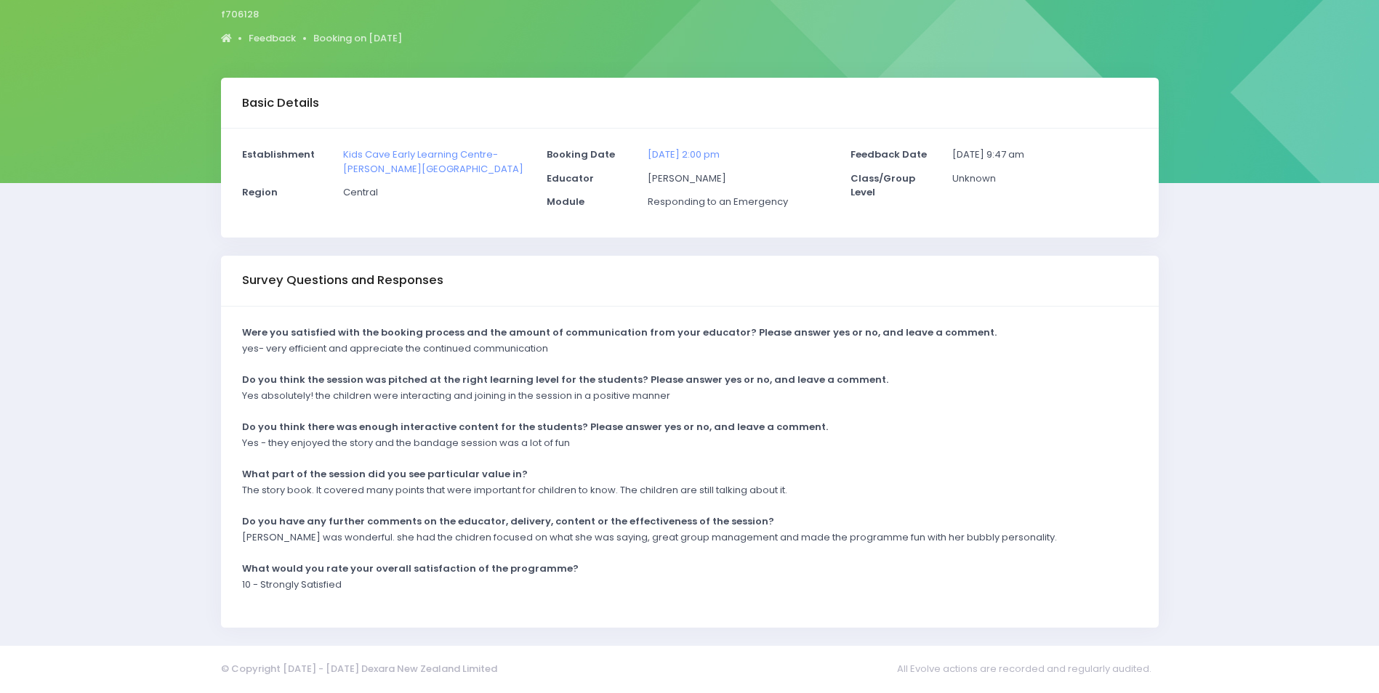
drag, startPoint x: 730, startPoint y: 579, endPoint x: 529, endPoint y: 571, distance: 201.5
click at [730, 578] on div "10 - Strongly Satisfied" at bounding box center [680, 590] width 895 height 24
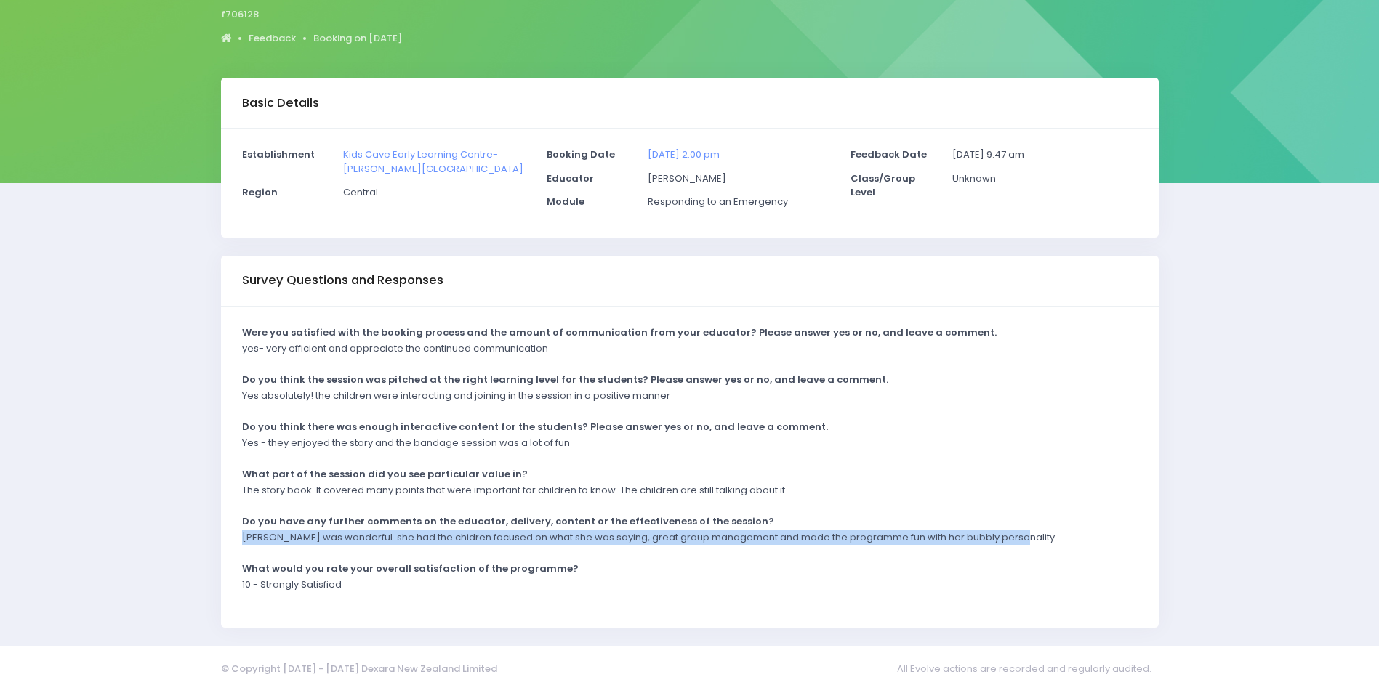
drag, startPoint x: 243, startPoint y: 539, endPoint x: 1026, endPoint y: 546, distance: 782.8
click at [1026, 546] on div "Alicia was wonderful. she had the chidren focused on what she was saying, great…" at bounding box center [680, 543] width 895 height 24
drag, startPoint x: 1026, startPoint y: 546, endPoint x: 956, endPoint y: 544, distance: 69.8
copy p "Alicia was wonderful. she had the chidren focused on what she was saying, great…"
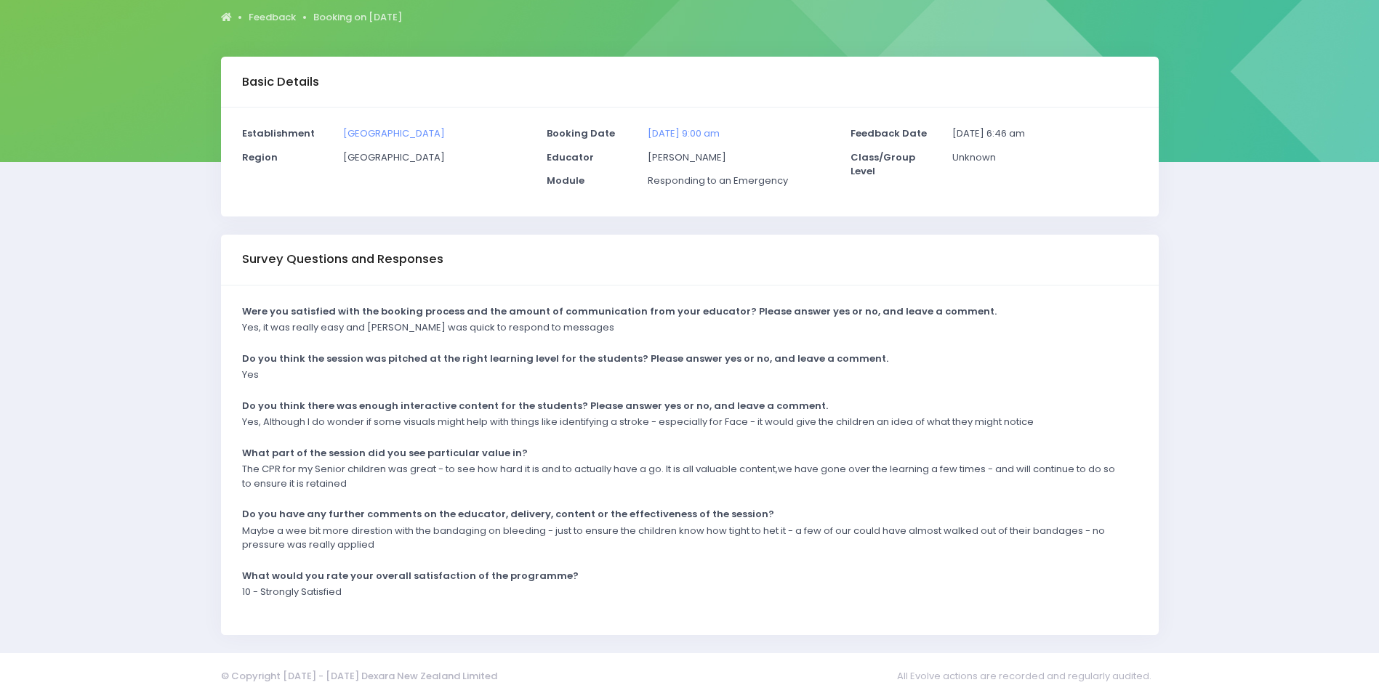
scroll to position [172, 0]
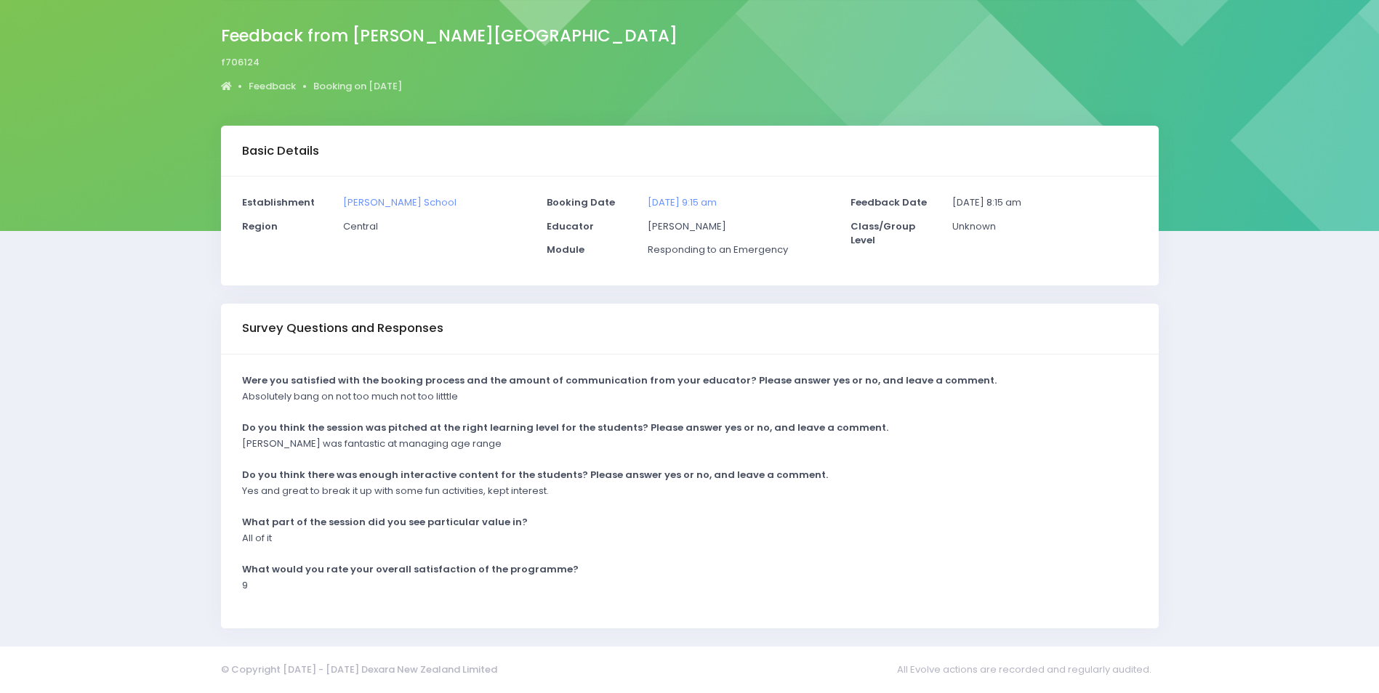
scroll to position [97, 0]
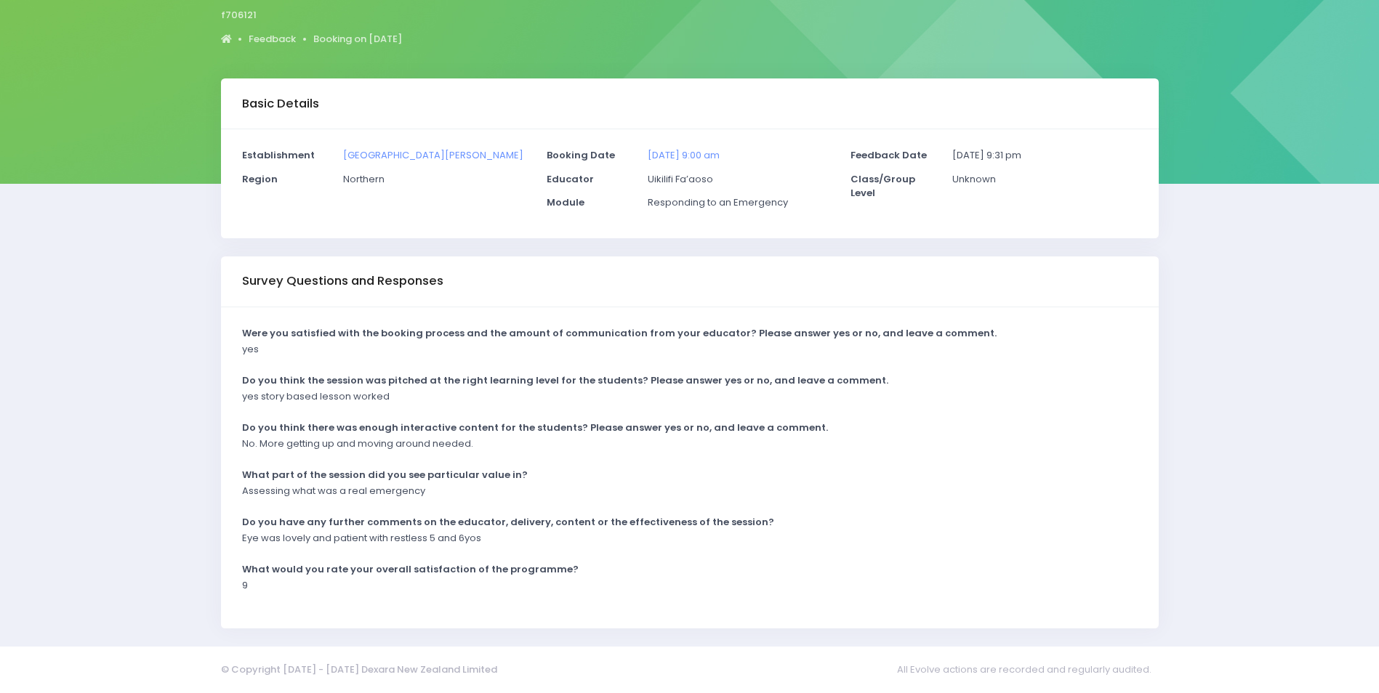
scroll to position [144, 0]
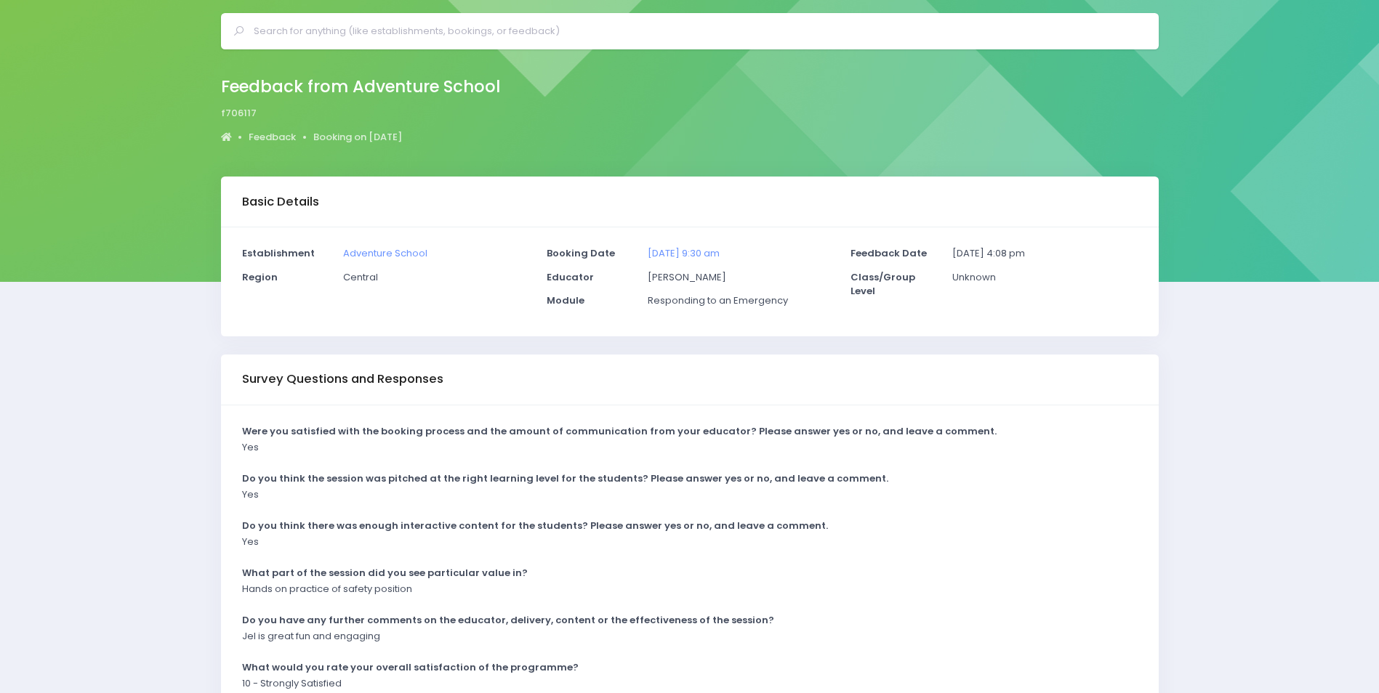
scroll to position [144, 0]
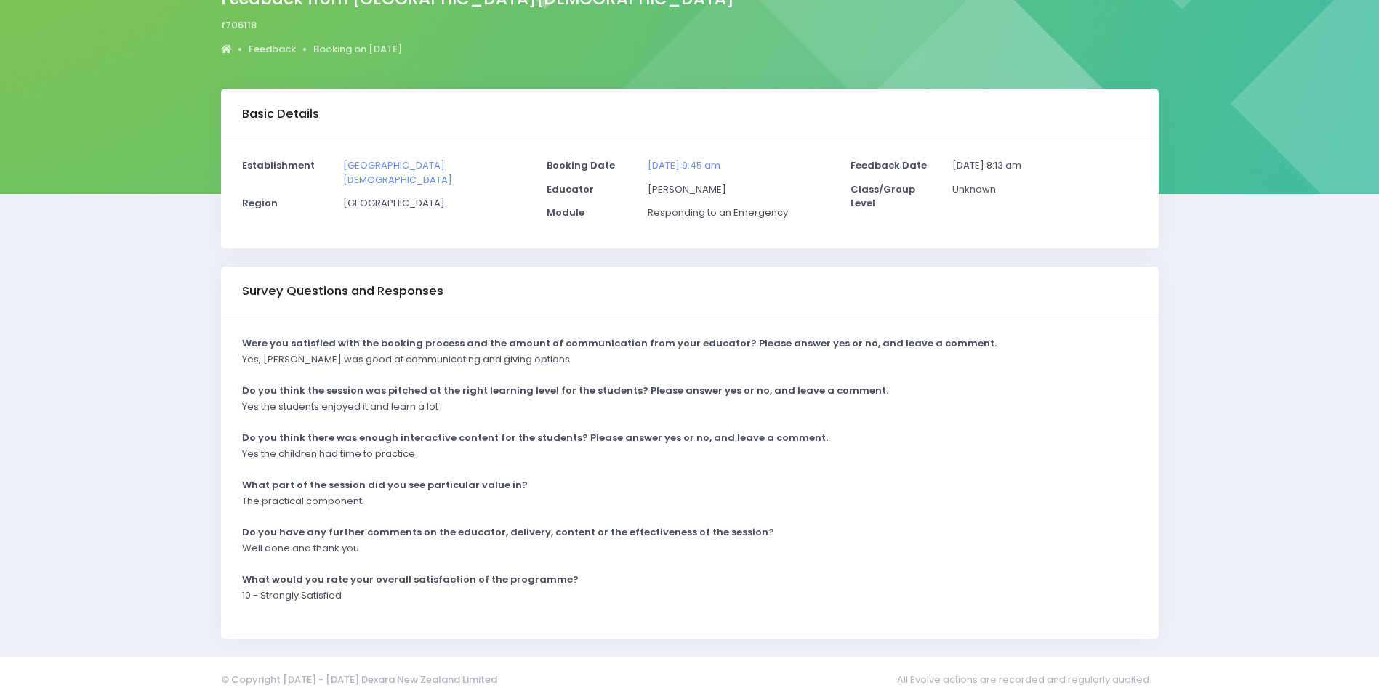
scroll to position [144, 0]
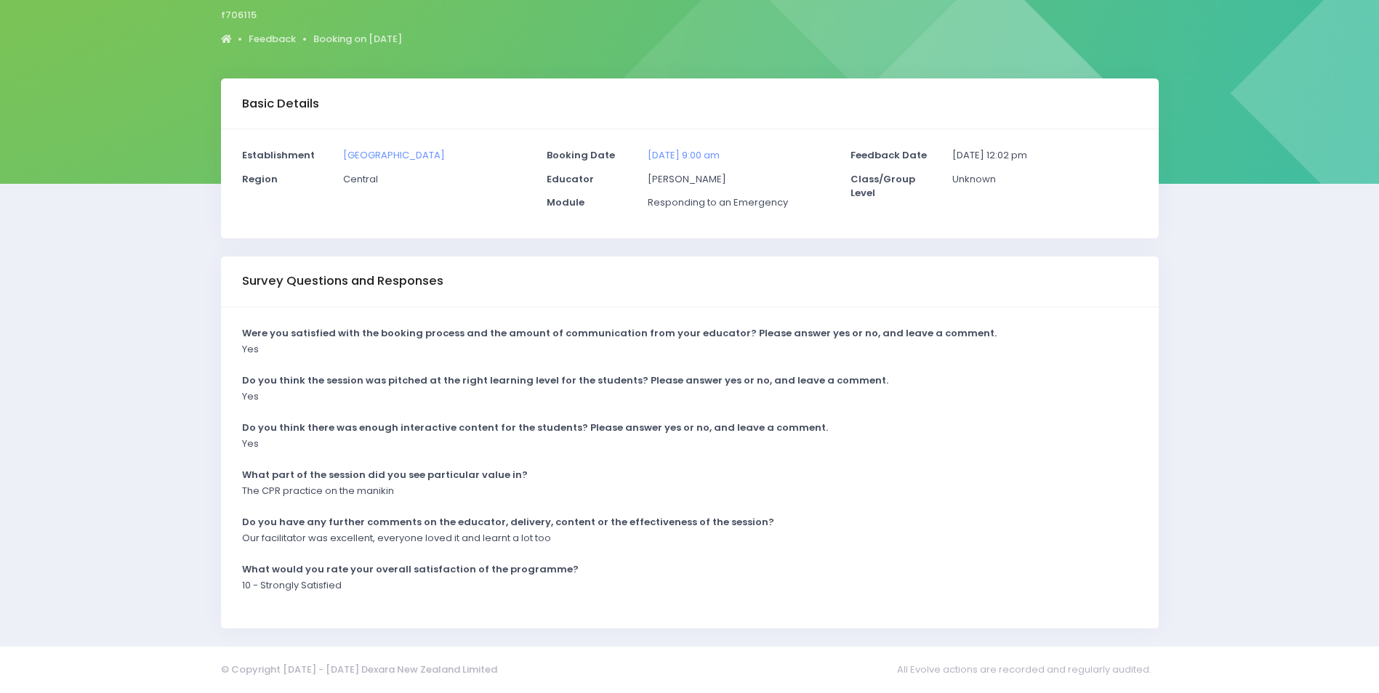
scroll to position [144, 0]
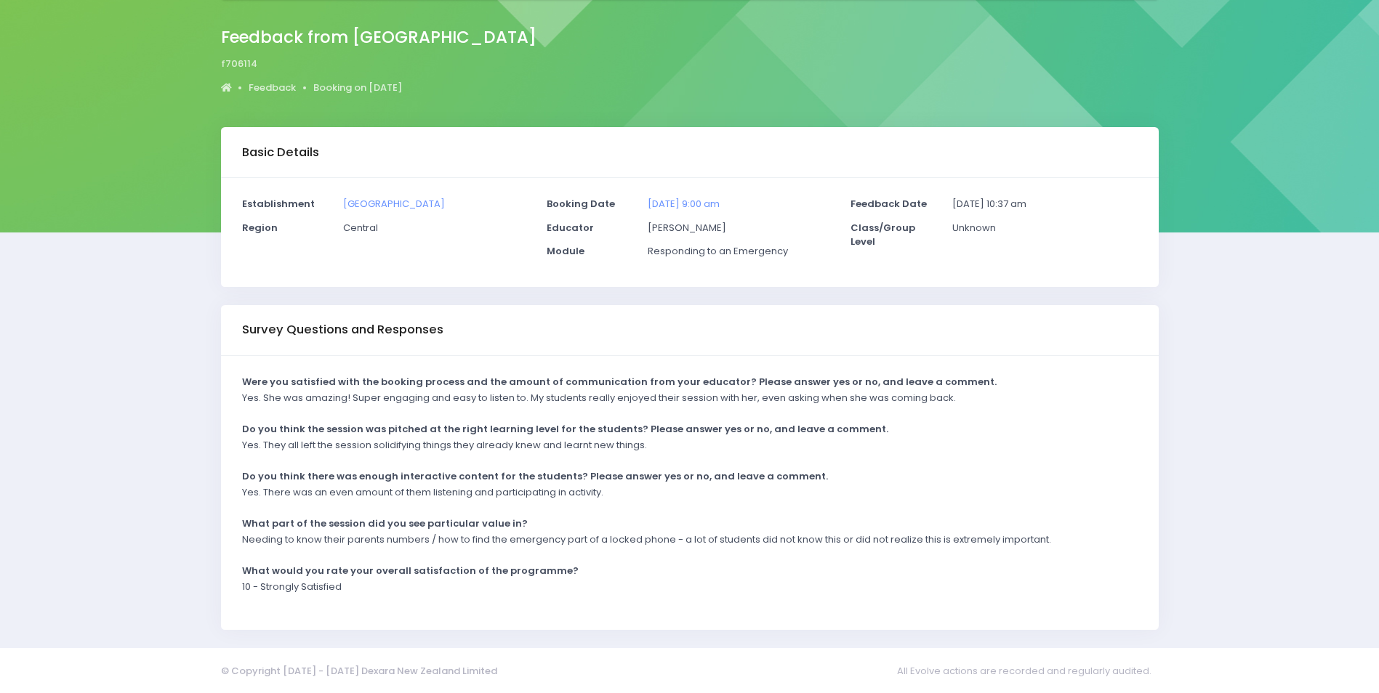
scroll to position [97, 0]
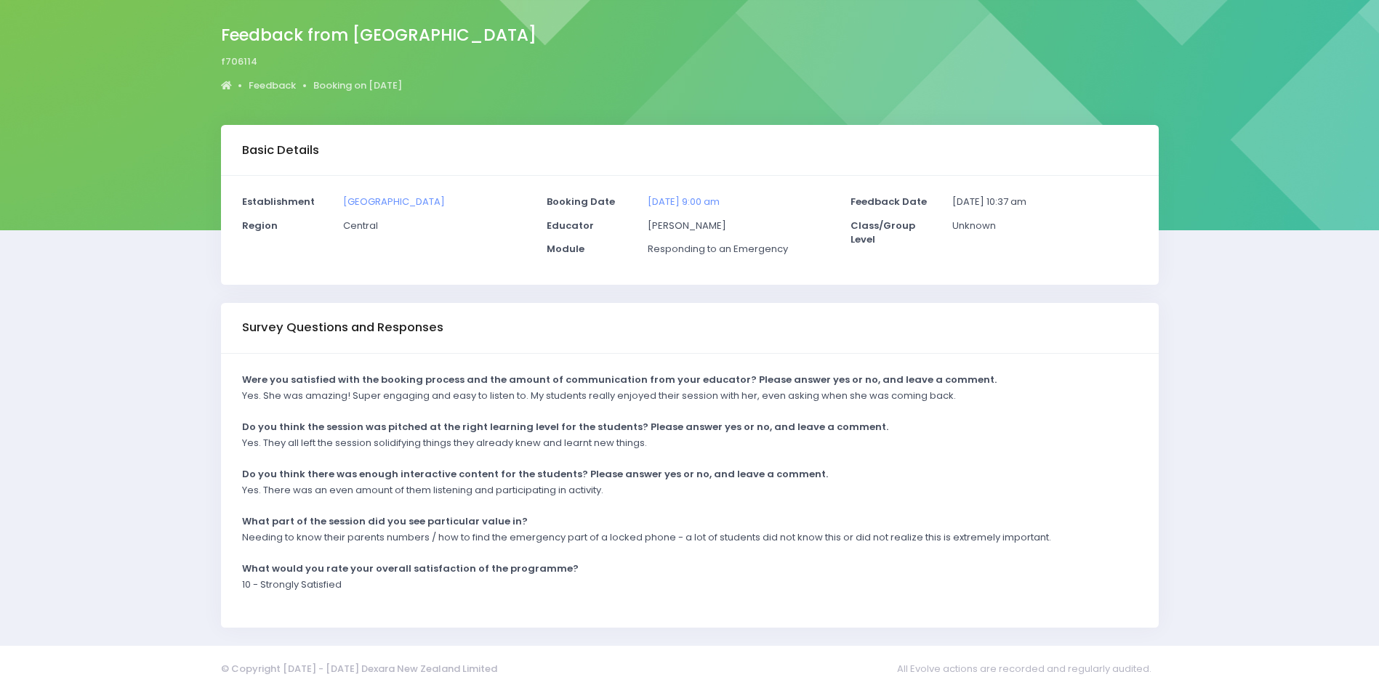
click at [868, 416] on div "Were you satisfied with the booking process and the amount of communication fro…" at bounding box center [690, 491] width 938 height 274
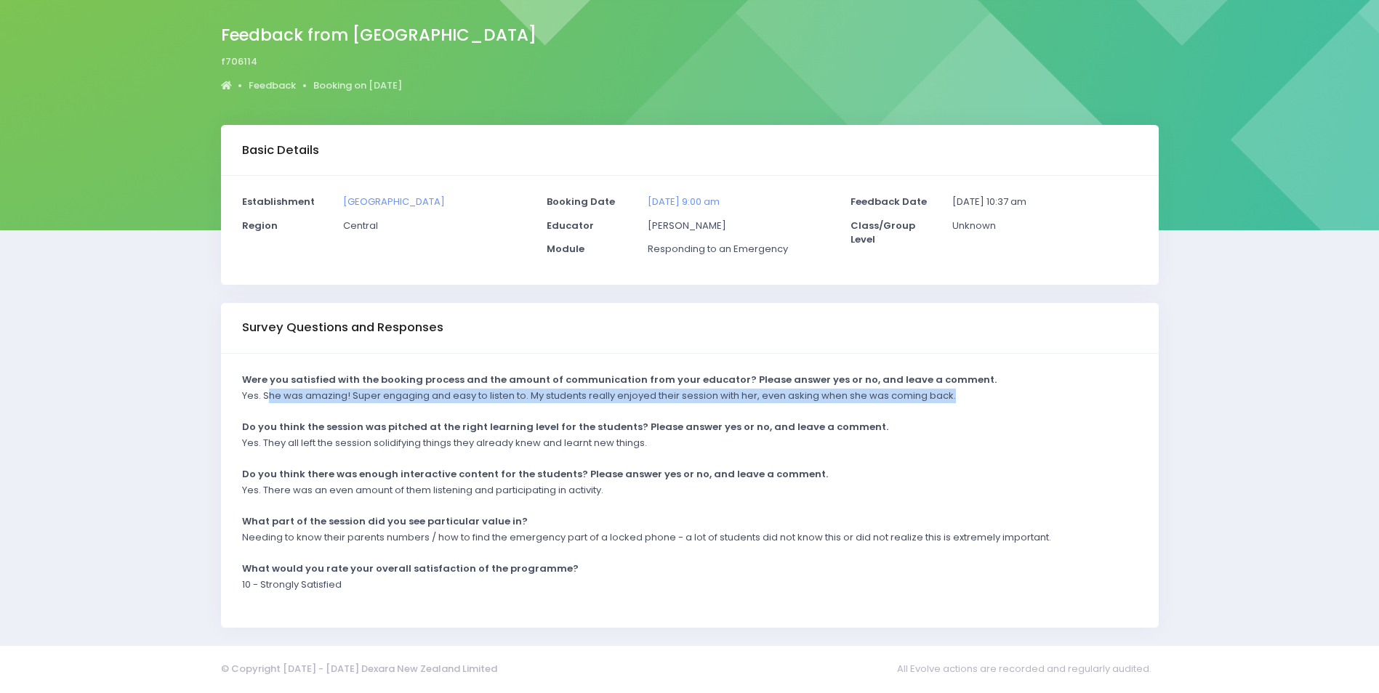
drag, startPoint x: 269, startPoint y: 397, endPoint x: 970, endPoint y: 390, distance: 701.4
click at [970, 390] on div "Yes. She was amazing! Super engaging and easy to listen to. My students really …" at bounding box center [680, 401] width 895 height 24
drag, startPoint x: 970, startPoint y: 390, endPoint x: 922, endPoint y: 392, distance: 48.8
copy p "he was amazing! Super engaging and easy to listen to. My students really enjoye…"
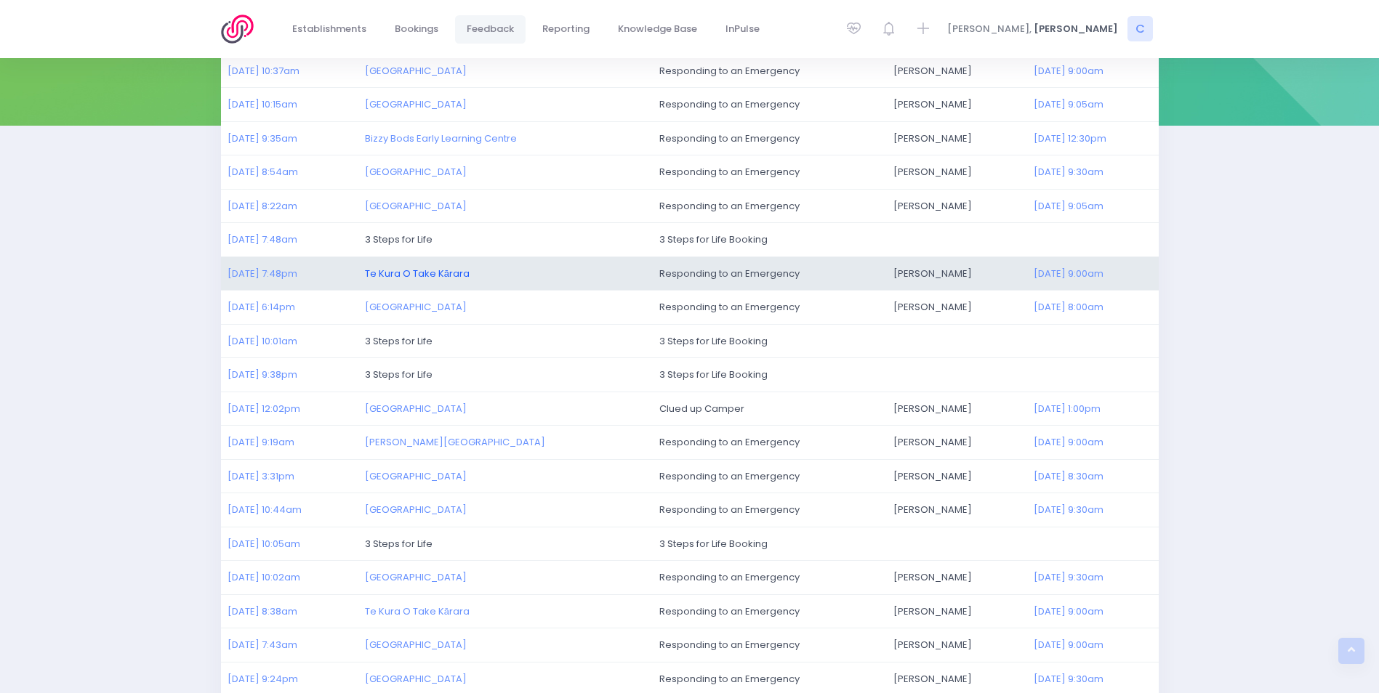
scroll to position [291, 0]
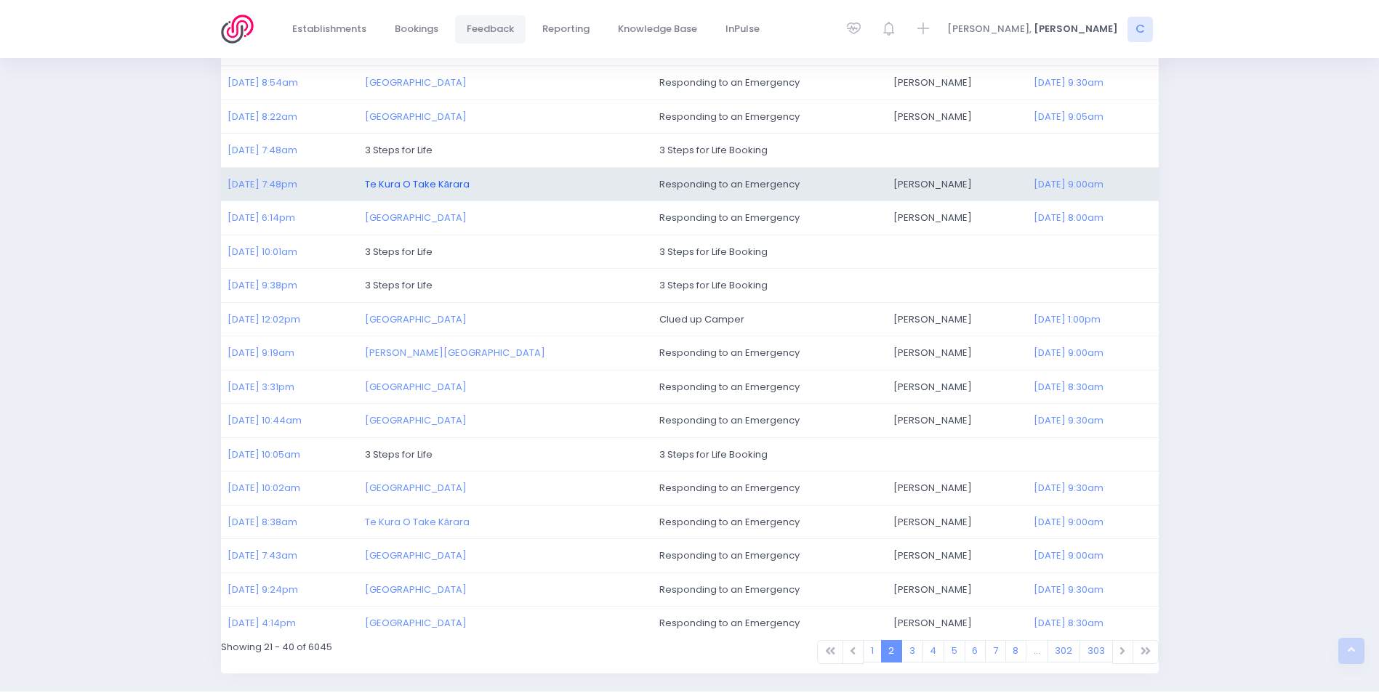
click at [419, 181] on link "Te Kura O Take Kārara" at bounding box center [417, 184] width 105 height 14
click at [250, 184] on link "03/08/2025 7:48pm" at bounding box center [262, 184] width 70 height 14
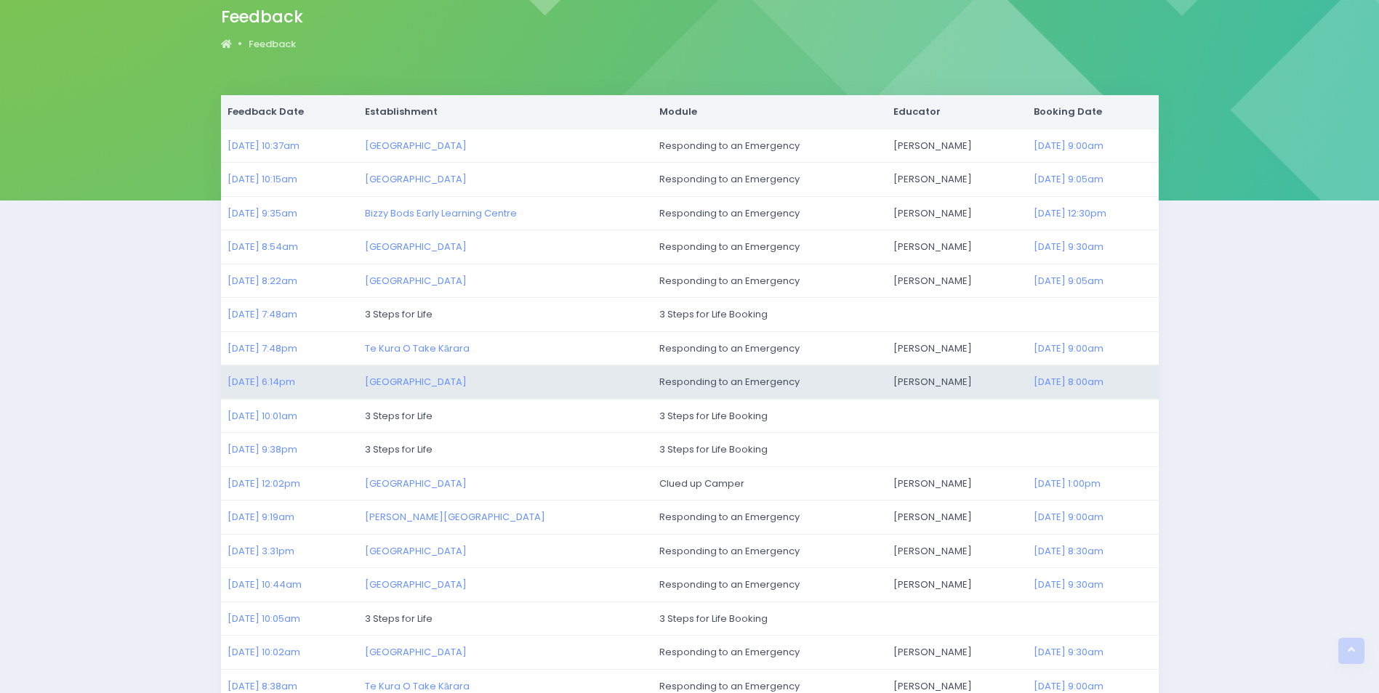
scroll to position [0, 0]
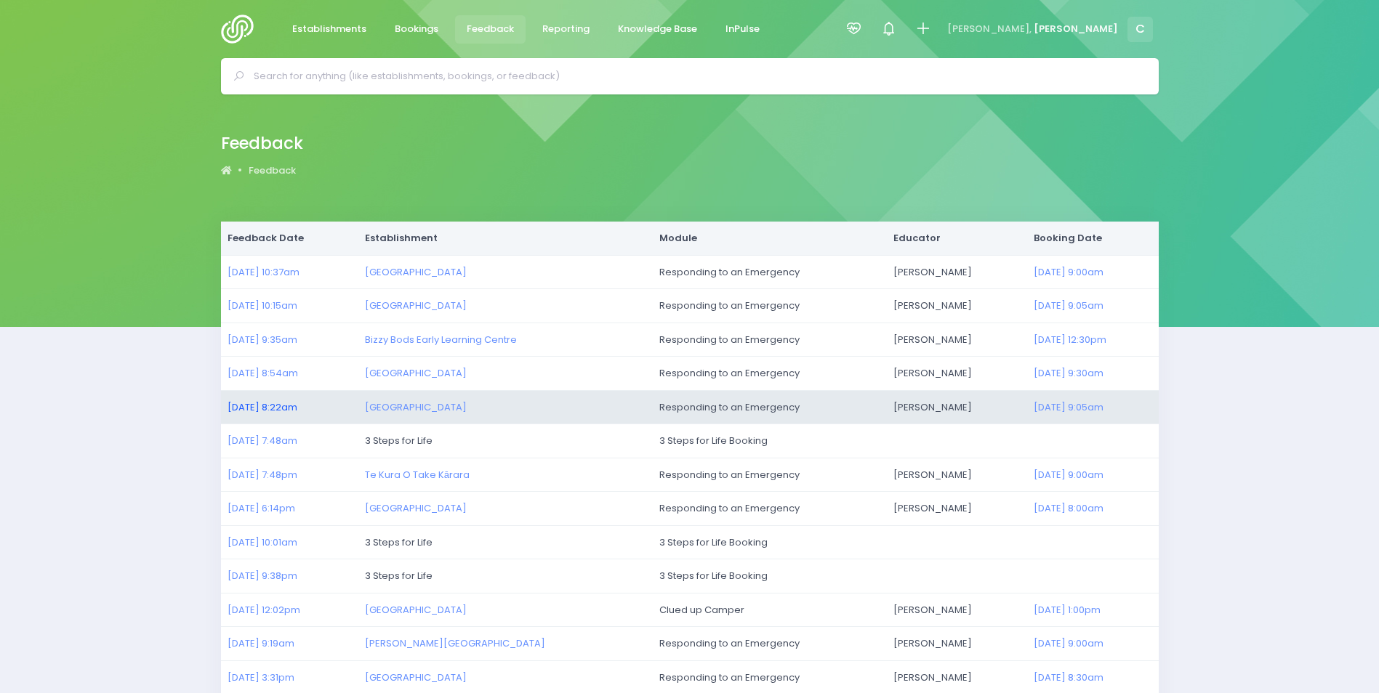
click at [251, 404] on link "04/08/2025 8:22am" at bounding box center [262, 407] width 70 height 14
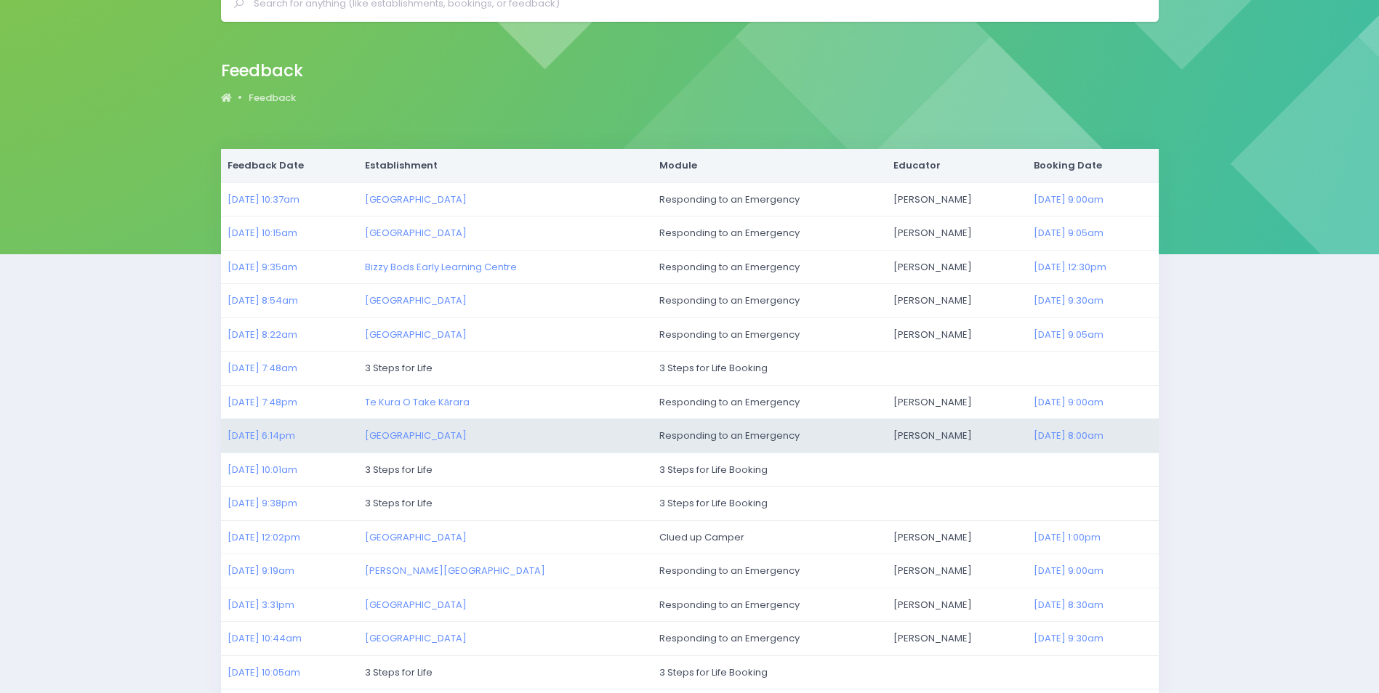
scroll to position [145, 0]
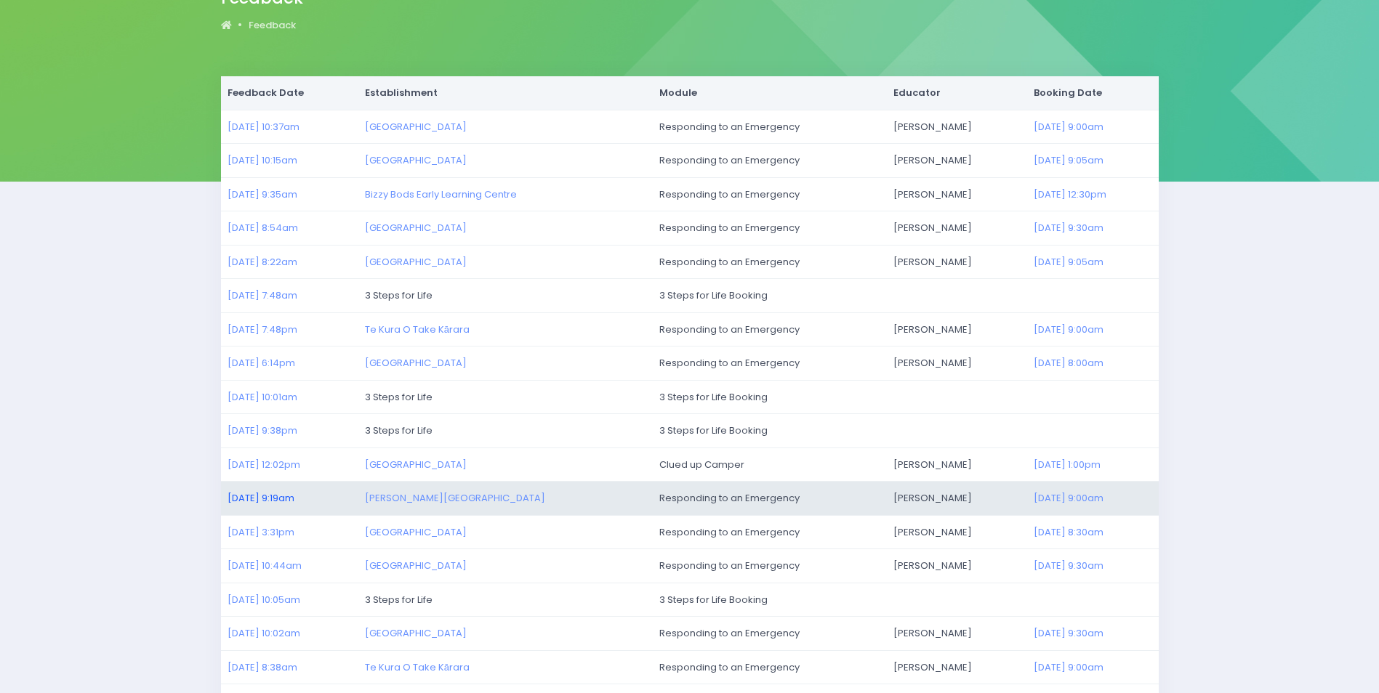
click at [269, 497] on link "31/07/2025 9:19am" at bounding box center [260, 498] width 67 height 14
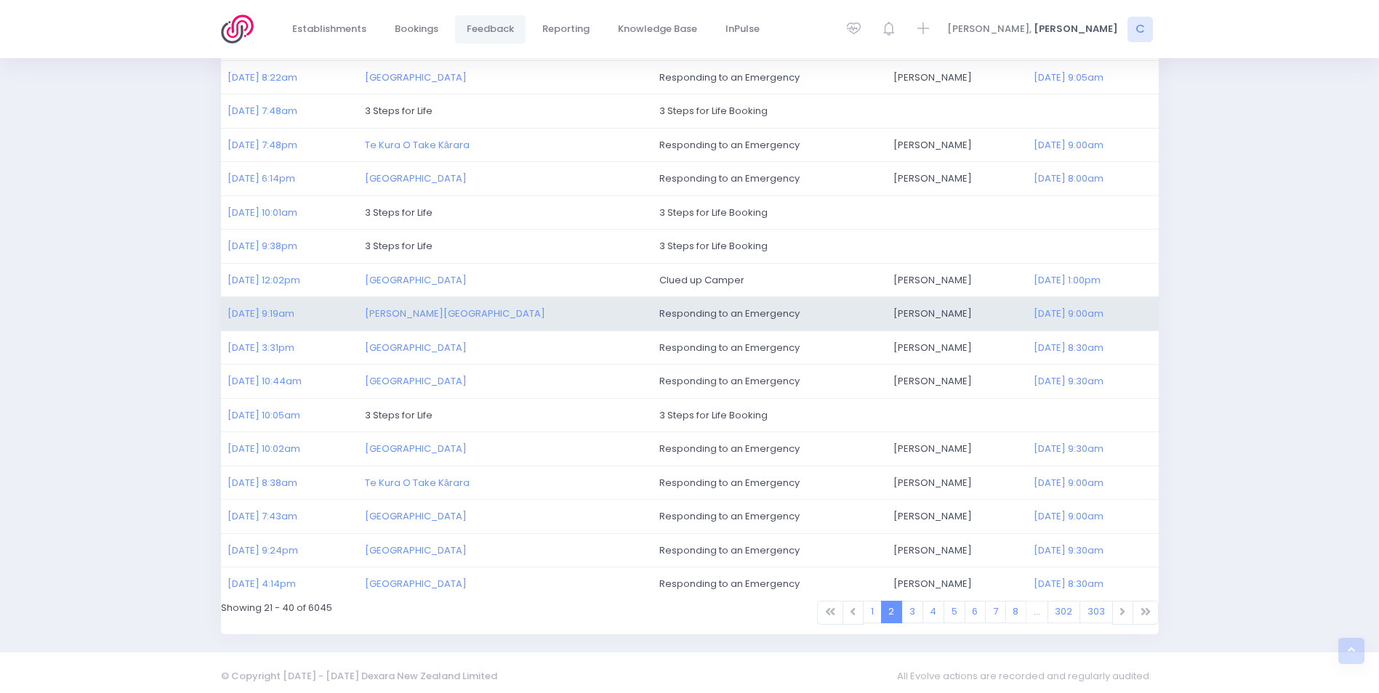
scroll to position [337, 0]
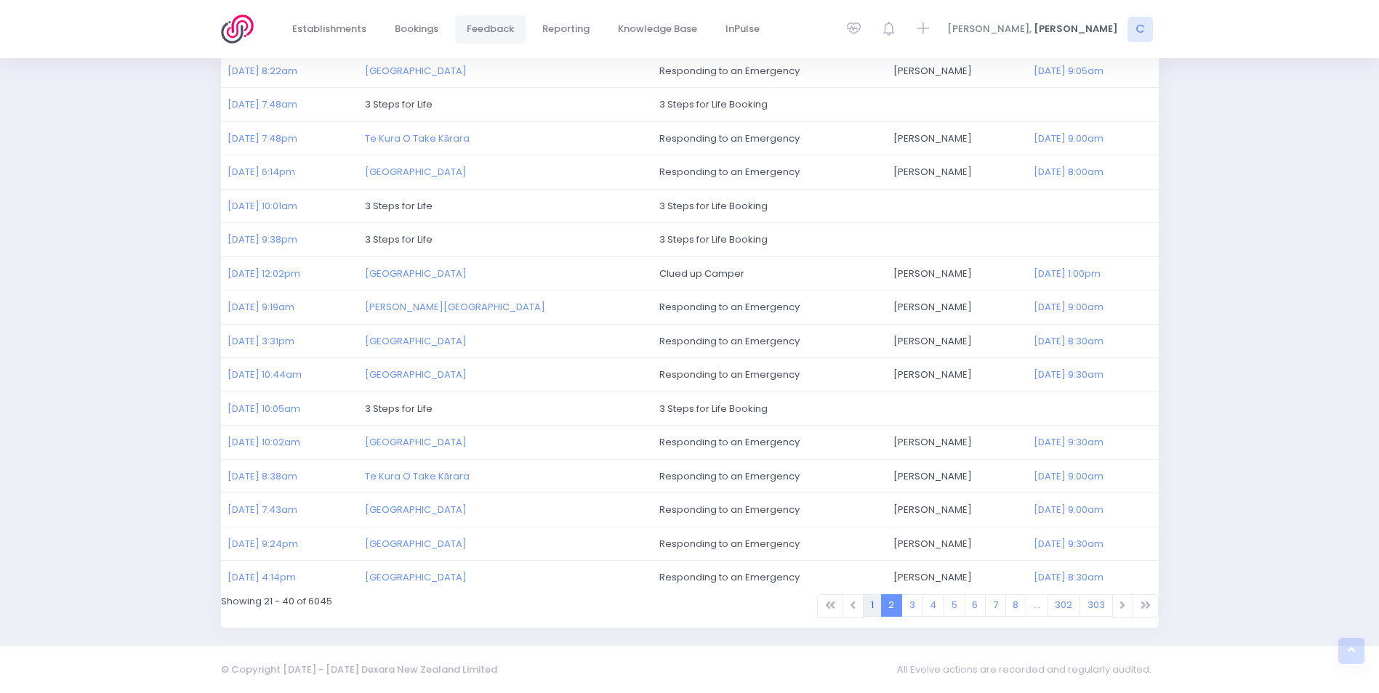
click at [876, 602] on link "1" at bounding box center [872, 606] width 19 height 23
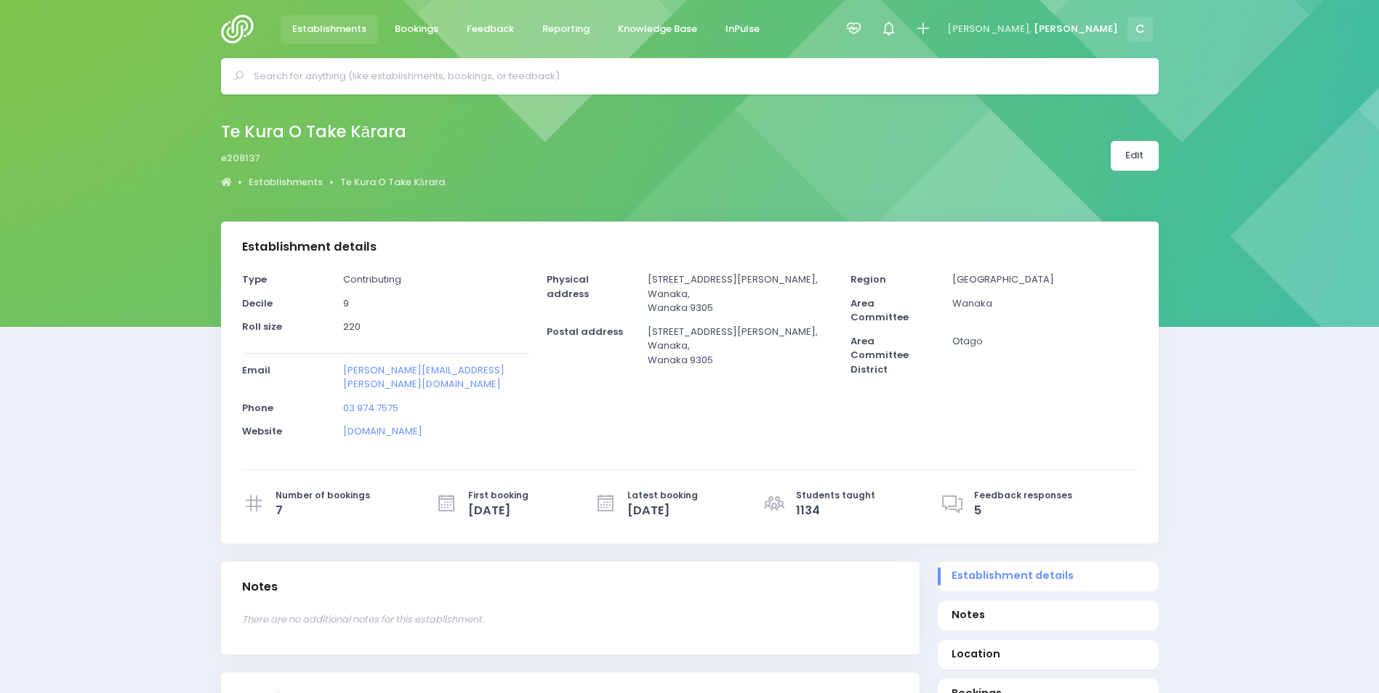
select select "5"
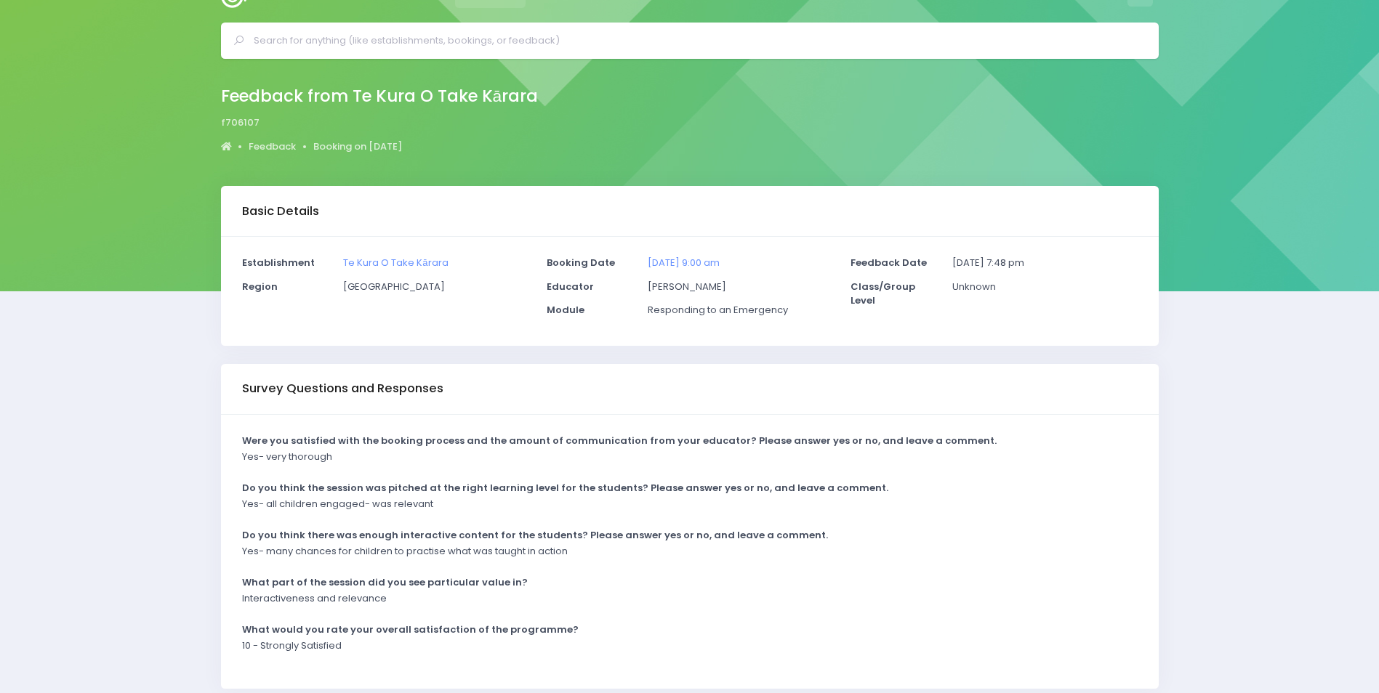
scroll to position [97, 0]
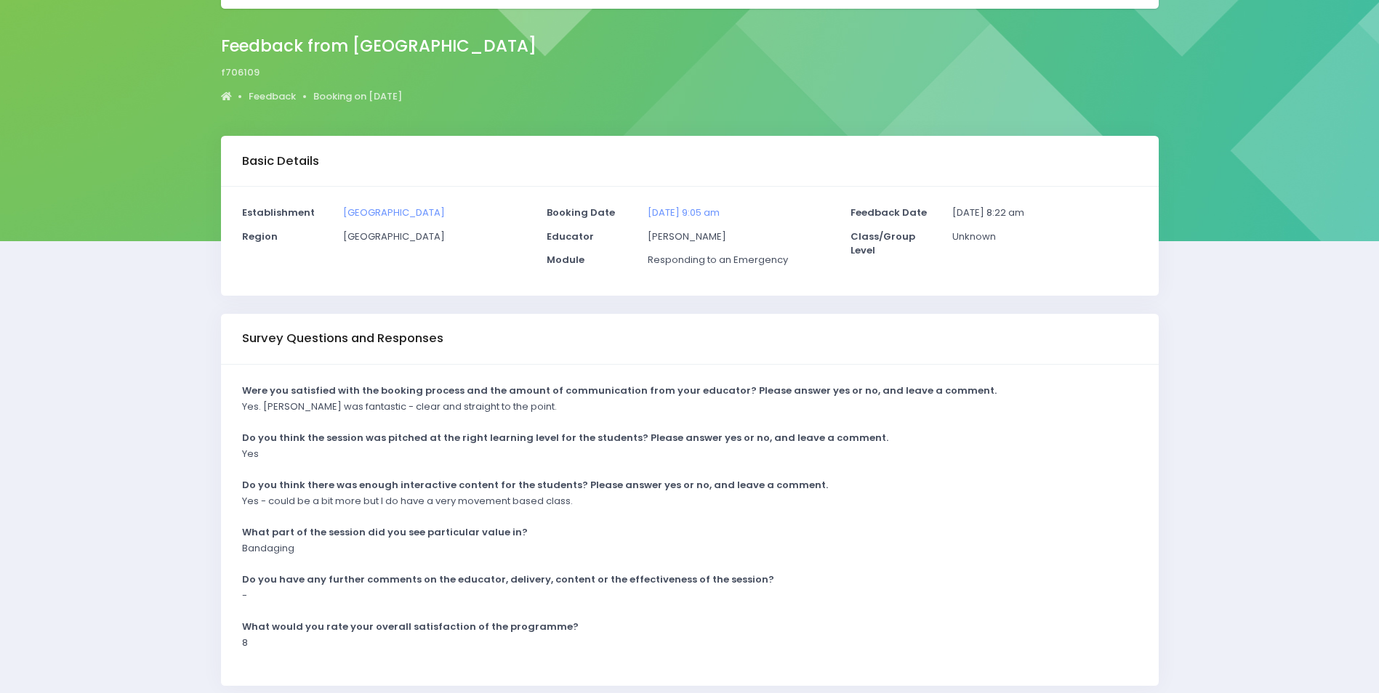
scroll to position [144, 0]
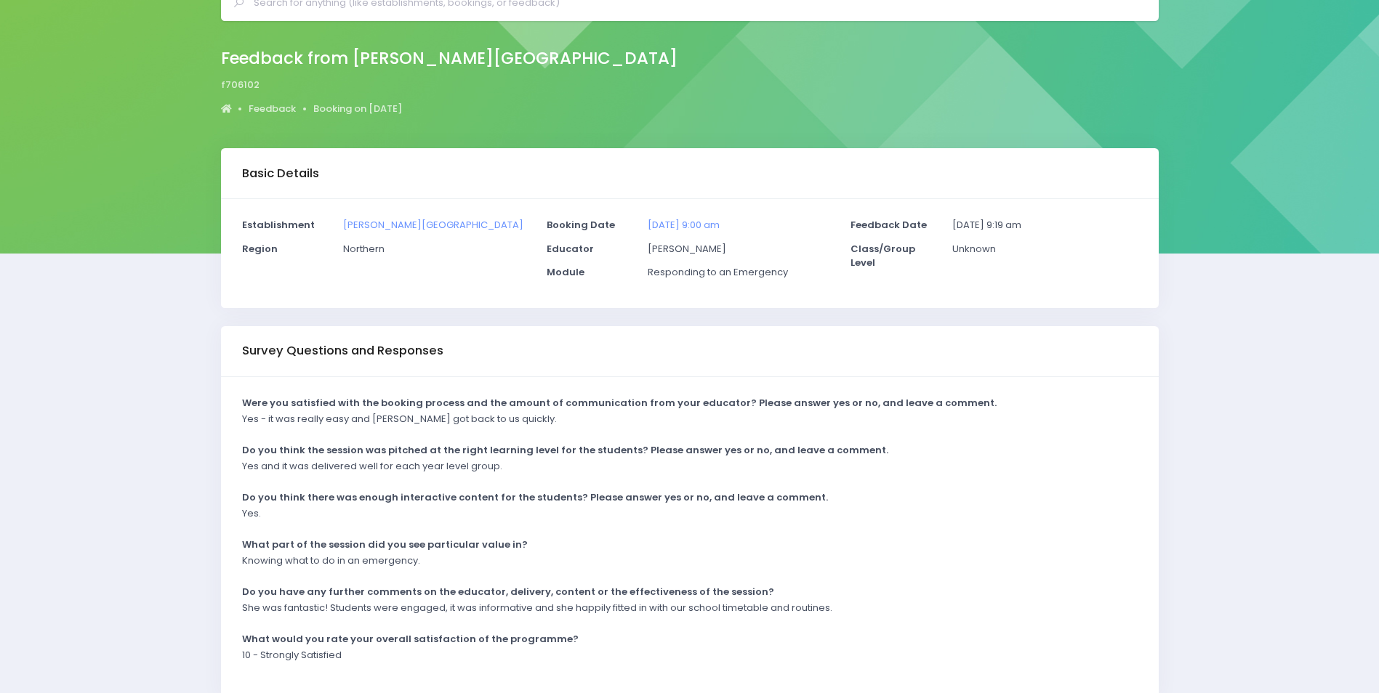
scroll to position [144, 0]
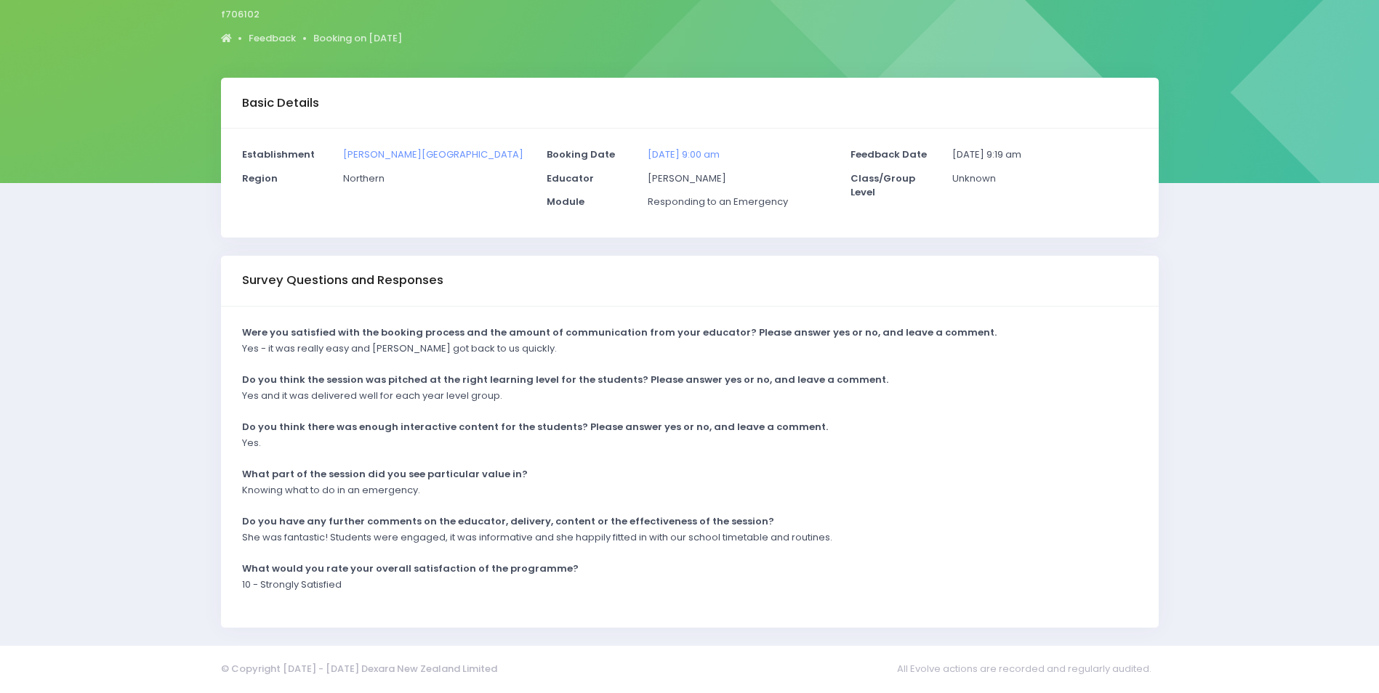
click at [1215, 85] on div "Basic Details Establishment Glen Eden School Region Northern Educator" at bounding box center [689, 353] width 1379 height 550
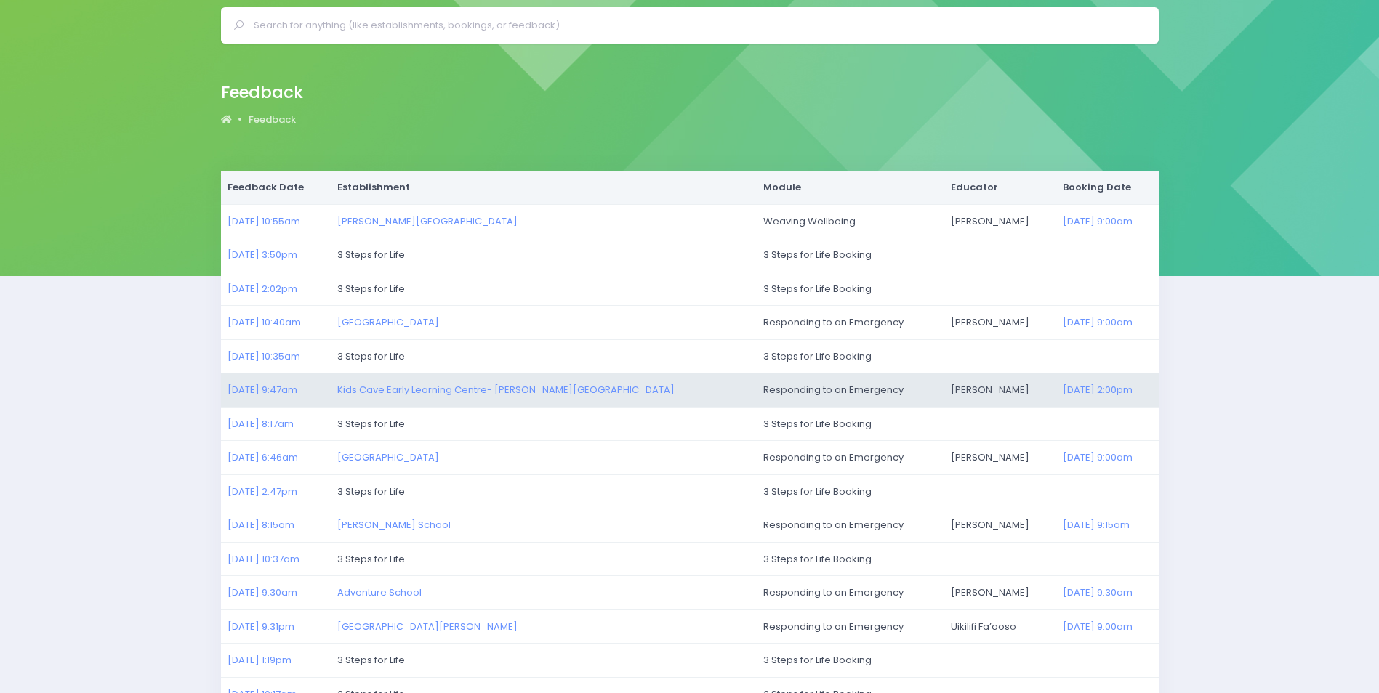
scroll to position [73, 0]
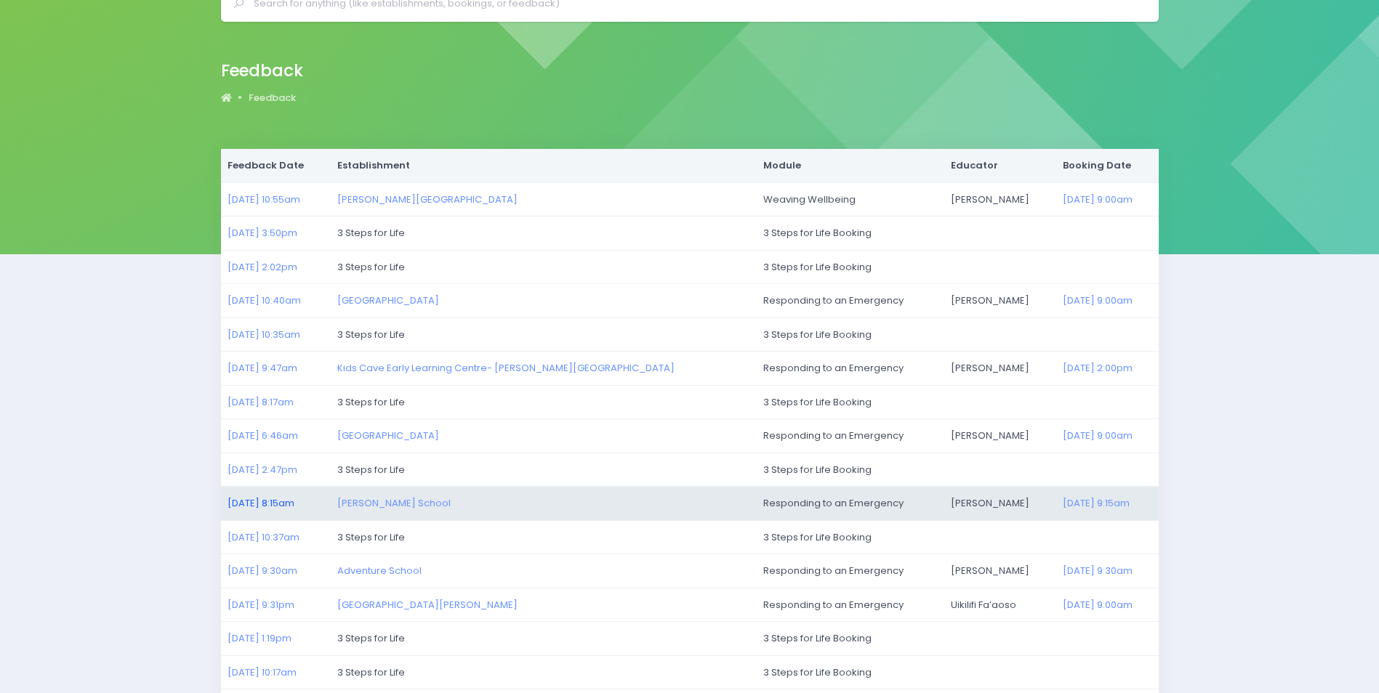
click at [266, 501] on link "[DATE] 8:15am" at bounding box center [260, 503] width 67 height 14
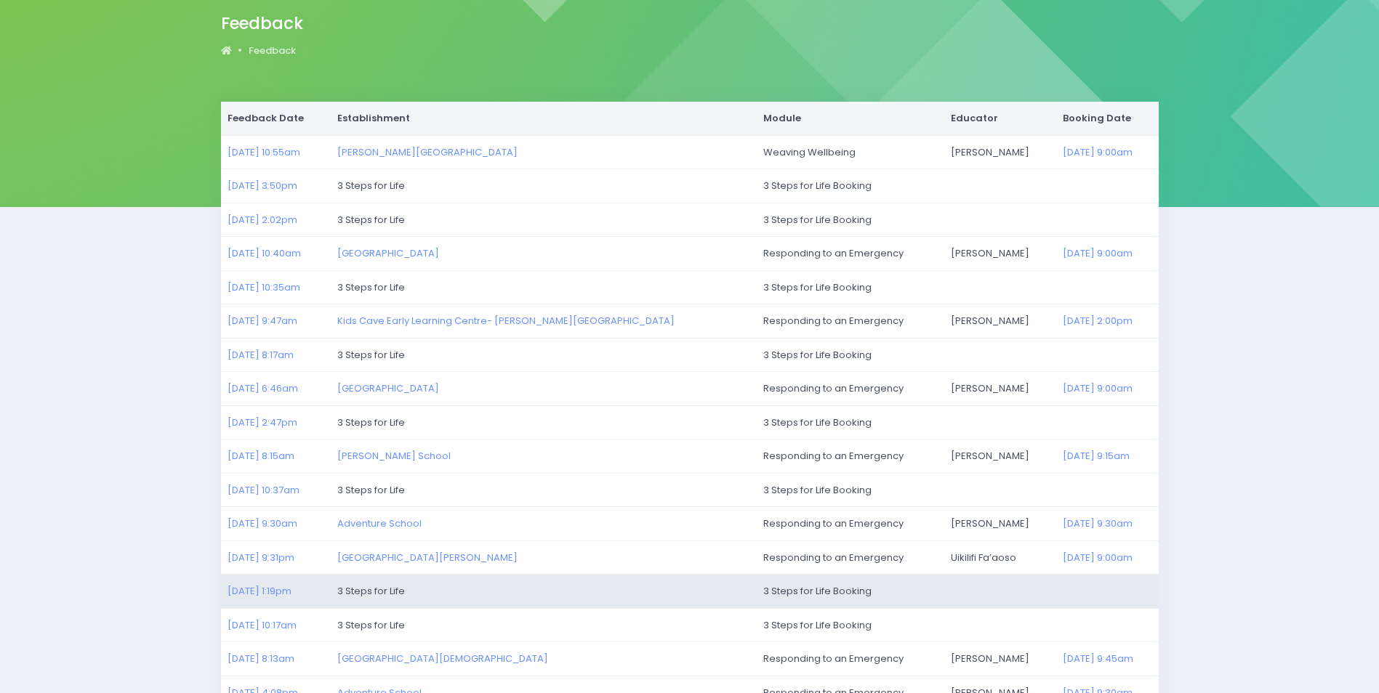
scroll to position [145, 0]
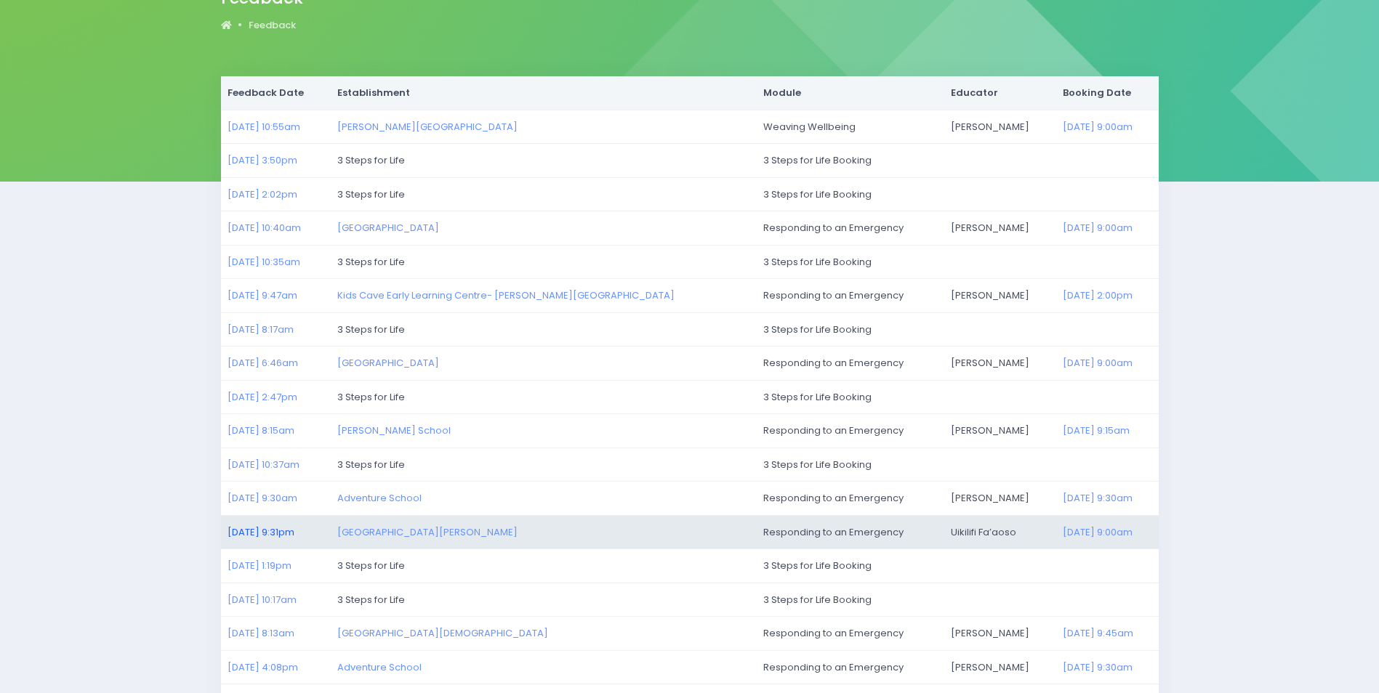
click at [275, 532] on link "[DATE] 9:31pm" at bounding box center [260, 532] width 67 height 14
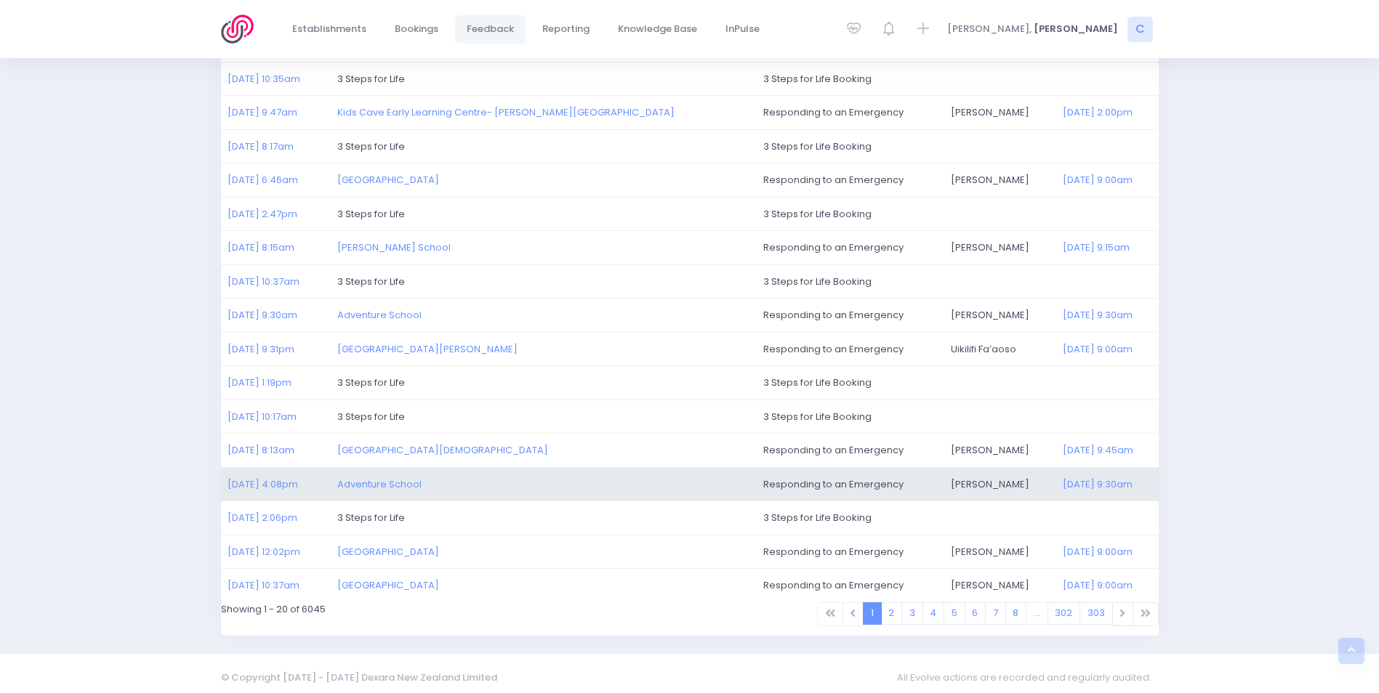
scroll to position [337, 0]
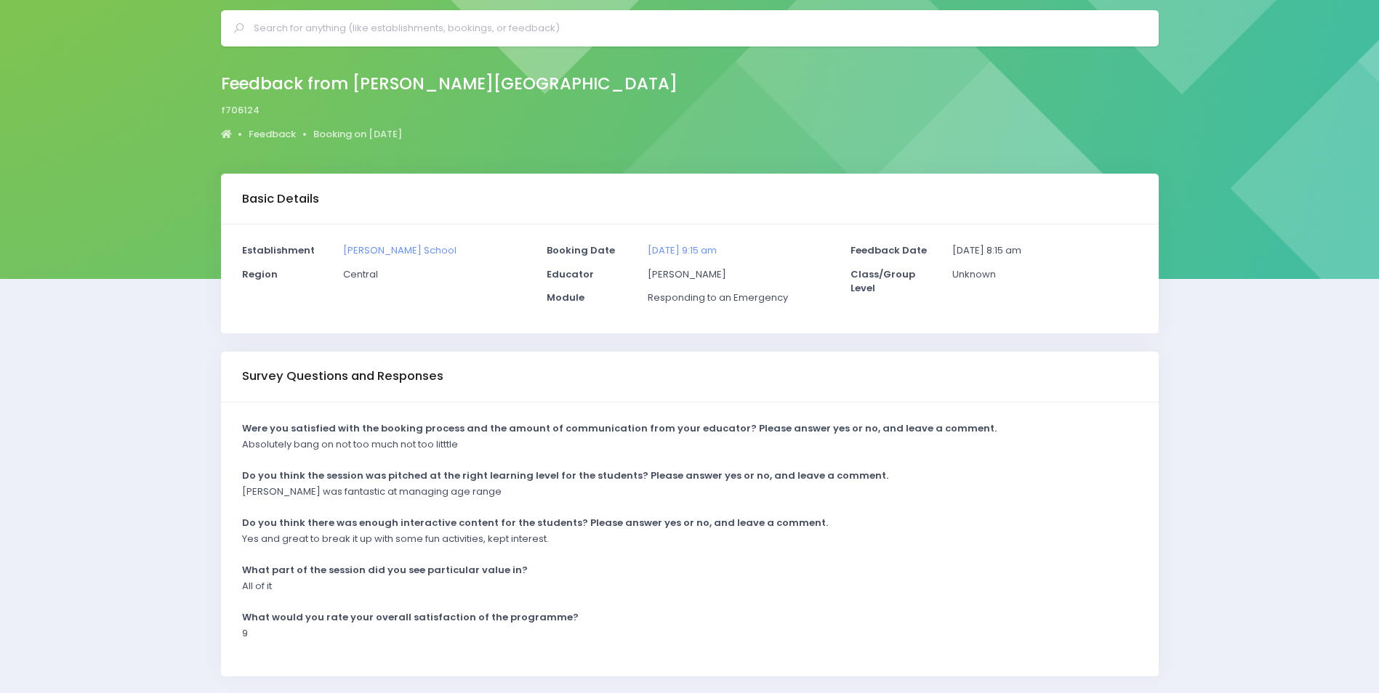
scroll to position [97, 0]
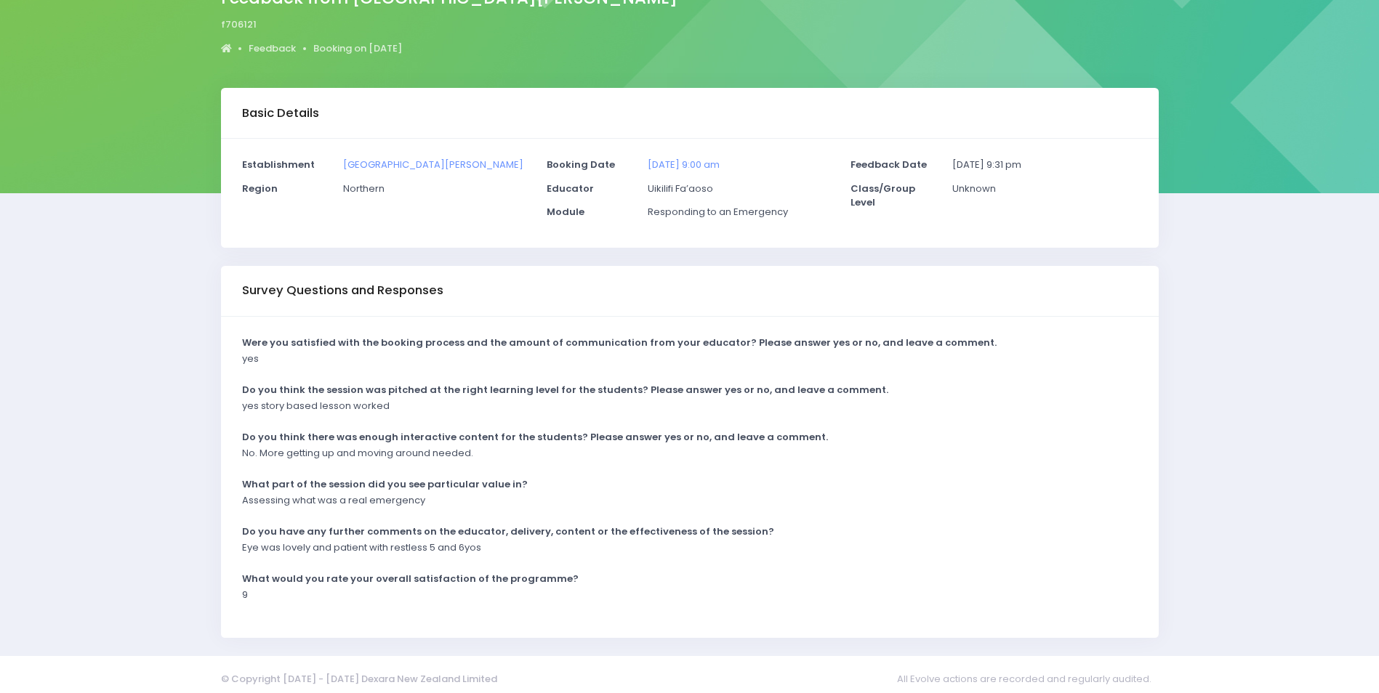
scroll to position [144, 0]
